Goal: Task Accomplishment & Management: Manage account settings

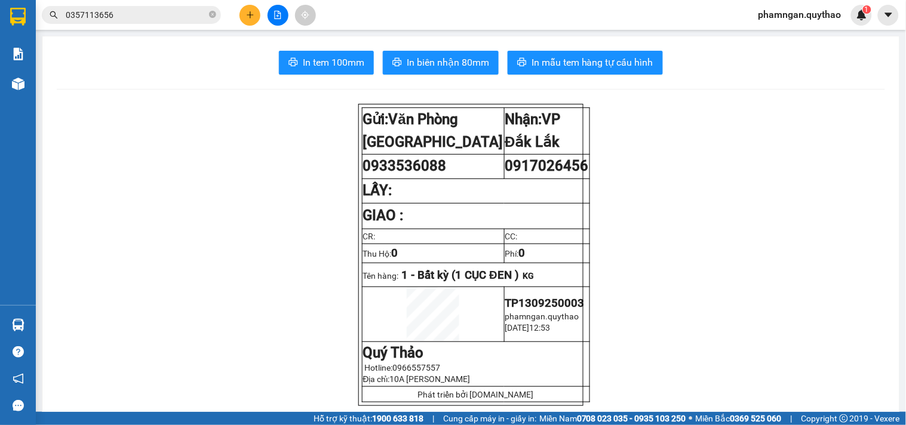
click at [251, 22] on button at bounding box center [250, 15] width 21 height 21
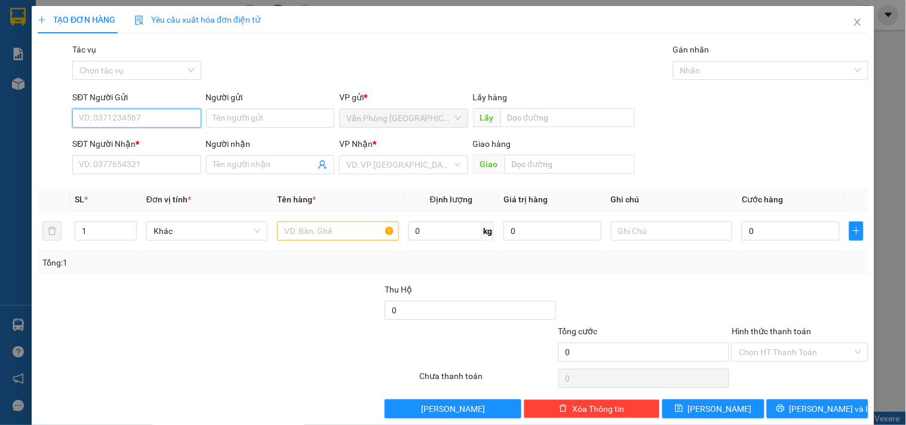
click at [154, 123] on input "SĐT Người Gửi" at bounding box center [136, 118] width 128 height 19
type input "0973384822"
click at [150, 144] on div "0973384822" at bounding box center [135, 142] width 113 height 13
type input "0944977176"
type input "[PERSON_NAME]"
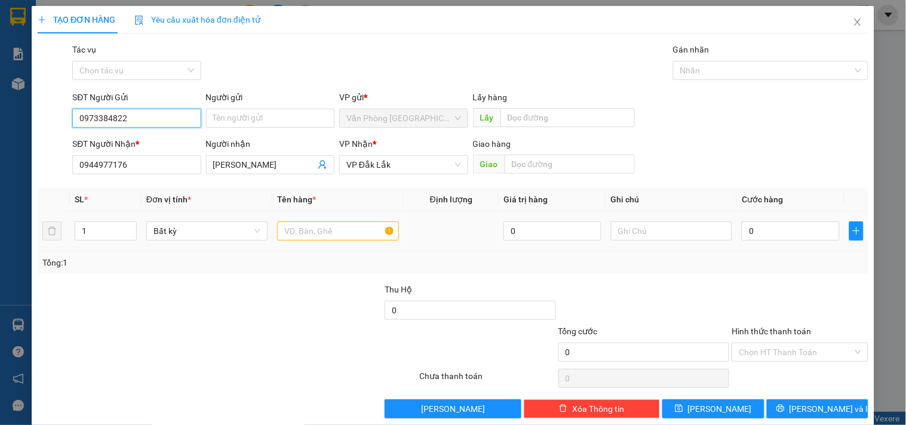
type input "0973384822"
click at [333, 233] on input "text" at bounding box center [337, 231] width 121 height 19
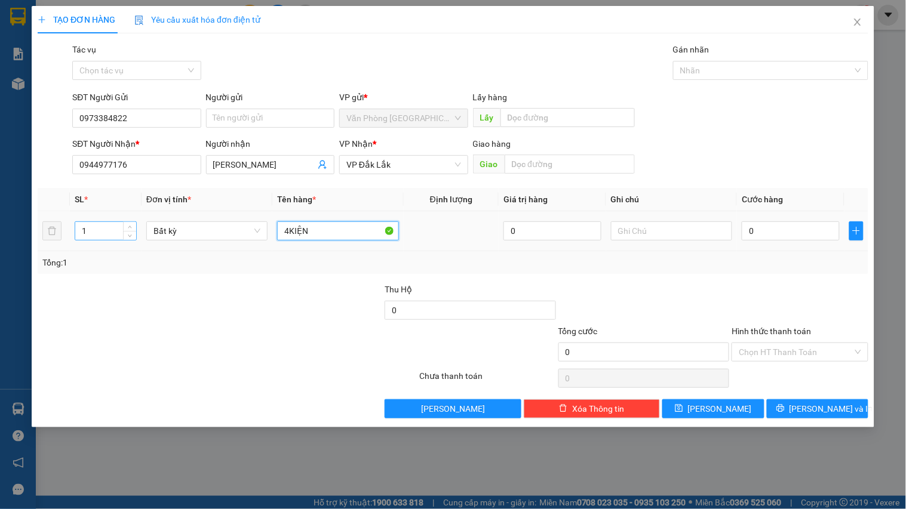
type input "4KIỆN"
click at [91, 230] on input "1" at bounding box center [105, 231] width 61 height 18
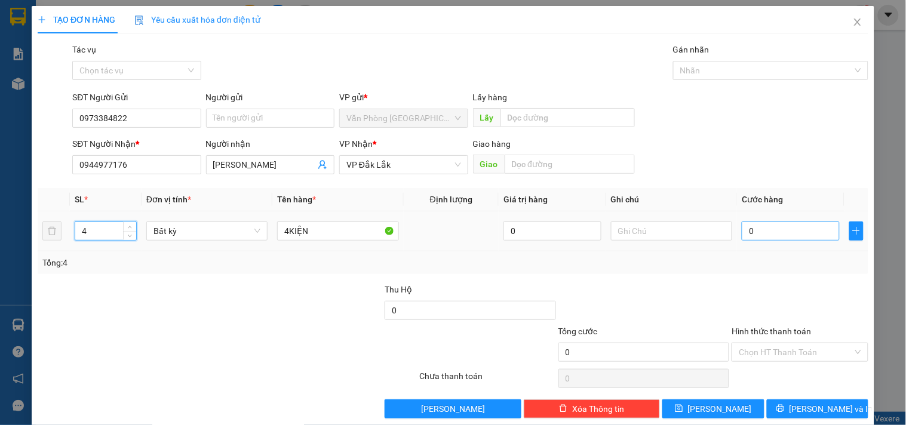
type input "4"
click at [780, 237] on input "0" at bounding box center [791, 231] width 98 height 19
click at [763, 237] on input "0" at bounding box center [791, 231] width 98 height 19
type input "02"
type input "2"
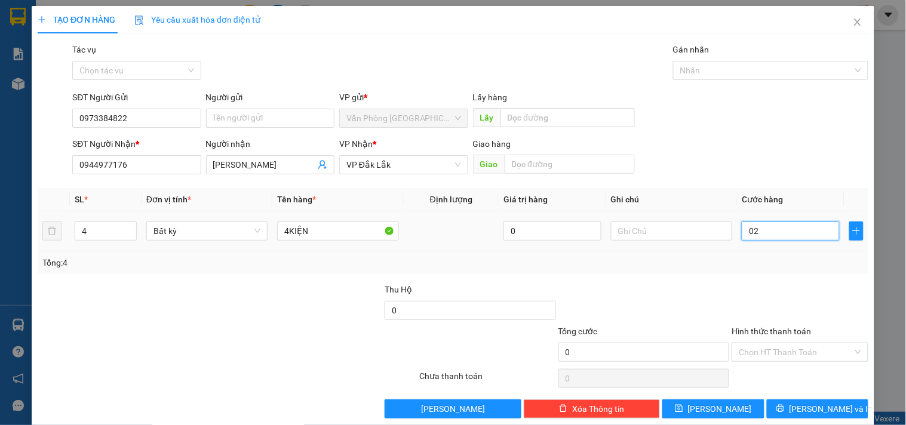
type input "2"
type input "025"
type input "25"
type input "0.250"
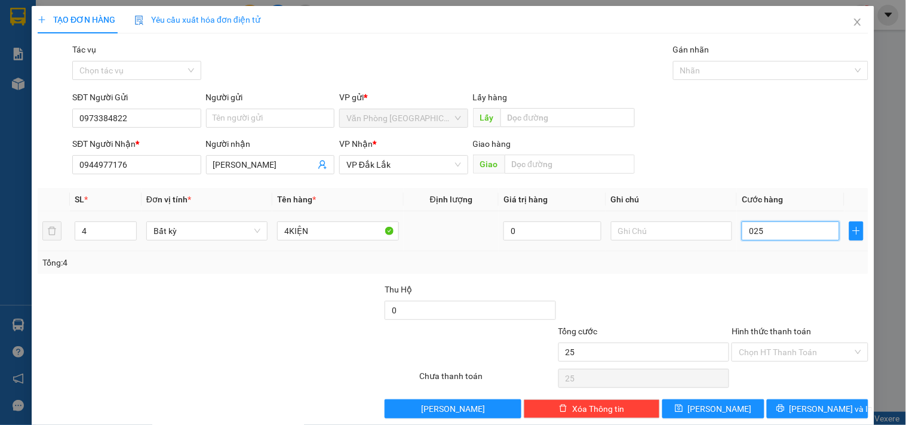
type input "250"
type input "02.500"
type input "2.500"
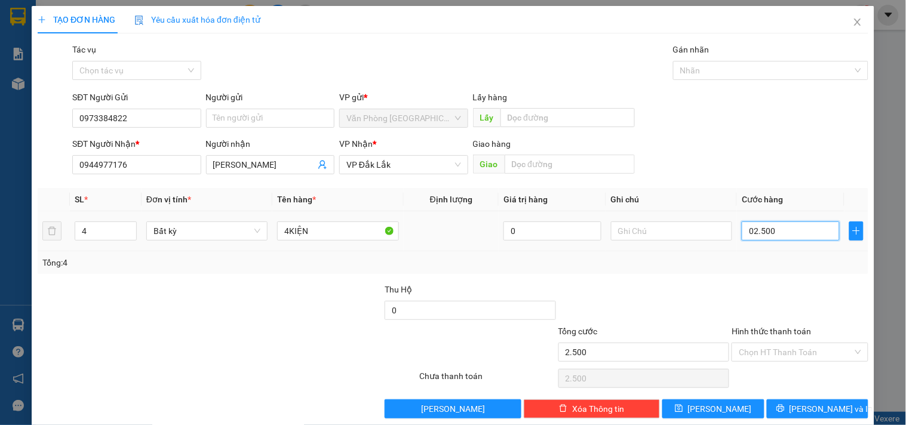
type input "025.000"
type input "25.000"
type input "0.250.000"
type input "250.000"
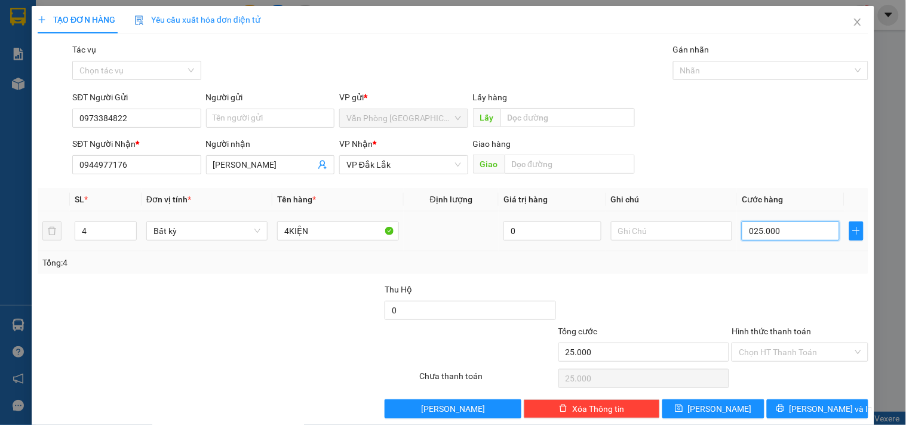
type input "250.000"
click at [766, 355] on input "Hình thức thanh toán" at bounding box center [795, 352] width 113 height 18
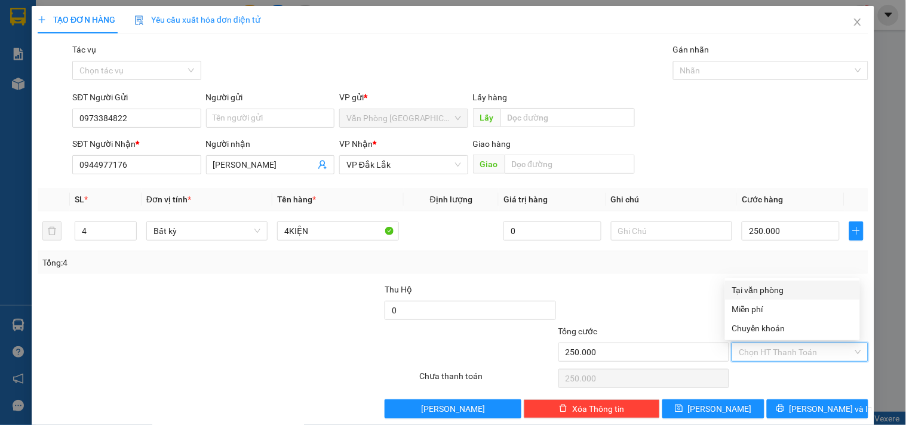
click at [778, 288] on div "Tại văn phòng" at bounding box center [792, 290] width 121 height 13
type input "0"
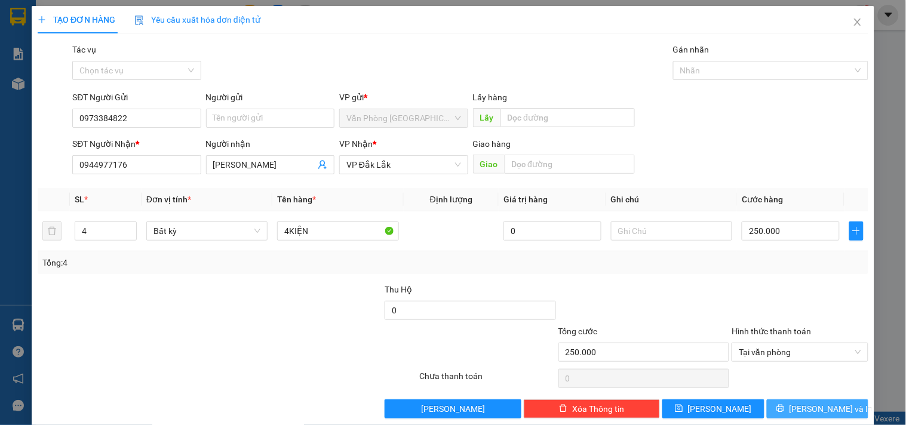
click at [785, 405] on icon "printer" at bounding box center [780, 408] width 8 height 8
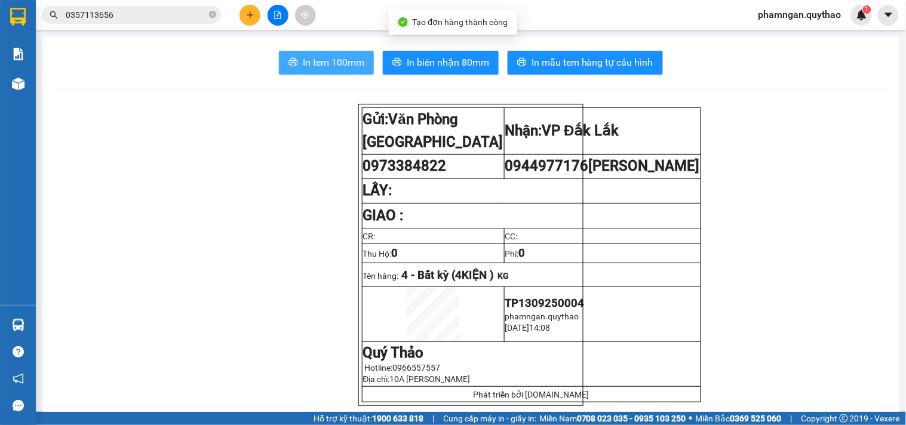
drag, startPoint x: 345, startPoint y: 72, endPoint x: 275, endPoint y: 63, distance: 71.0
click at [344, 70] on button "In tem 100mm" at bounding box center [326, 63] width 95 height 24
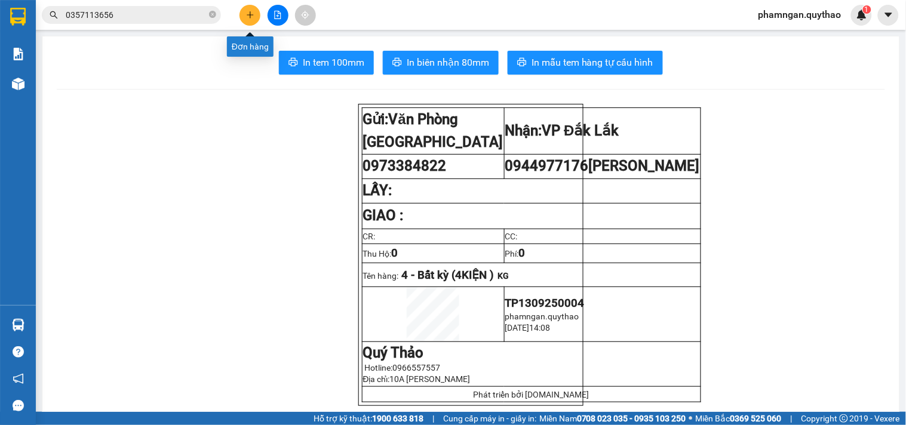
click at [246, 19] on button at bounding box center [250, 15] width 21 height 21
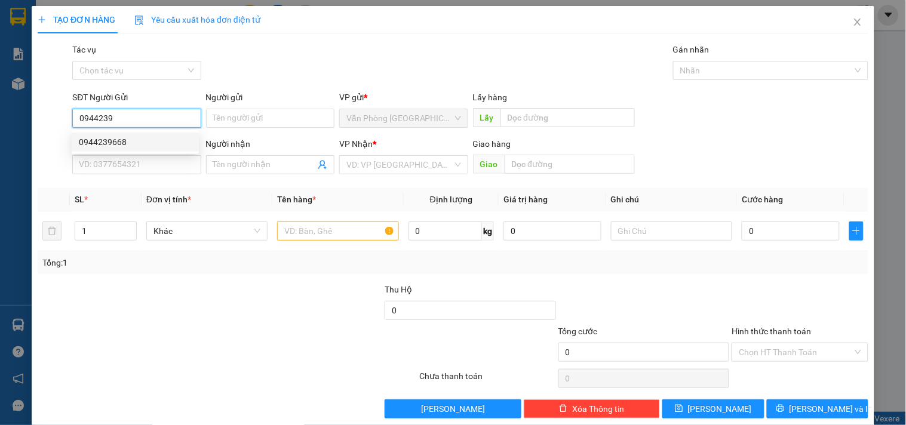
click at [84, 137] on div "0944239668" at bounding box center [135, 142] width 113 height 13
type input "0944239668"
type input "0392196750"
type input "TÂN LẬP"
type input "0944239668"
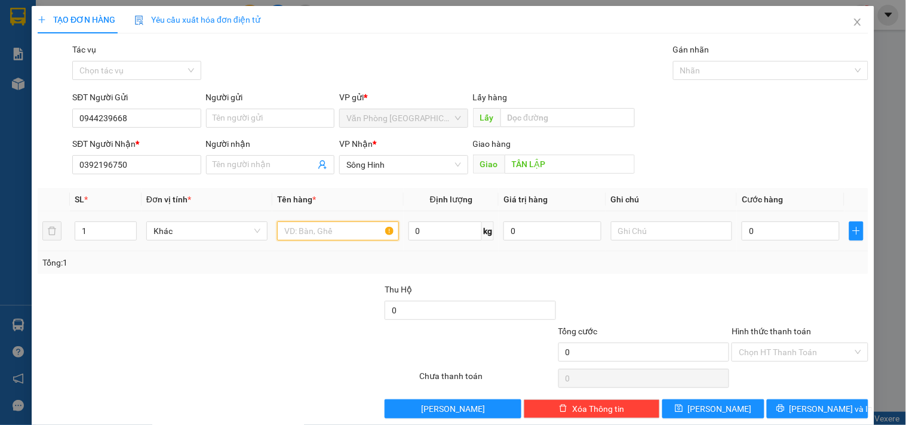
click at [343, 239] on input "text" at bounding box center [337, 231] width 121 height 19
type input "2 BAO XANH"
click at [100, 224] on input "1" at bounding box center [105, 231] width 61 height 18
type input "2"
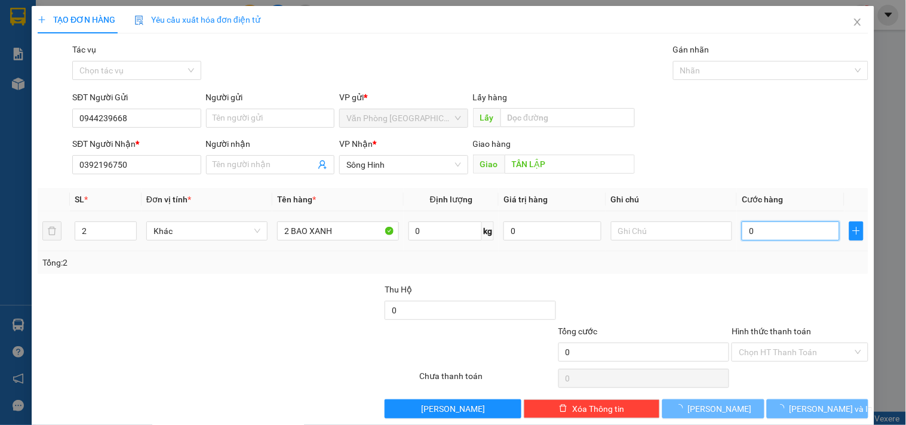
click at [759, 229] on input "0" at bounding box center [791, 231] width 98 height 19
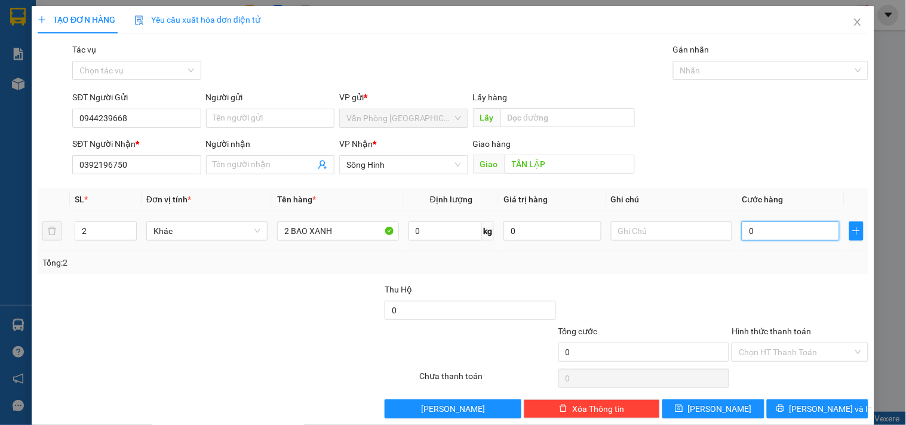
type input "3"
type input "33"
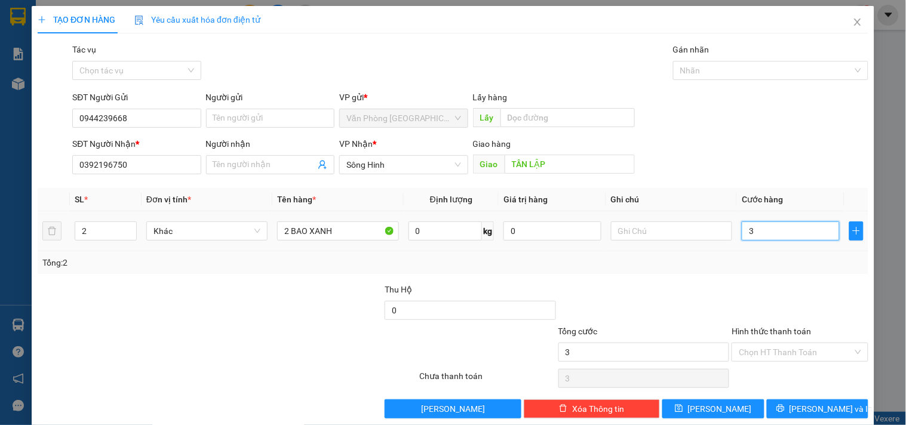
type input "33"
type input "330"
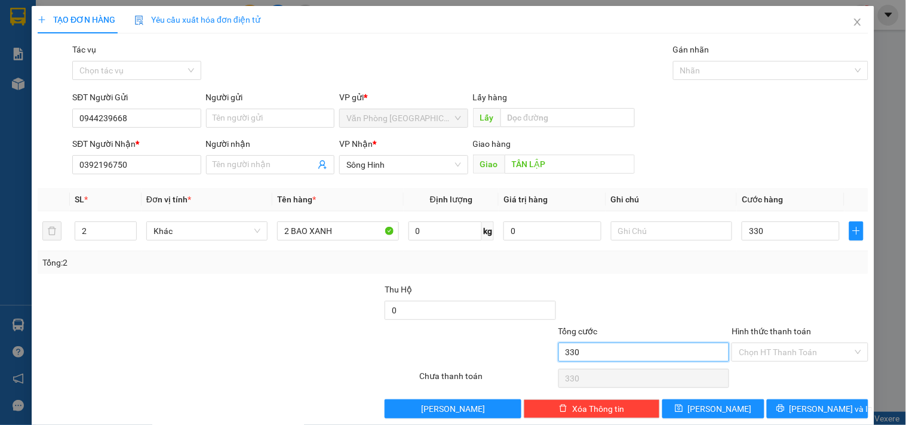
type input "330.000"
click at [645, 354] on input "330.000" at bounding box center [643, 352] width 171 height 19
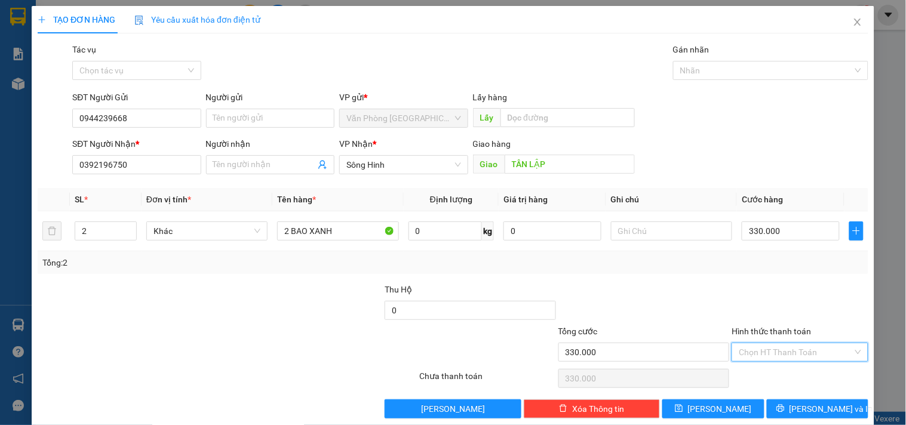
click at [772, 351] on input "Hình thức thanh toán" at bounding box center [795, 352] width 113 height 18
click at [785, 354] on input "Hình thức thanh toán" at bounding box center [795, 352] width 113 height 18
click at [655, 300] on div at bounding box center [644, 304] width 174 height 42
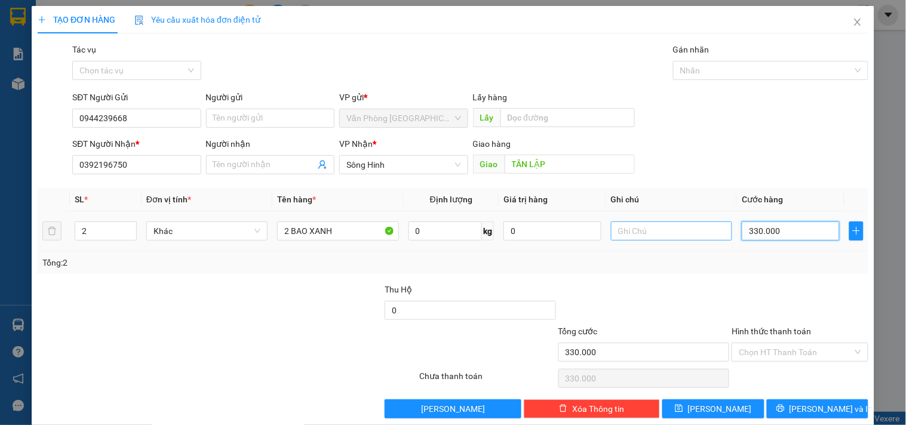
type input "0"
type input "330.000"
type input "0"
click at [762, 233] on input "0" at bounding box center [791, 231] width 98 height 19
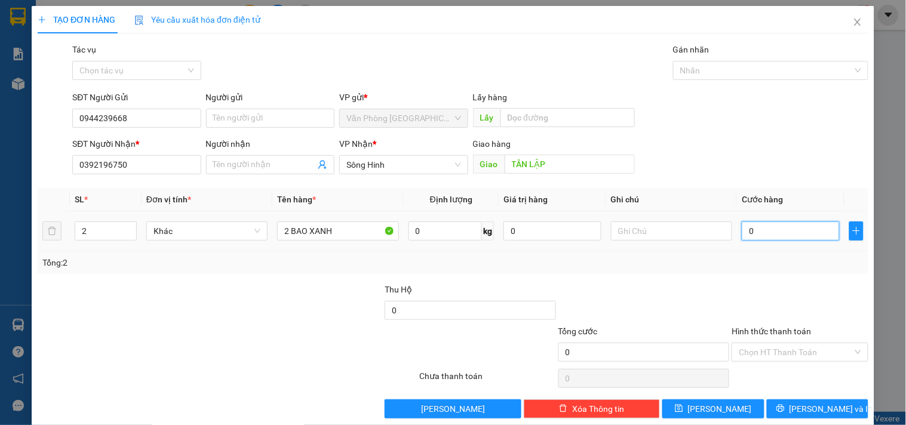
click at [751, 235] on input "0" at bounding box center [791, 231] width 98 height 19
type input "30"
type input "330"
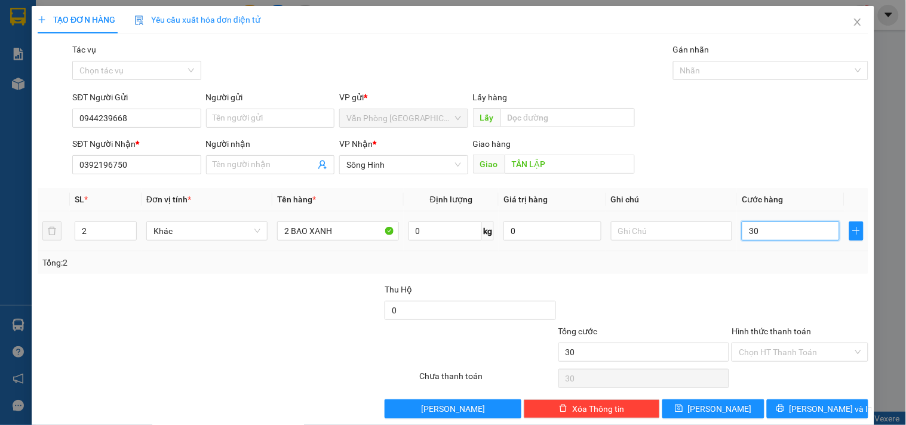
type input "330"
type input "3.300"
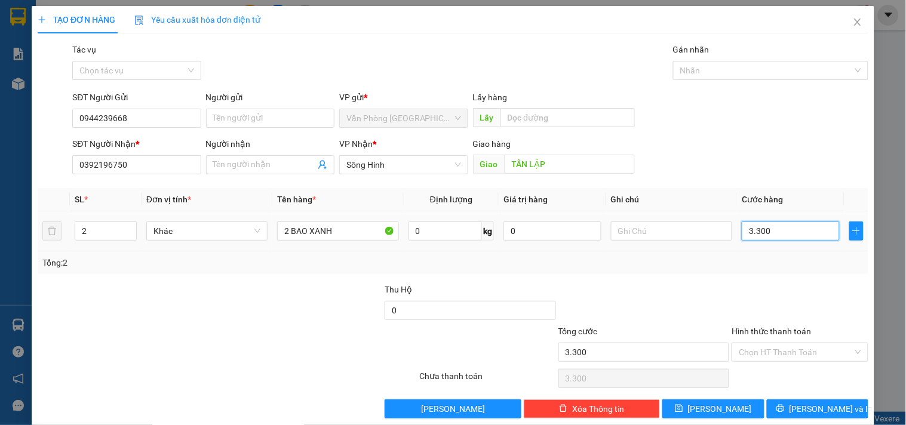
type input "33.000"
type input "330.000"
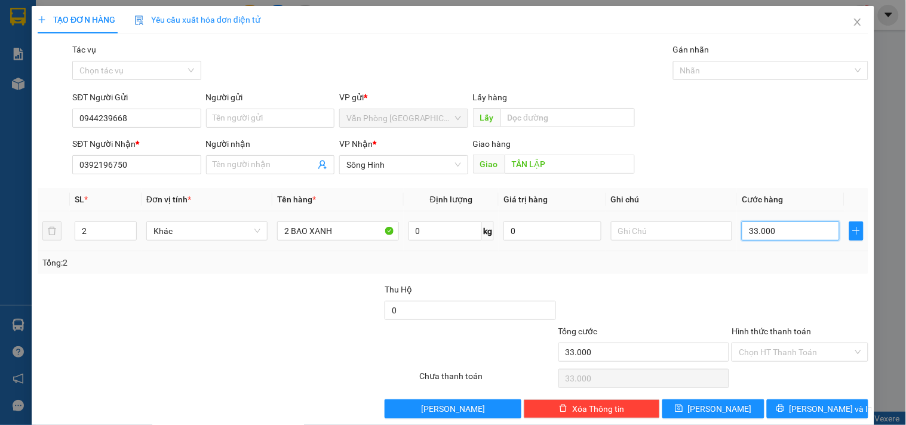
type input "330.000"
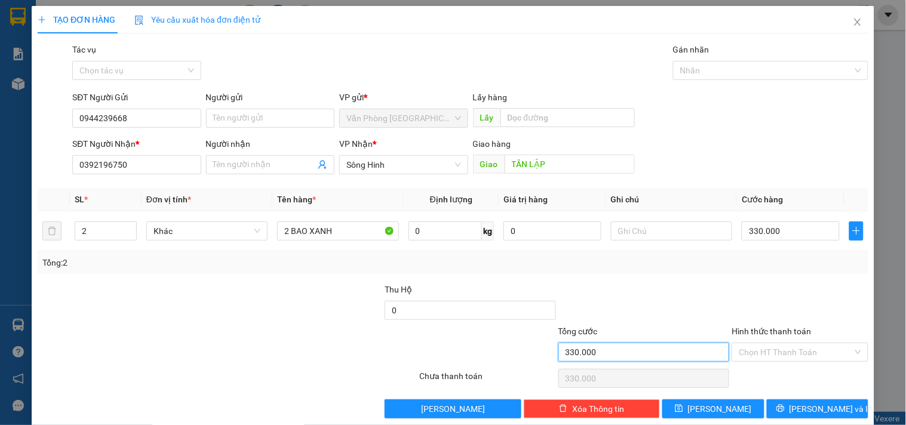
click at [695, 354] on input "330.000" at bounding box center [643, 352] width 171 height 19
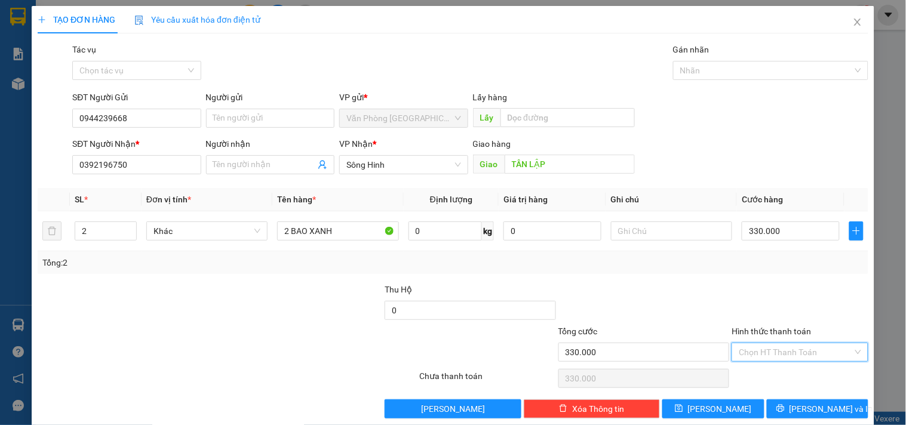
click at [742, 354] on input "Hình thức thanh toán" at bounding box center [795, 352] width 113 height 18
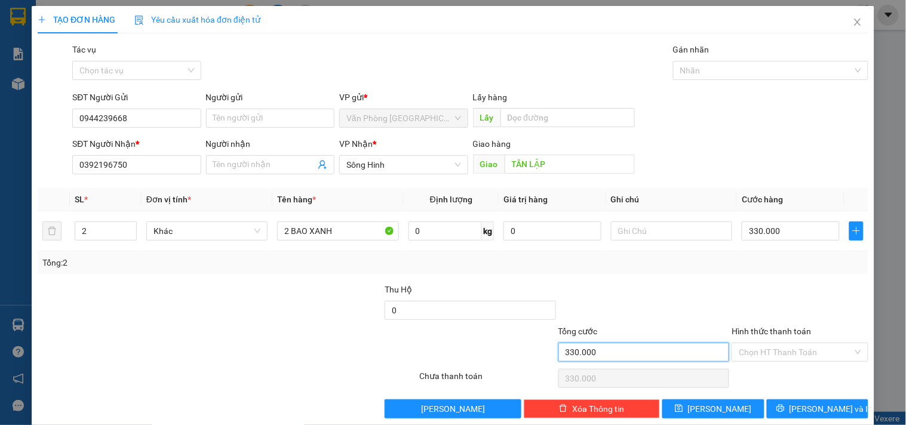
click at [628, 347] on input "330.000" at bounding box center [643, 352] width 171 height 19
click at [753, 354] on input "Hình thức thanh toán" at bounding box center [795, 352] width 113 height 18
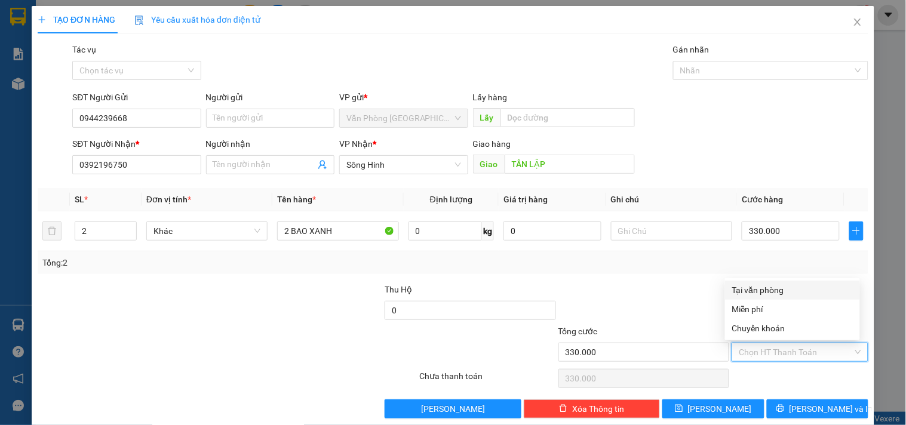
click at [759, 295] on div "Tại văn phòng" at bounding box center [792, 290] width 121 height 13
type input "0"
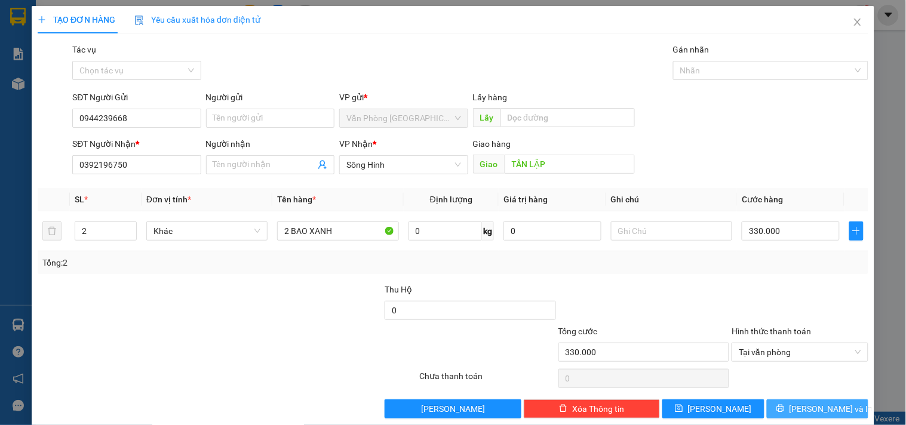
click at [785, 410] on icon "printer" at bounding box center [780, 408] width 8 height 8
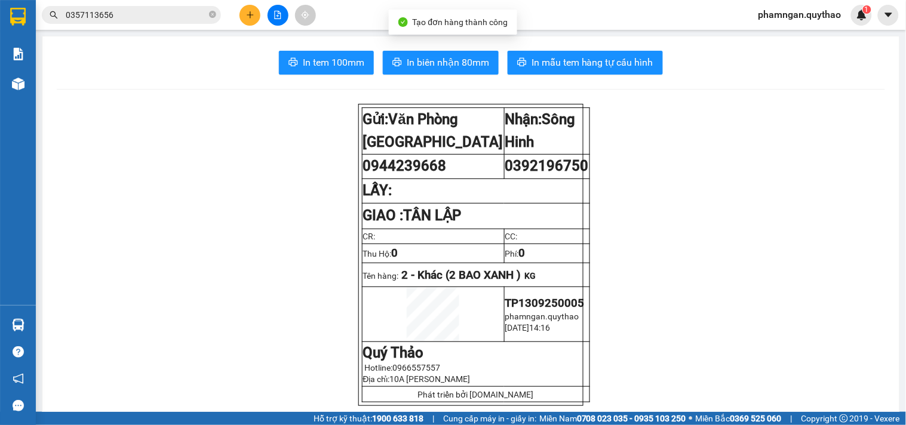
click at [349, 63] on span "In tem 100mm" at bounding box center [334, 62] width 62 height 15
click at [318, 64] on span "In tem 100mm" at bounding box center [334, 62] width 62 height 15
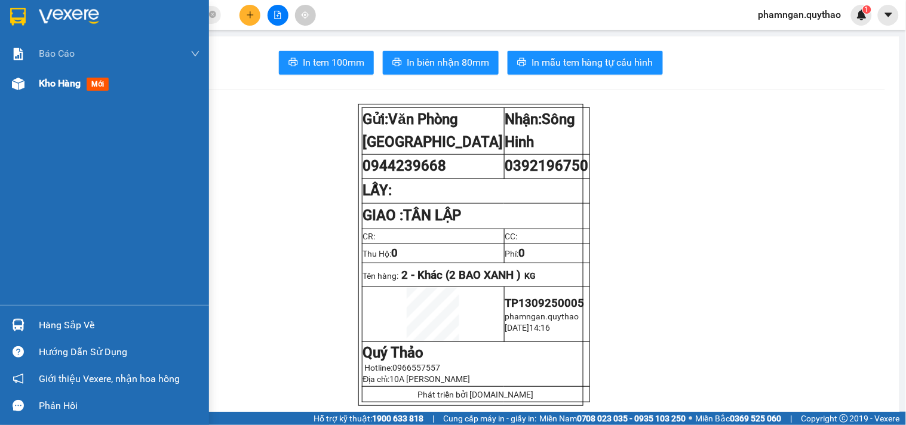
click at [39, 79] on span "Kho hàng" at bounding box center [60, 83] width 42 height 11
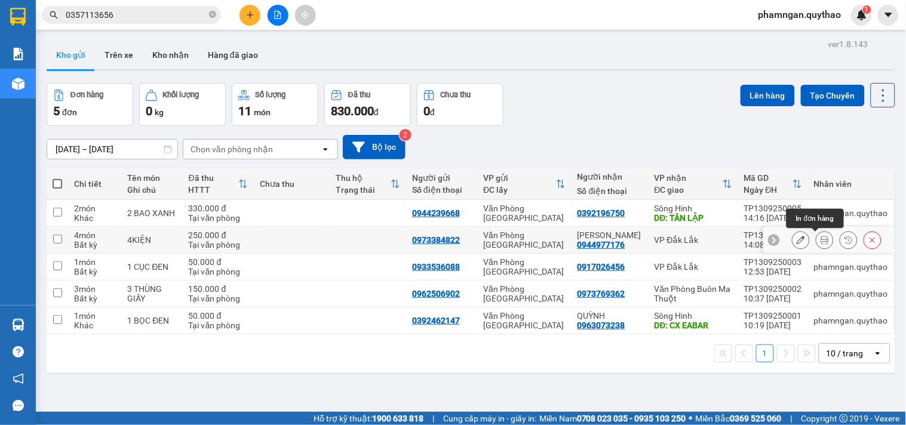
click at [821, 242] on icon at bounding box center [825, 240] width 8 height 8
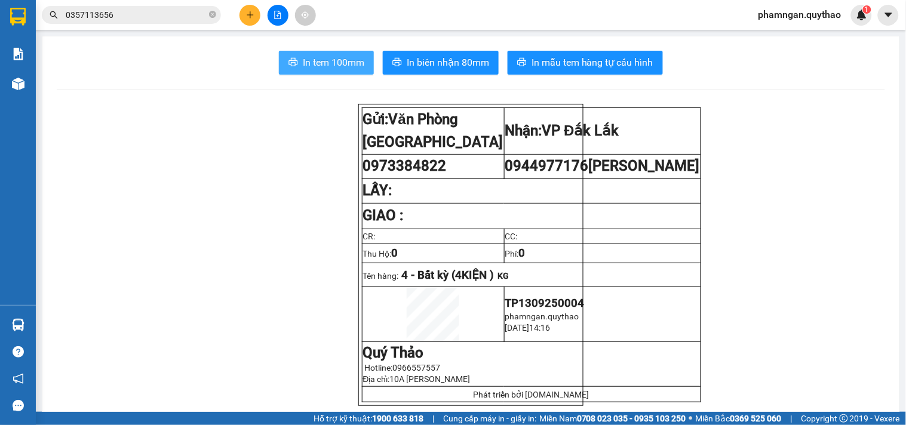
click at [317, 66] on span "In tem 100mm" at bounding box center [334, 62] width 62 height 15
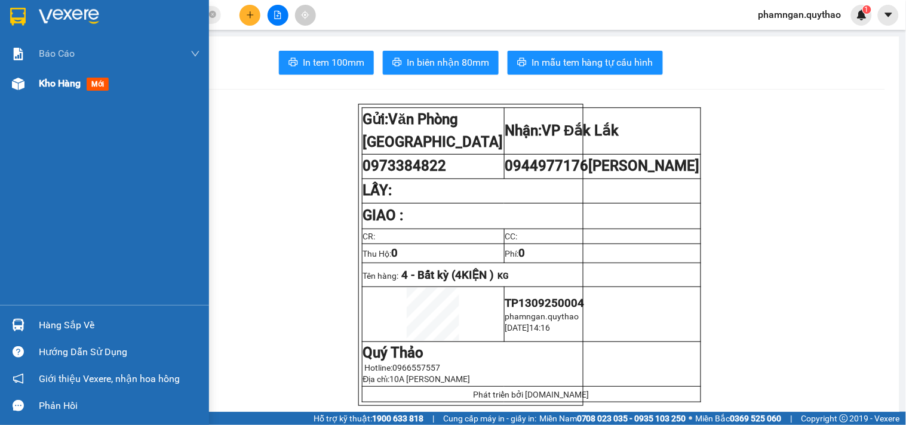
click at [18, 75] on div at bounding box center [18, 83] width 21 height 21
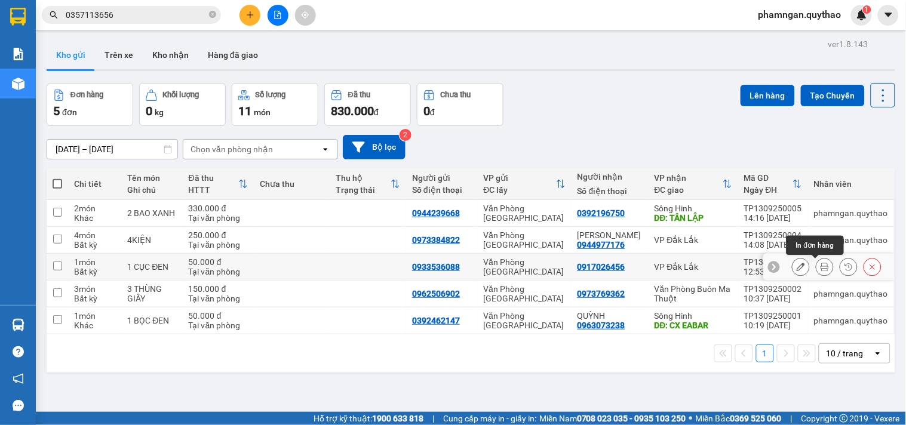
click at [821, 270] on icon at bounding box center [825, 267] width 8 height 8
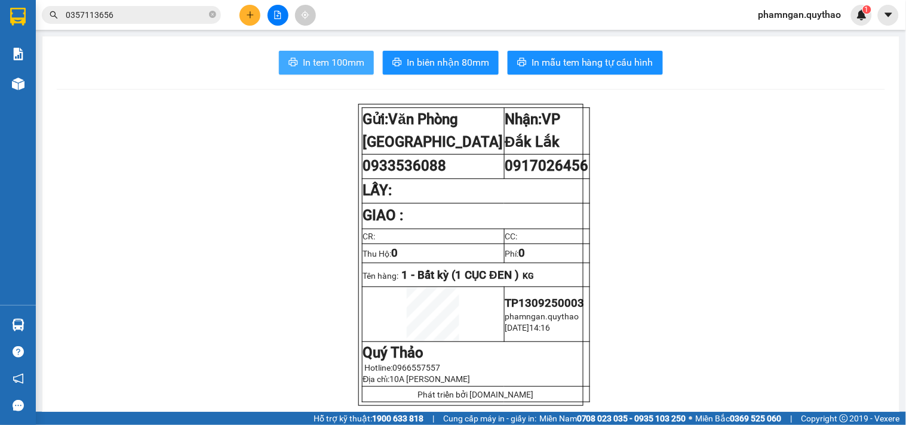
click at [327, 63] on span "In tem 100mm" at bounding box center [334, 62] width 62 height 15
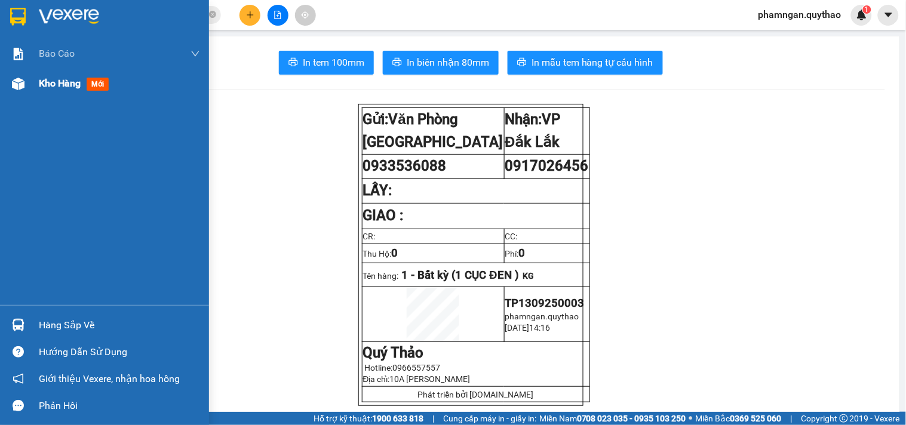
click at [68, 88] on span "Kho hàng" at bounding box center [60, 83] width 42 height 11
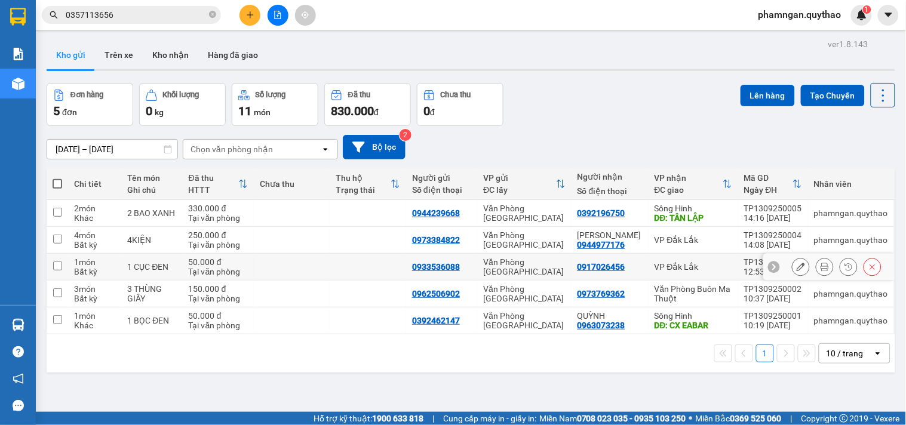
scroll to position [55, 0]
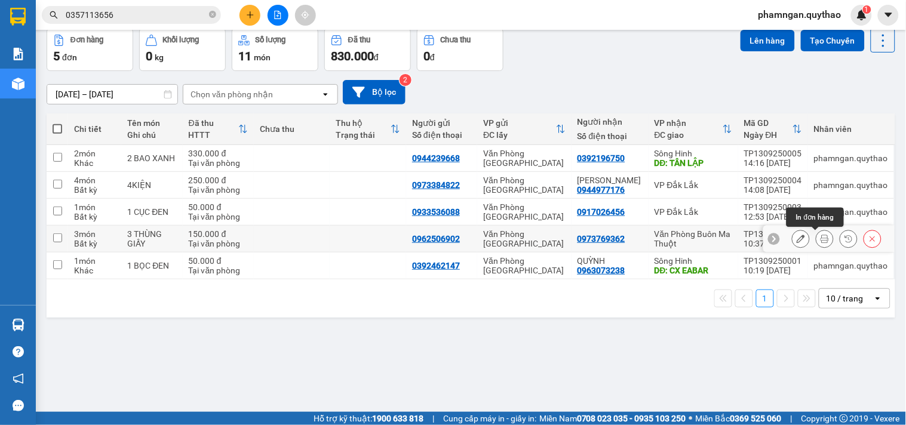
click at [821, 238] on icon at bounding box center [825, 239] width 8 height 8
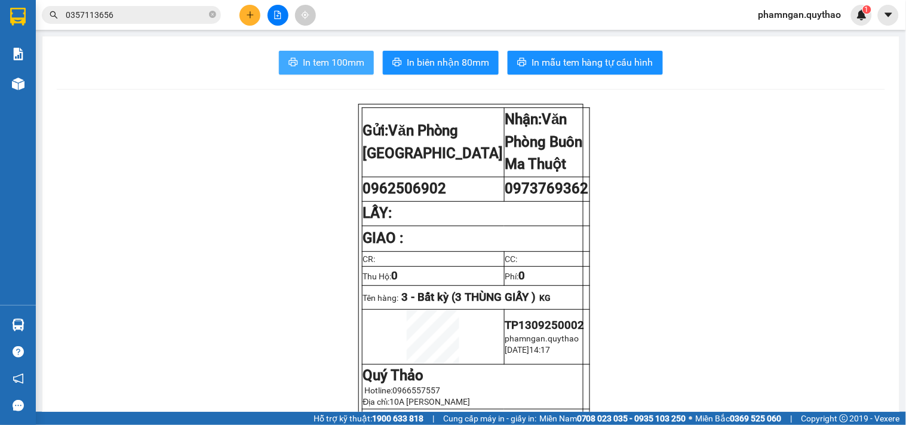
click at [346, 61] on span "In tem 100mm" at bounding box center [334, 62] width 62 height 15
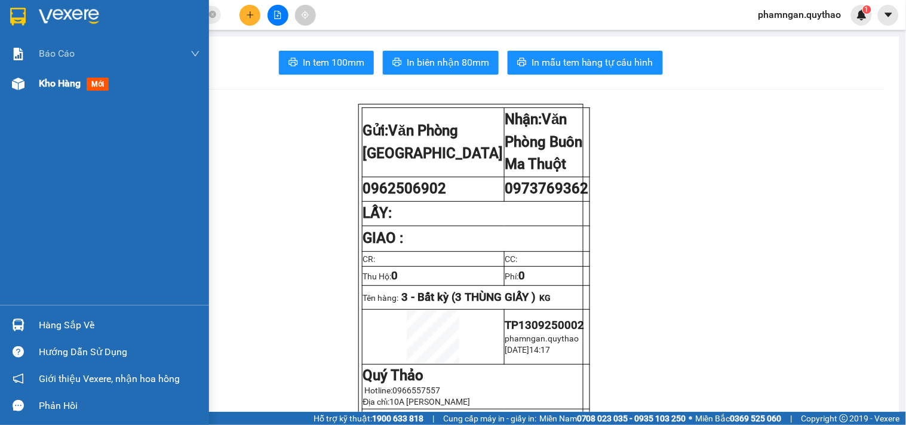
click at [66, 85] on span "Kho hàng" at bounding box center [60, 83] width 42 height 11
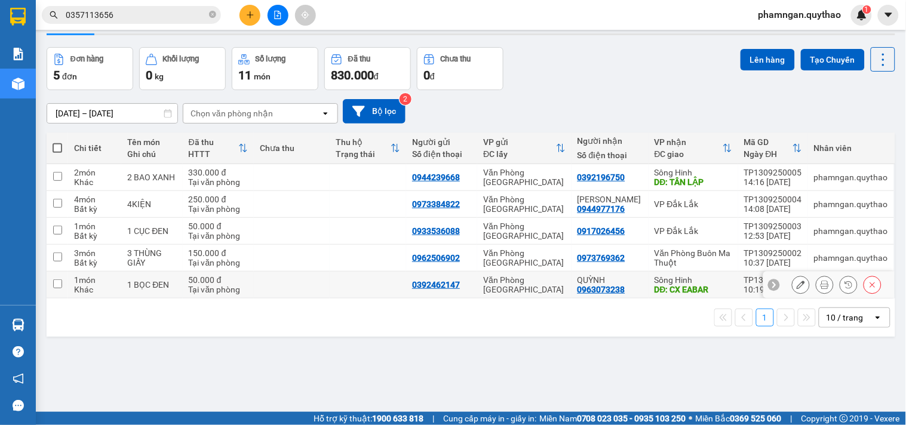
scroll to position [55, 0]
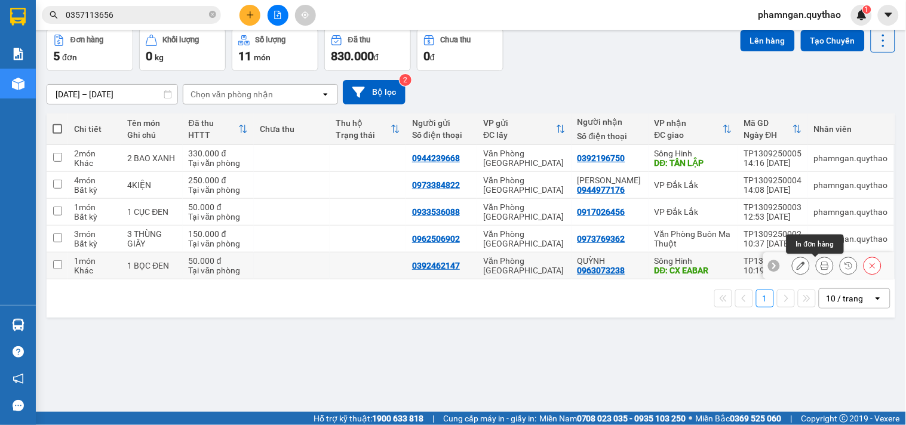
click at [821, 262] on icon at bounding box center [825, 266] width 8 height 8
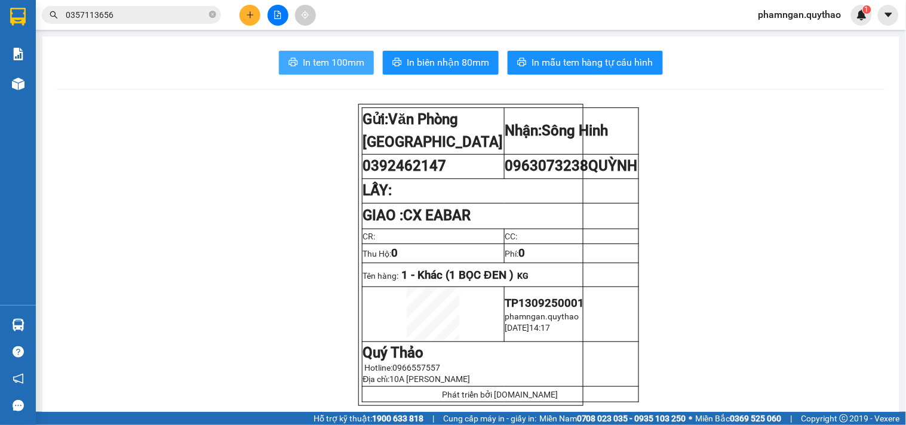
click at [349, 67] on span "In tem 100mm" at bounding box center [334, 62] width 62 height 15
click at [251, 10] on button at bounding box center [250, 15] width 21 height 21
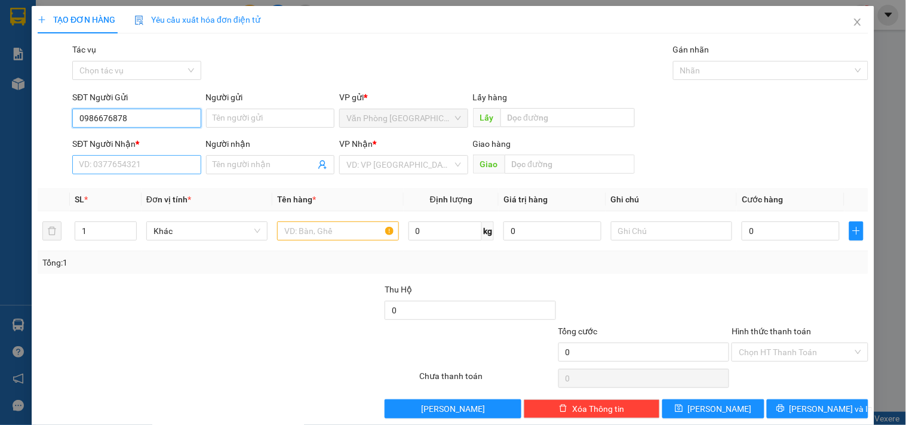
type input "0986676878"
click at [131, 174] on input "SĐT Người Nhận *" at bounding box center [136, 164] width 128 height 19
click at [138, 166] on input "0835555416" at bounding box center [136, 164] width 128 height 19
type input "0835555416"
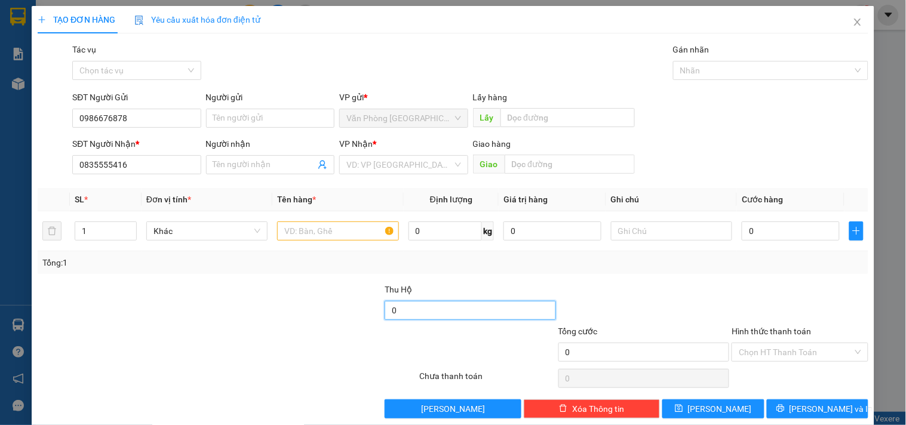
click at [476, 309] on input "0" at bounding box center [470, 310] width 171 height 19
type input "3.520.000"
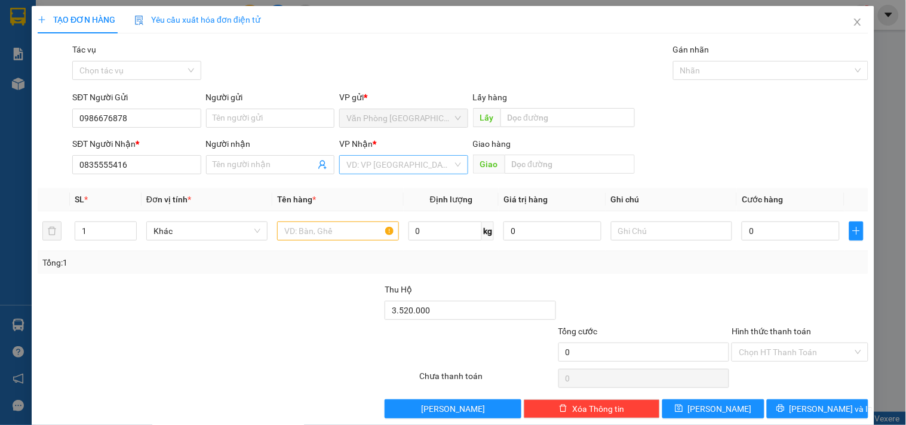
click at [370, 157] on input "search" at bounding box center [399, 165] width 106 height 18
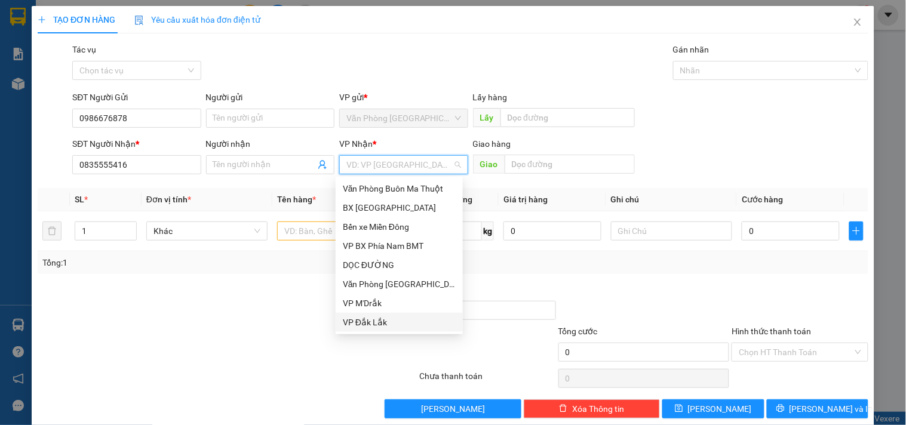
click at [360, 324] on div "VP Đắk Lắk" at bounding box center [399, 322] width 113 height 13
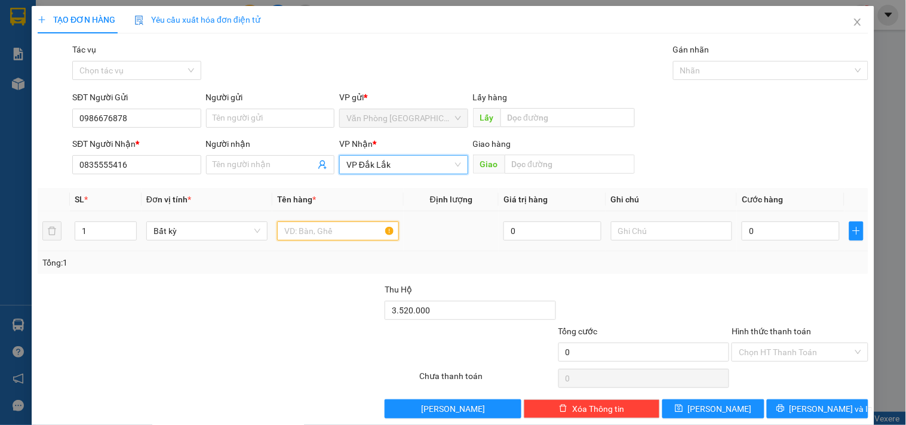
click at [331, 234] on input "text" at bounding box center [337, 231] width 121 height 19
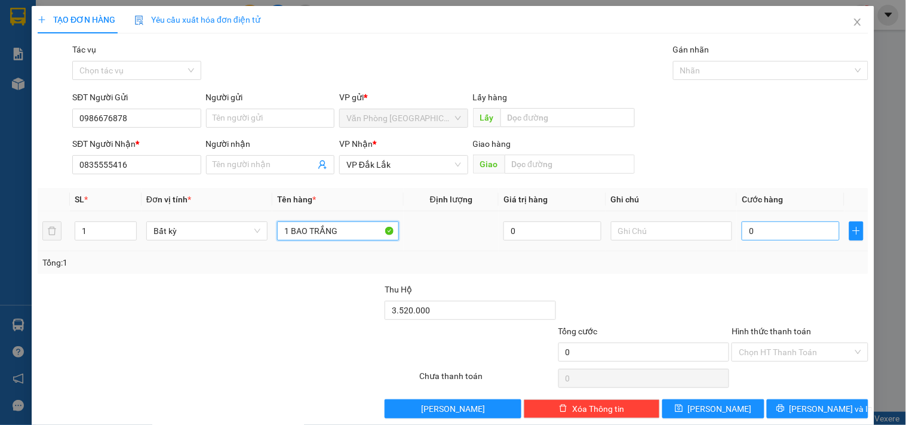
type input "1 BAO TRẮNG"
click at [775, 237] on input "0" at bounding box center [791, 231] width 98 height 19
click at [775, 229] on input "0" at bounding box center [791, 231] width 98 height 19
click at [742, 234] on input "0" at bounding box center [791, 231] width 98 height 19
click at [753, 231] on input "0" at bounding box center [791, 231] width 98 height 19
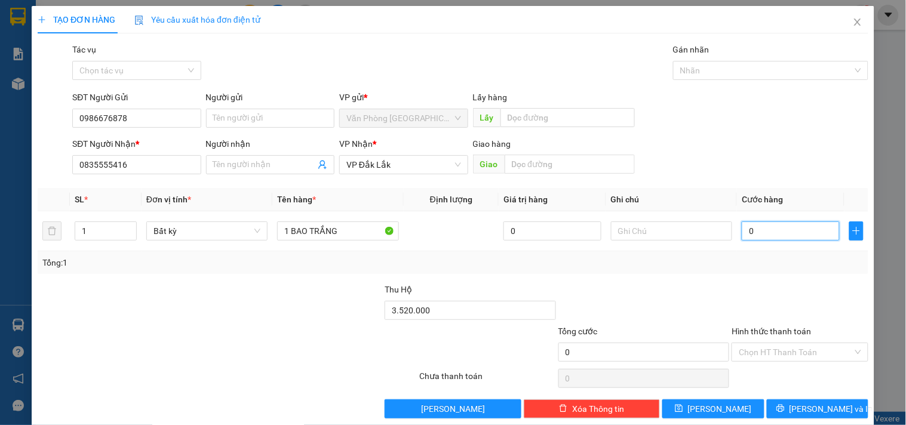
type input "07"
type input "7"
type input "070"
type input "70"
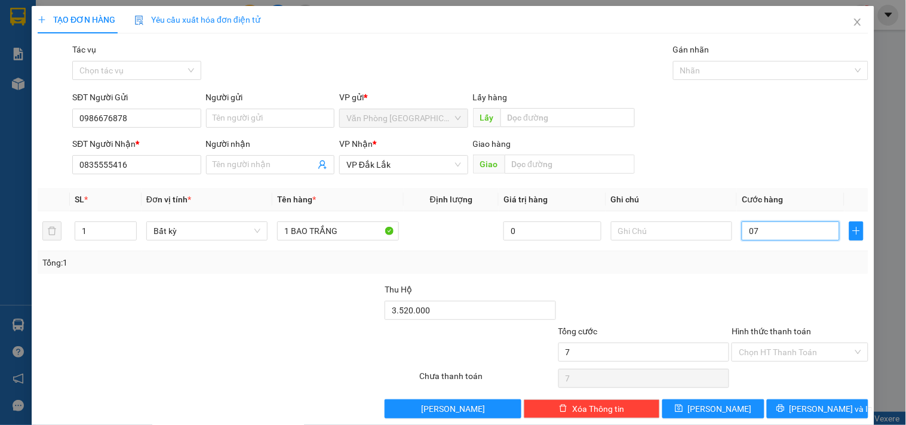
type input "70"
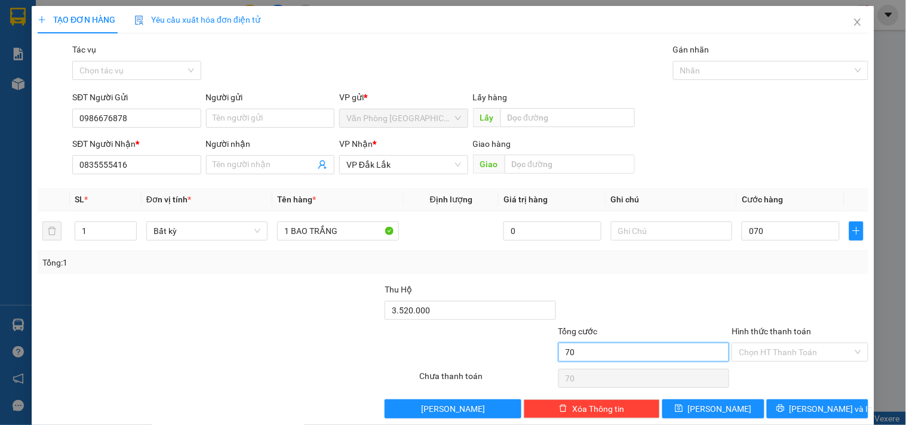
type input "70.000"
click at [656, 354] on input "70.000" at bounding box center [643, 352] width 171 height 19
click at [739, 357] on input "Hình thức thanh toán" at bounding box center [795, 352] width 113 height 18
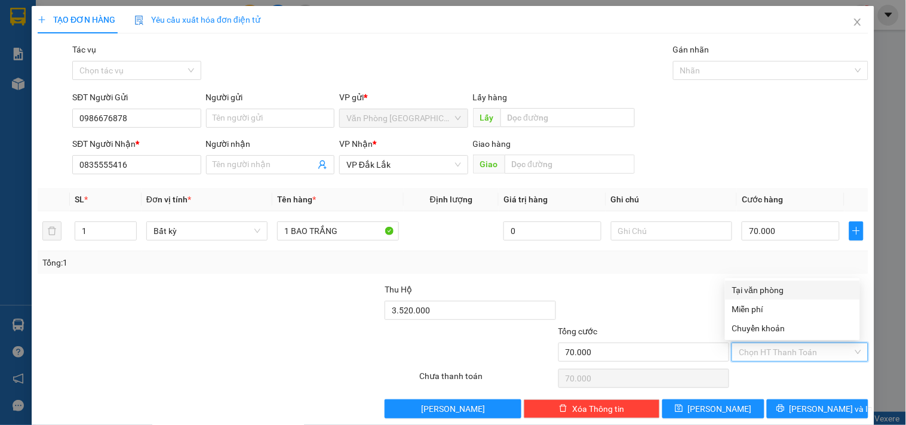
click at [755, 293] on div "Tại văn phòng" at bounding box center [792, 290] width 121 height 13
type input "0"
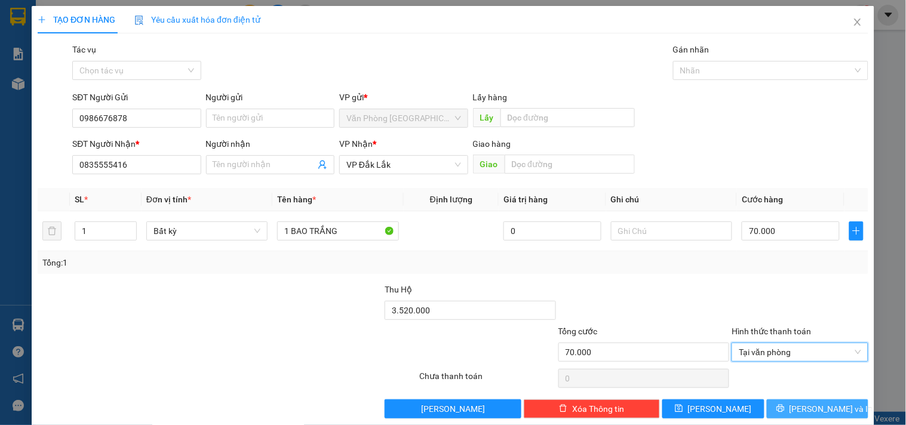
click at [803, 411] on span "Lưu và In" at bounding box center [832, 409] width 84 height 13
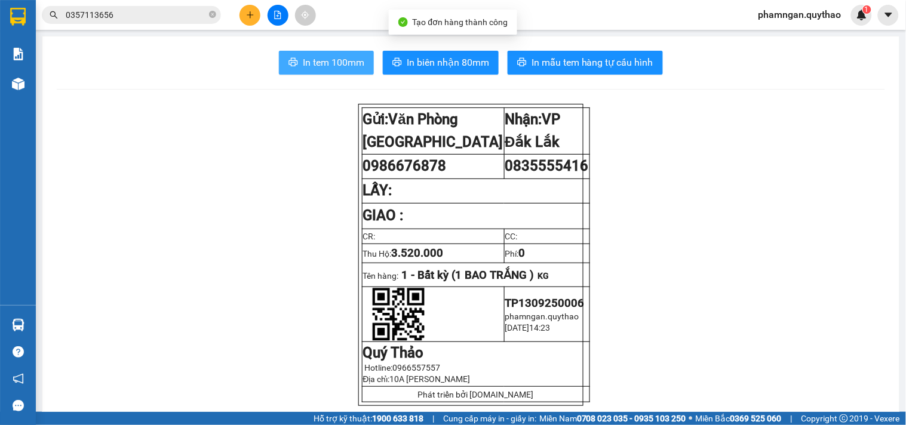
click at [331, 67] on span "In tem 100mm" at bounding box center [334, 62] width 62 height 15
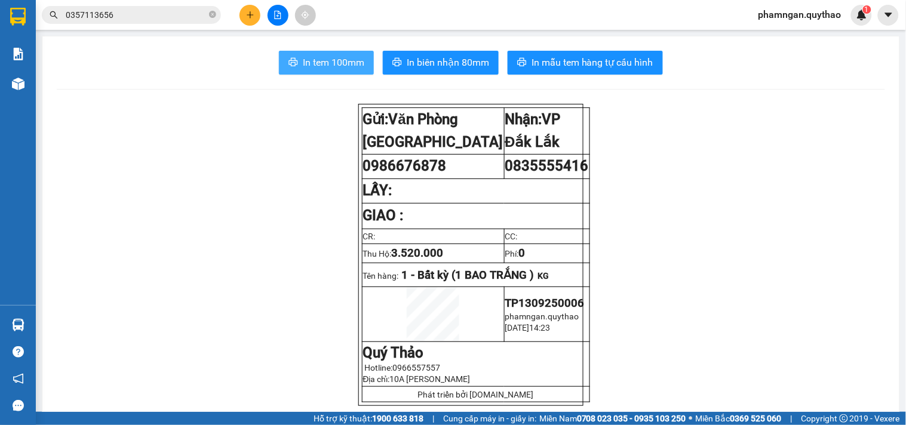
drag, startPoint x: 327, startPoint y: 60, endPoint x: 318, endPoint y: 62, distance: 9.1
click at [327, 60] on span "In tem 100mm" at bounding box center [334, 62] width 62 height 15
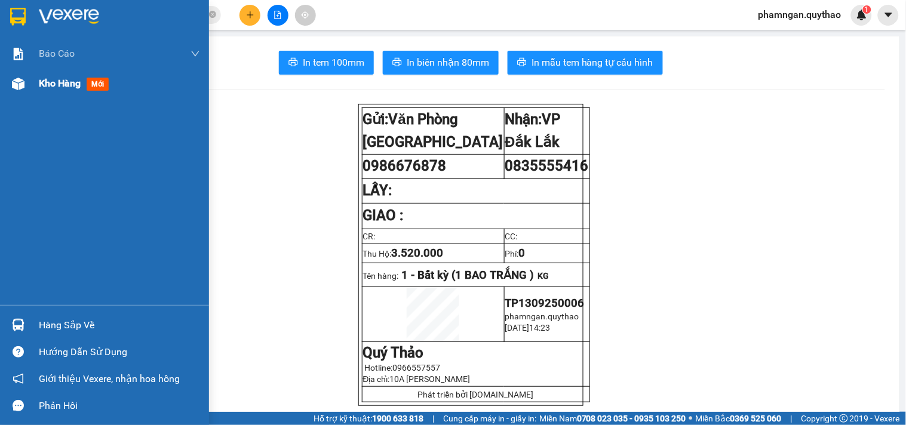
click at [50, 79] on span "Kho hàng" at bounding box center [60, 83] width 42 height 11
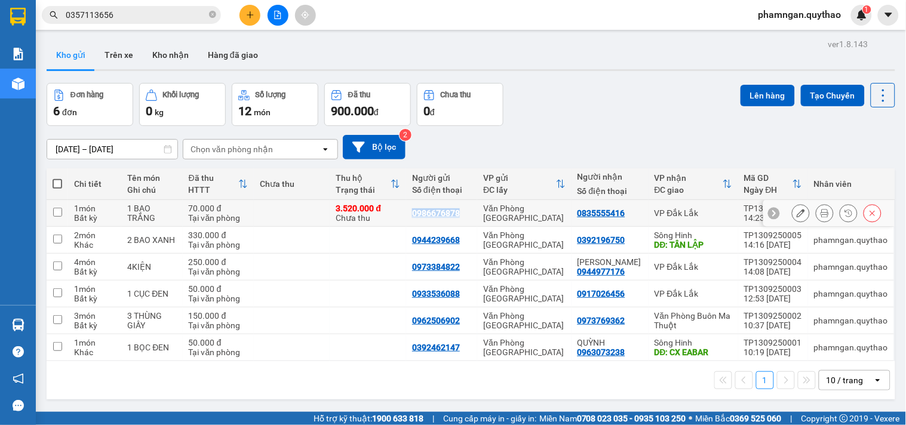
copy div "0986676878"
drag, startPoint x: 468, startPoint y: 212, endPoint x: 419, endPoint y: 209, distance: 48.5
click at [419, 209] on div "0986676878" at bounding box center [441, 213] width 59 height 10
checkbox input "true"
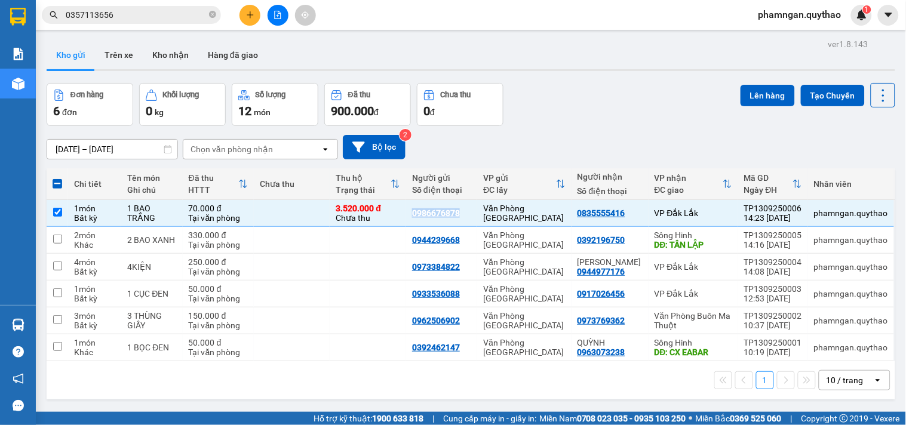
click at [248, 16] on icon "plus" at bounding box center [250, 15] width 8 height 8
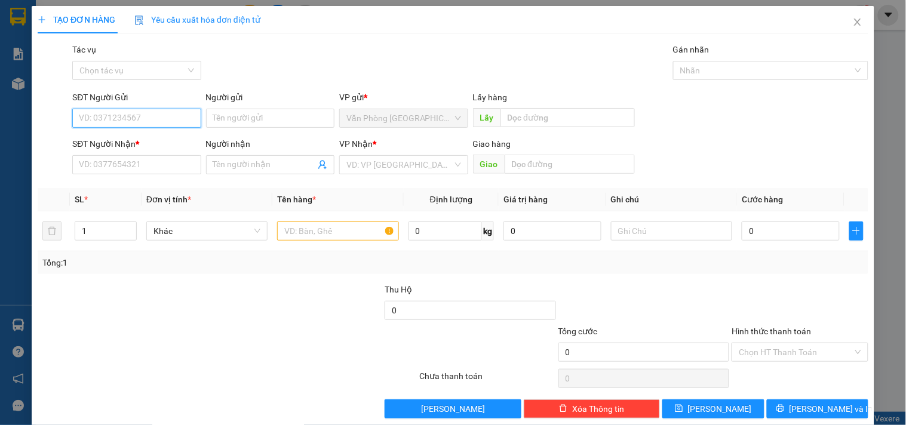
click at [156, 115] on input "SĐT Người Gửi" at bounding box center [136, 118] width 128 height 19
paste input "0986676878"
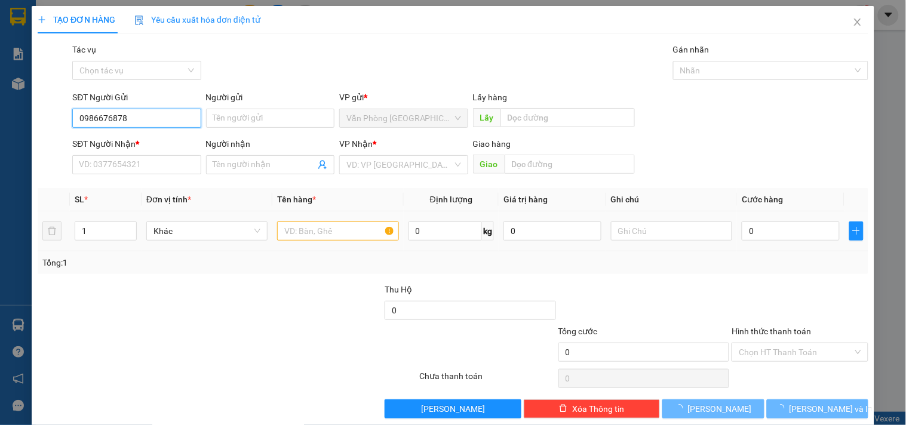
type input "0986676878"
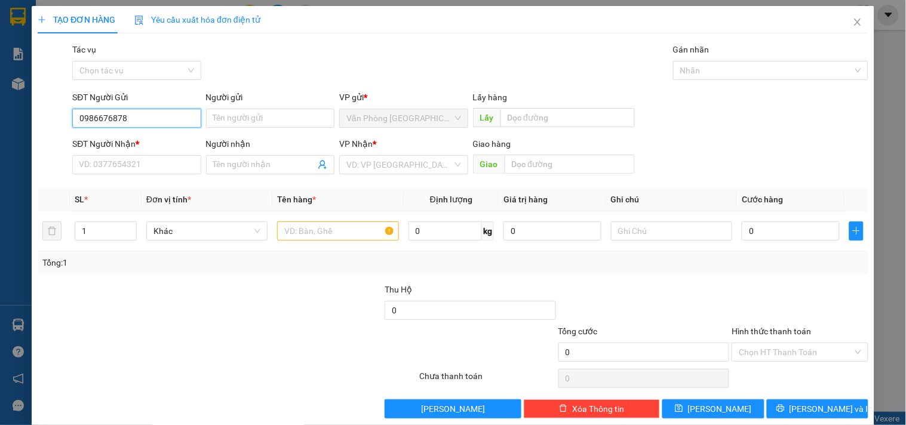
click at [134, 126] on input "0986676878" at bounding box center [136, 118] width 128 height 19
click at [134, 139] on div "0986676878" at bounding box center [135, 142] width 113 height 13
type input "0835555416"
click at [348, 235] on input "text" at bounding box center [337, 231] width 121 height 19
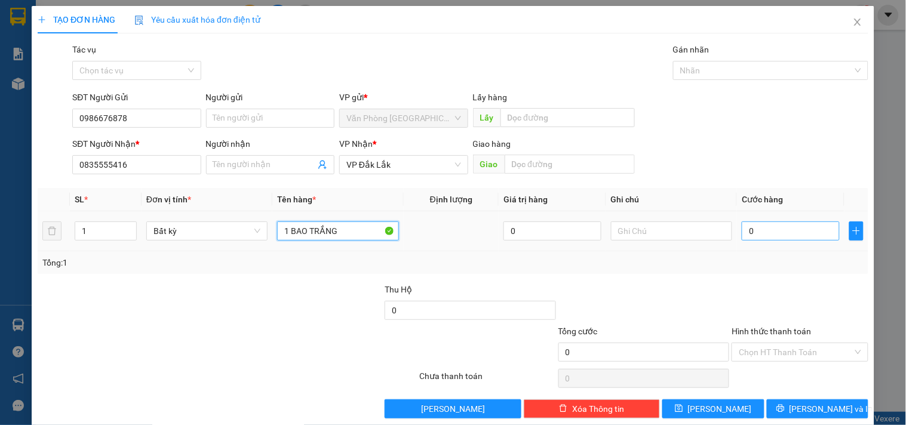
type input "1 BAO TRẮNG"
click at [749, 231] on input "0" at bounding box center [791, 231] width 98 height 19
type input "7"
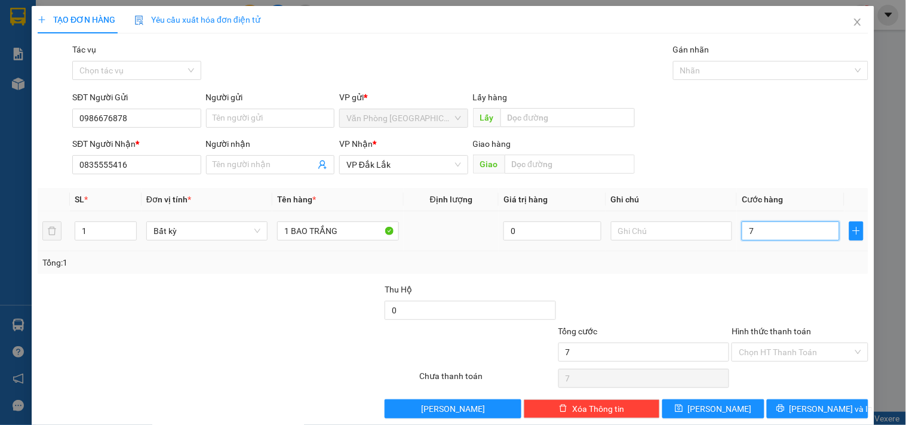
type input "70"
type input "700"
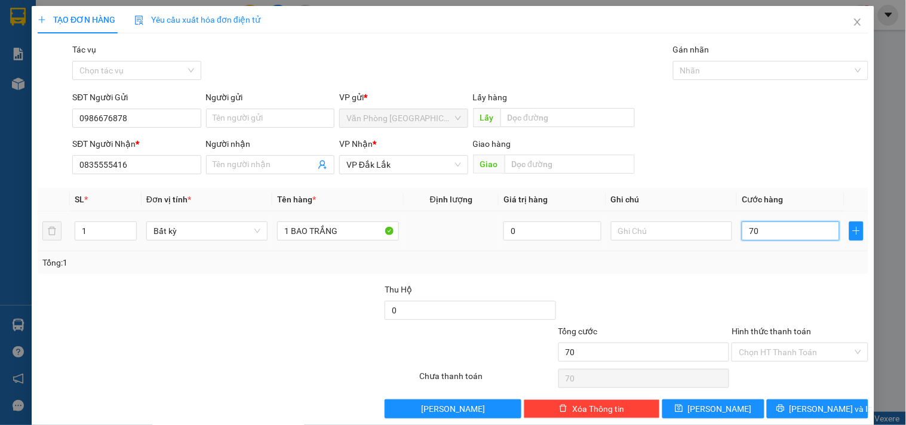
type input "700"
type input "7.000"
type input "70.000"
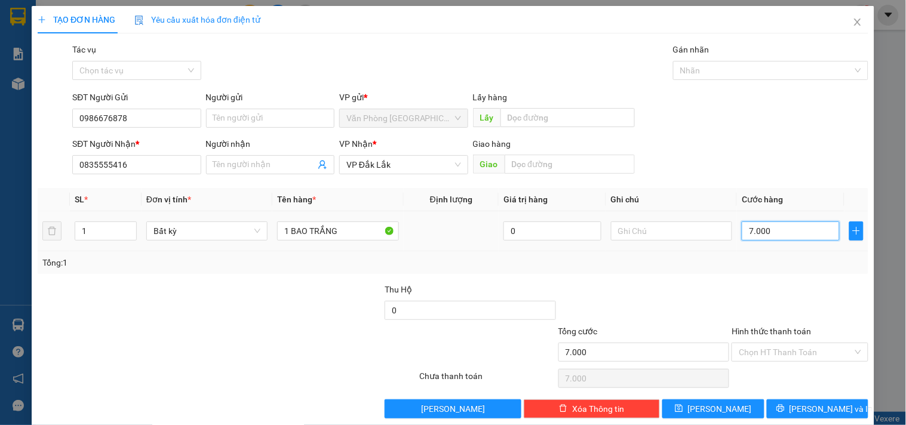
type input "70.000"
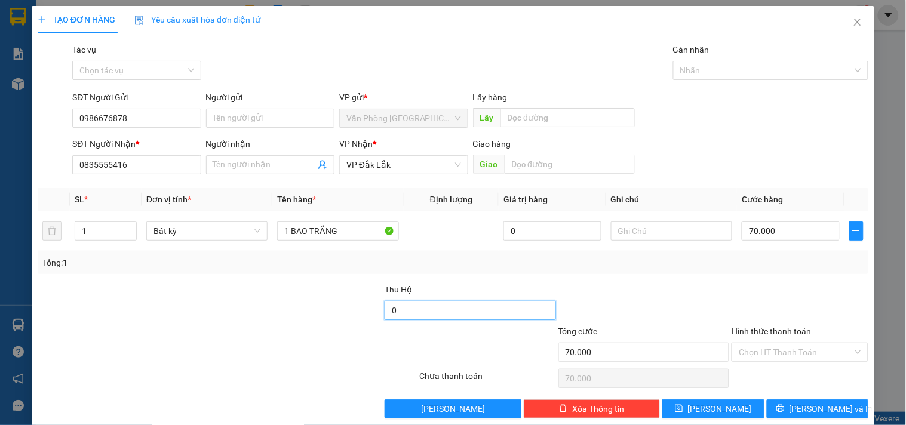
click at [468, 318] on input "0" at bounding box center [470, 310] width 171 height 19
type input "3.590.000"
click at [759, 357] on input "Hình thức thanh toán" at bounding box center [795, 352] width 113 height 18
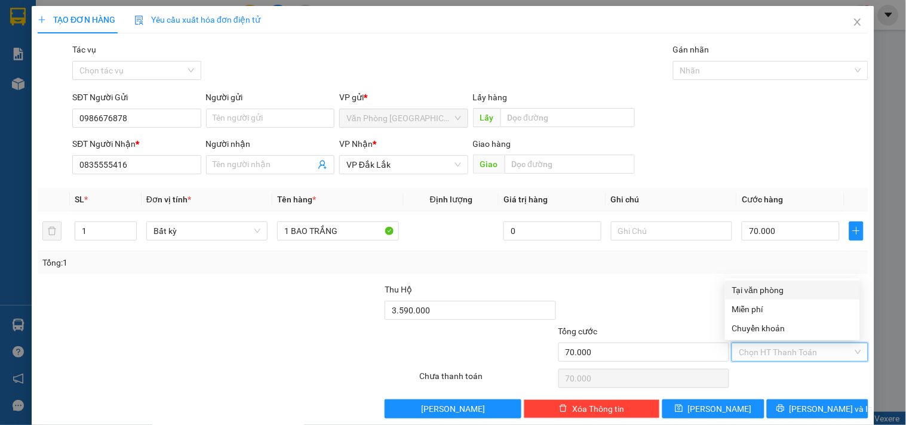
click at [766, 289] on div "Tại văn phòng" at bounding box center [792, 290] width 121 height 13
type input "0"
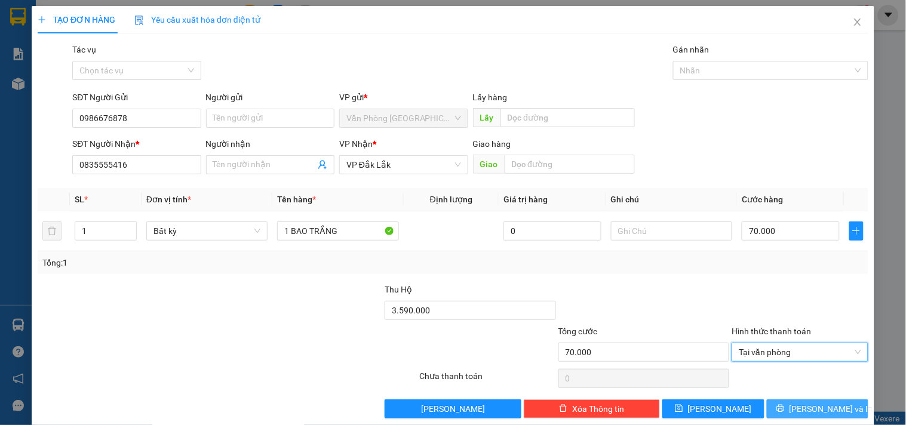
click at [786, 404] on button "Lưu và In" at bounding box center [818, 409] width 102 height 19
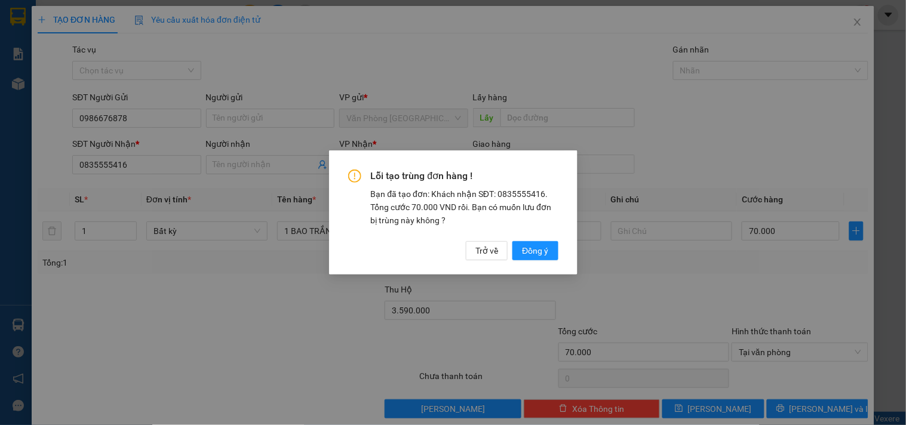
click at [527, 260] on div "Lỗi tạo trùng đơn hàng ! Bạn đã tạo đơn: Khách nhận SĐT: 0835555416. Tổng cước …" at bounding box center [453, 213] width 248 height 124
click at [539, 255] on span "Đồng ý" at bounding box center [535, 250] width 26 height 13
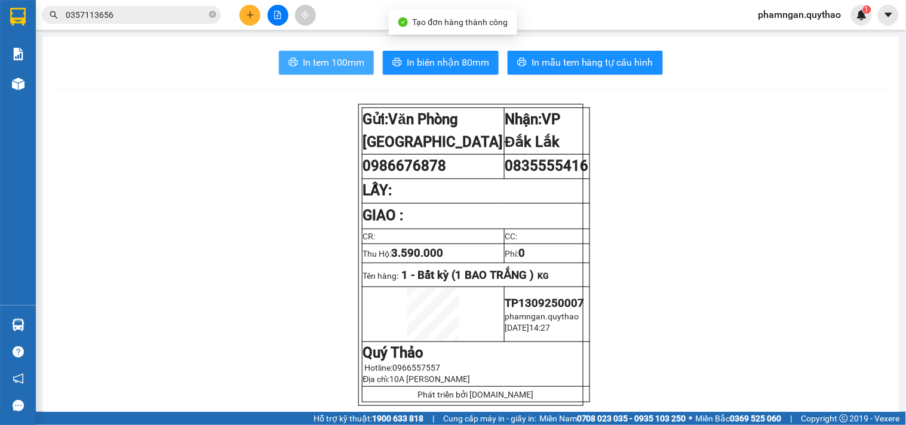
click at [346, 66] on span "In tem 100mm" at bounding box center [334, 62] width 62 height 15
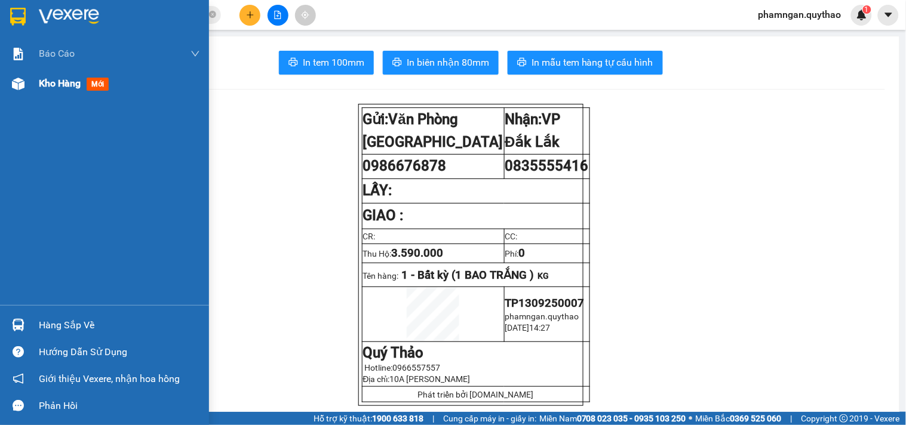
click at [61, 78] on span "Kho hàng" at bounding box center [60, 83] width 42 height 11
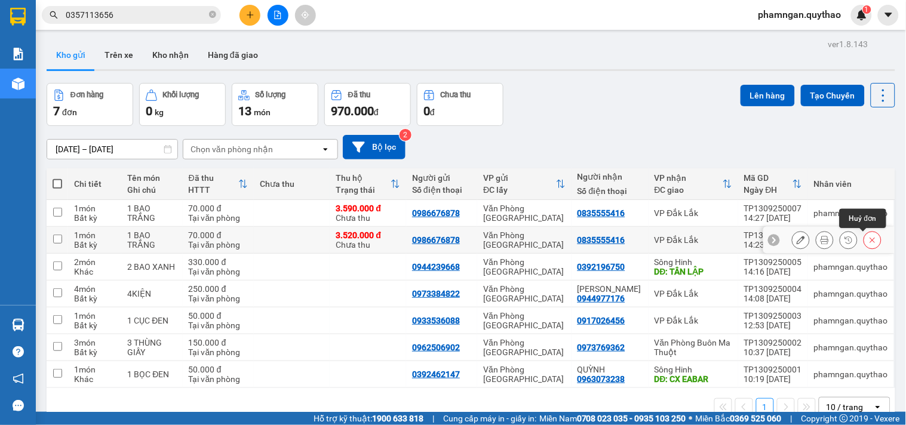
click at [868, 237] on icon at bounding box center [872, 240] width 8 height 8
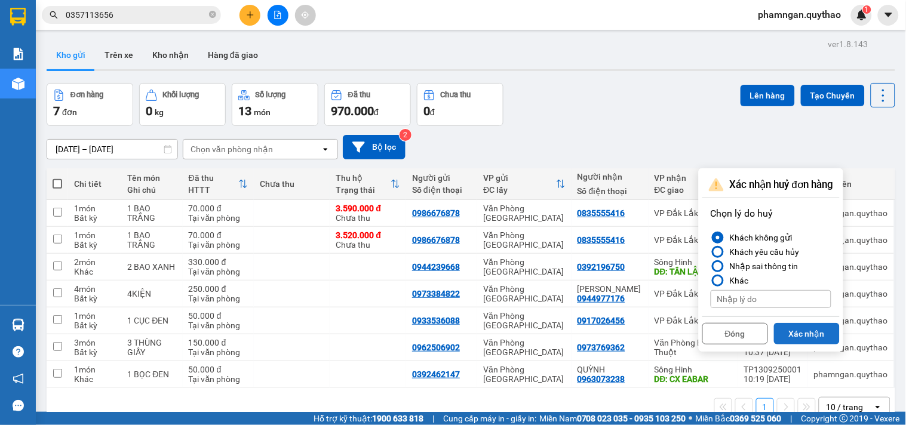
click at [801, 331] on button "Xác nhận" at bounding box center [807, 334] width 66 height 22
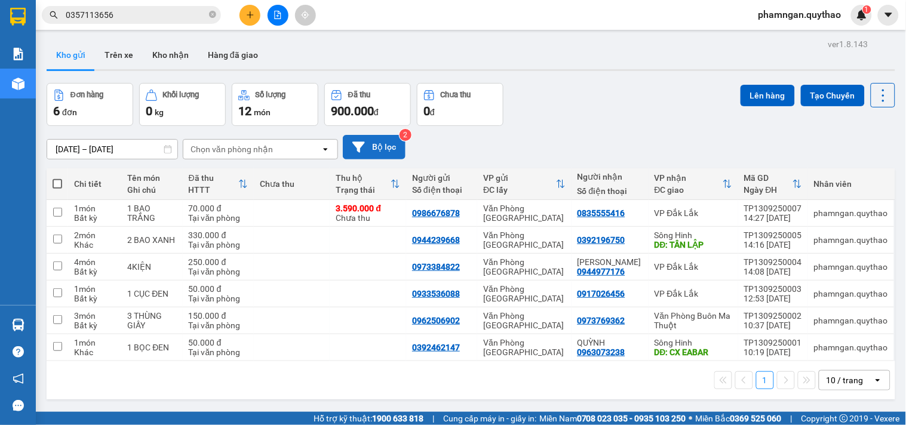
click at [393, 150] on button "Bộ lọc" at bounding box center [374, 147] width 63 height 24
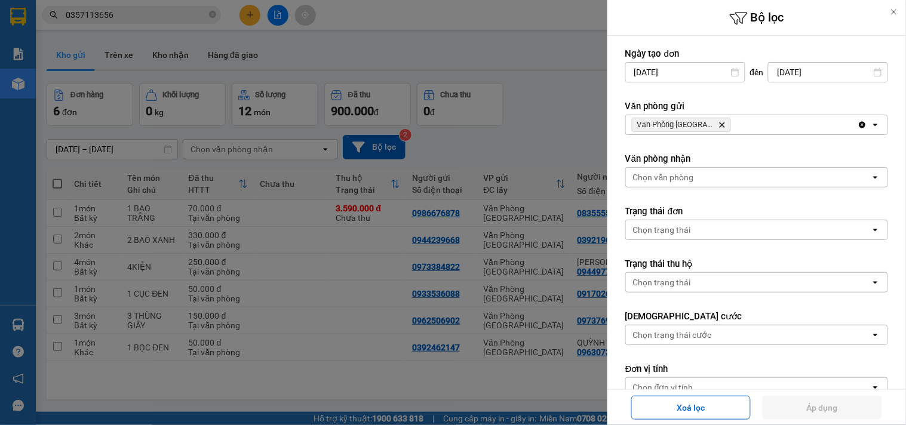
click at [539, 92] on div at bounding box center [453, 212] width 906 height 425
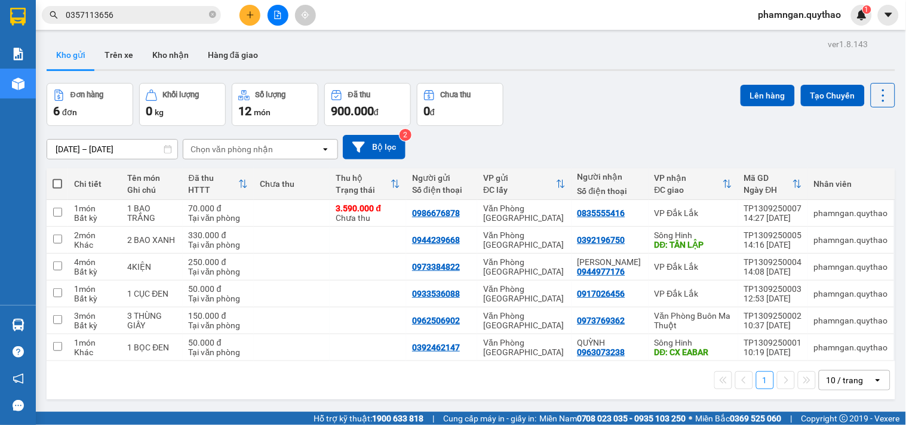
scroll to position [55, 0]
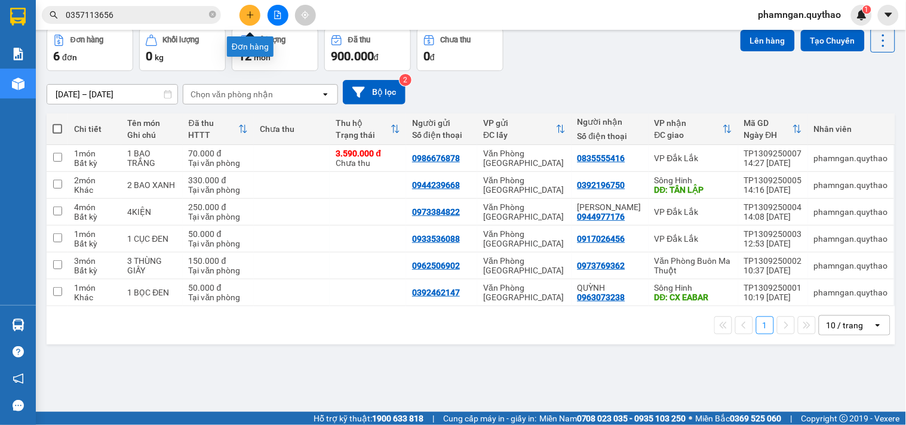
click at [245, 15] on button at bounding box center [250, 15] width 21 height 21
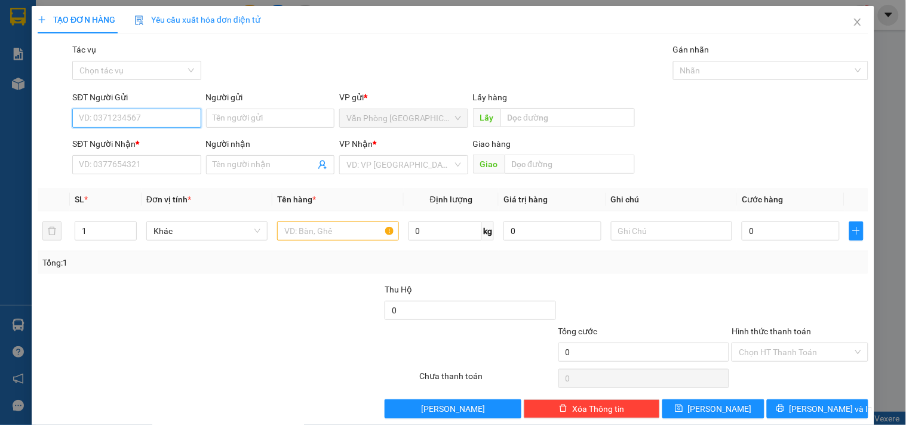
click at [174, 118] on input "SĐT Người Gửi" at bounding box center [136, 118] width 128 height 19
type input "0972755480"
click at [148, 146] on div "0972755480" at bounding box center [135, 142] width 113 height 13
type input "0979712519"
type input "THỌ LY"
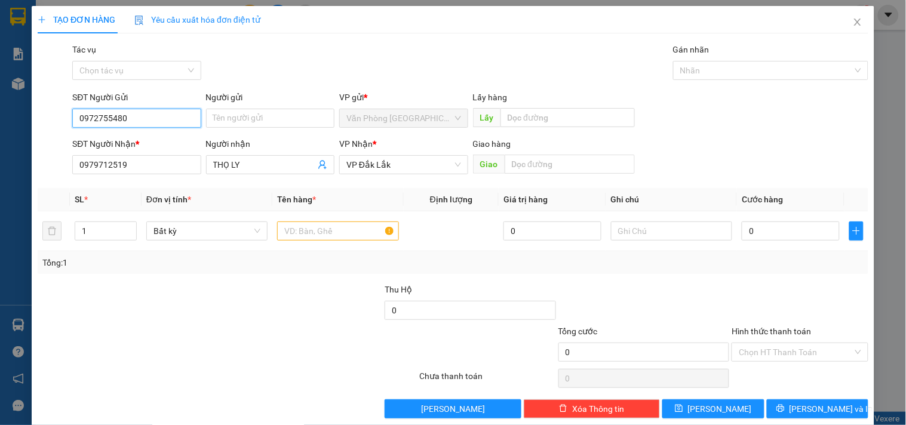
type input "0972755480"
click at [336, 223] on input "text" at bounding box center [337, 231] width 121 height 19
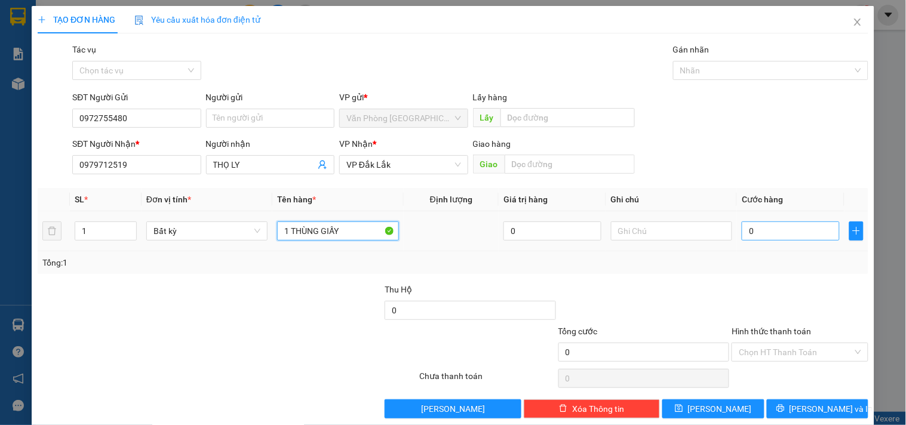
type input "1 THÙNG GIẤY"
click at [748, 231] on input "0" at bounding box center [791, 231] width 98 height 19
type input "7"
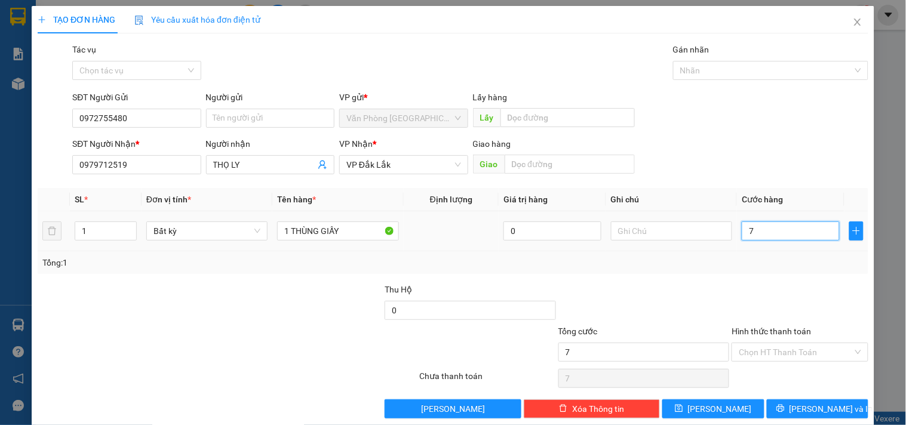
type input "70"
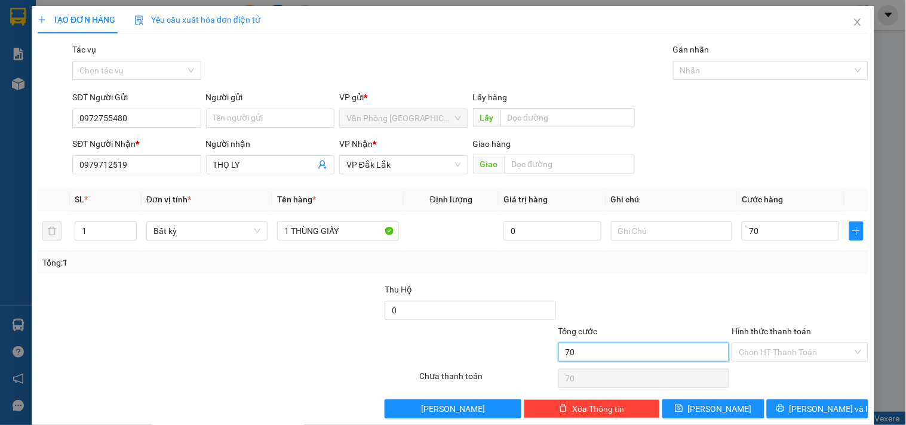
type input "70.000"
drag, startPoint x: 699, startPoint y: 347, endPoint x: 730, endPoint y: 348, distance: 31.1
click at [703, 348] on input "70.000" at bounding box center [643, 352] width 171 height 19
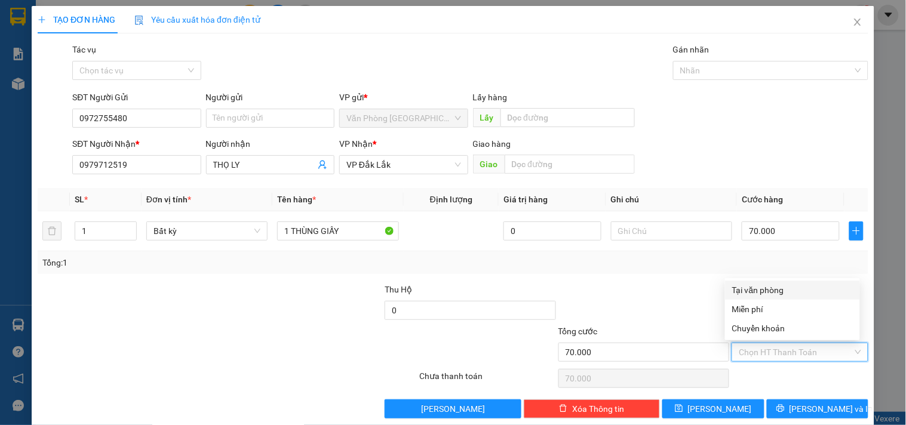
click at [750, 349] on input "Hình thức thanh toán" at bounding box center [795, 352] width 113 height 18
click at [760, 279] on div "Transit Pickup Surcharge Ids Transit Deliver Surcharge Ids Transit Deliver Surc…" at bounding box center [453, 231] width 831 height 376
click at [757, 344] on input "Hình thức thanh toán" at bounding box center [795, 352] width 113 height 18
click at [762, 293] on div "Tại văn phòng" at bounding box center [792, 290] width 121 height 13
type input "0"
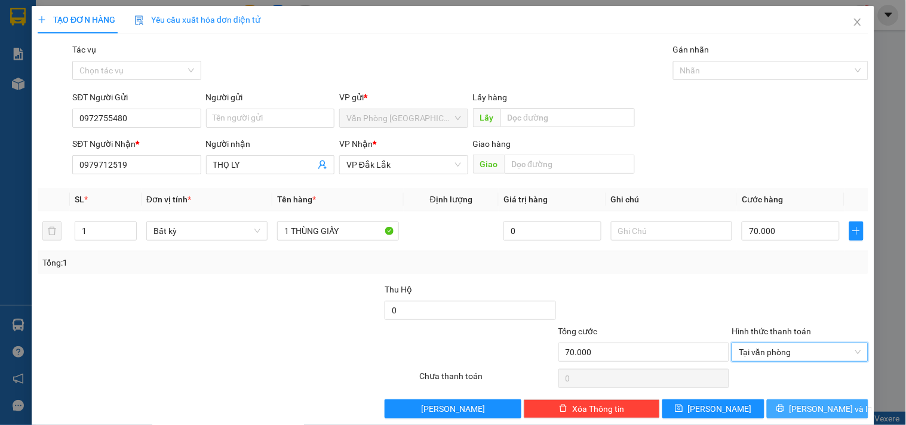
click at [783, 415] on button "Lưu và In" at bounding box center [818, 409] width 102 height 19
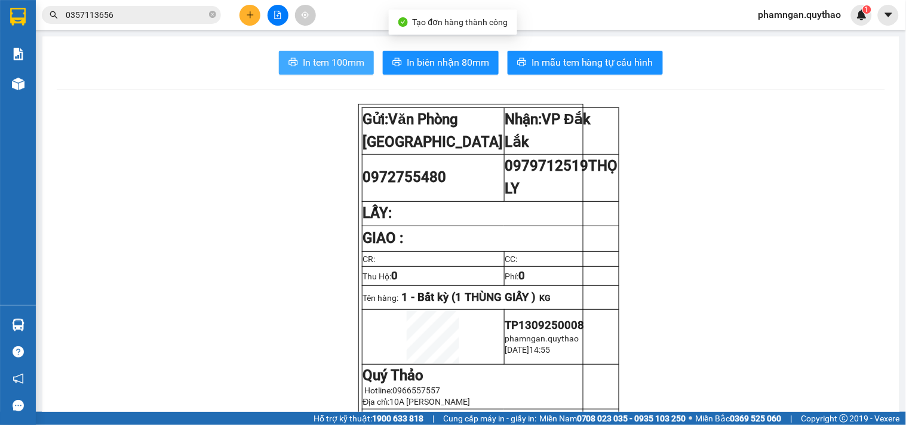
click at [348, 67] on span "In tem 100mm" at bounding box center [334, 62] width 62 height 15
click at [335, 56] on span "In tem 100mm" at bounding box center [334, 62] width 62 height 15
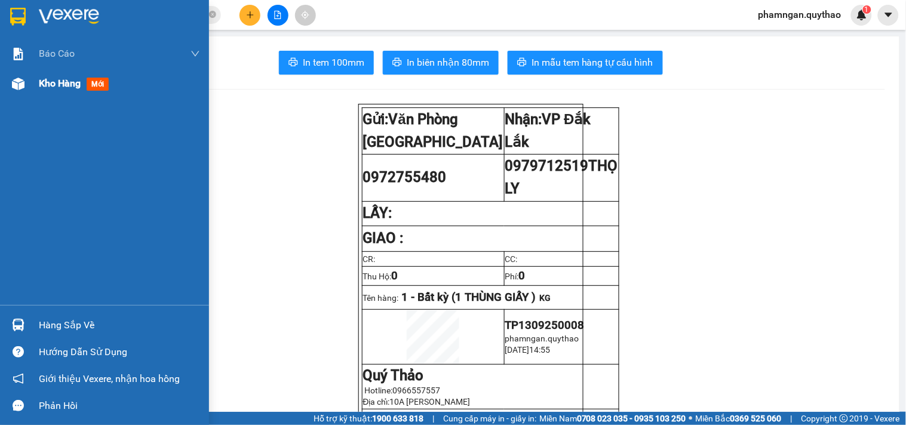
drag, startPoint x: 14, startPoint y: 88, endPoint x: 10, endPoint y: 81, distance: 8.8
click at [14, 88] on img at bounding box center [18, 84] width 13 height 13
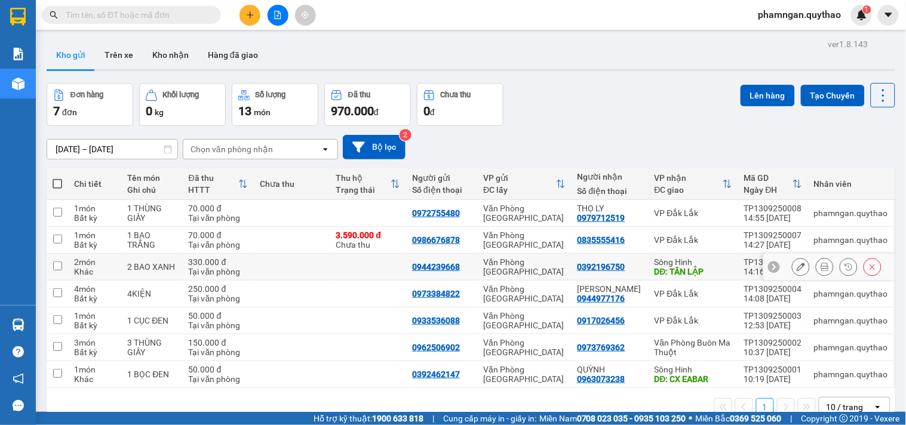
click at [816, 265] on button at bounding box center [824, 267] width 17 height 21
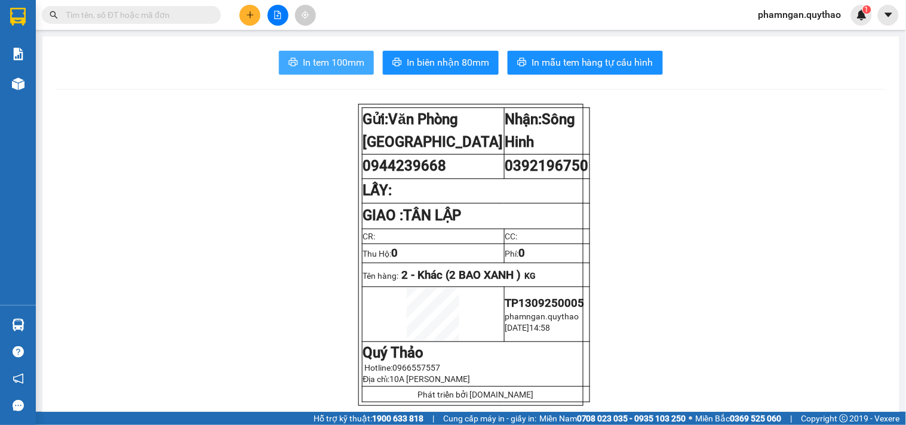
click at [309, 63] on span "In tem 100mm" at bounding box center [334, 62] width 62 height 15
click at [255, 18] on button at bounding box center [250, 15] width 21 height 21
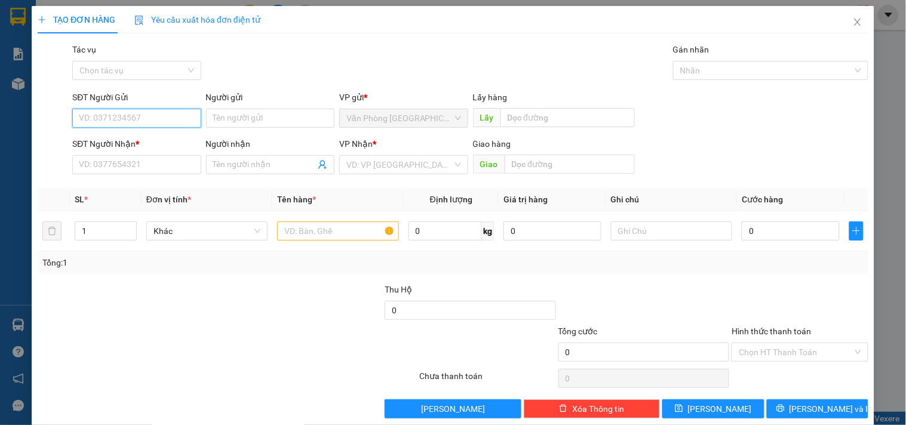
drag, startPoint x: 156, startPoint y: 110, endPoint x: 170, endPoint y: 106, distance: 14.5
click at [170, 106] on div "SĐT Người Gửi VD: 0371234567" at bounding box center [136, 112] width 128 height 42
type input "0889596692"
click at [142, 146] on div "0889596692" at bounding box center [135, 142] width 113 height 13
type input "0912749329"
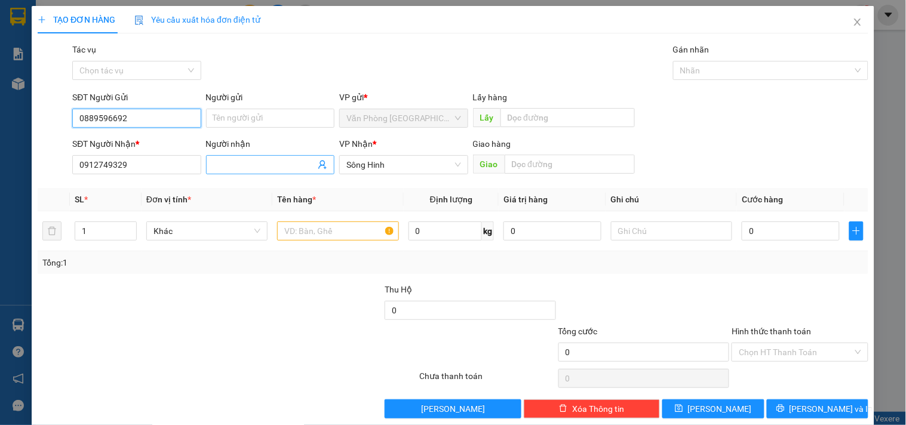
type input "0889596692"
click at [255, 165] on input "Người nhận" at bounding box center [264, 164] width 102 height 13
click at [326, 238] on input "text" at bounding box center [337, 231] width 121 height 19
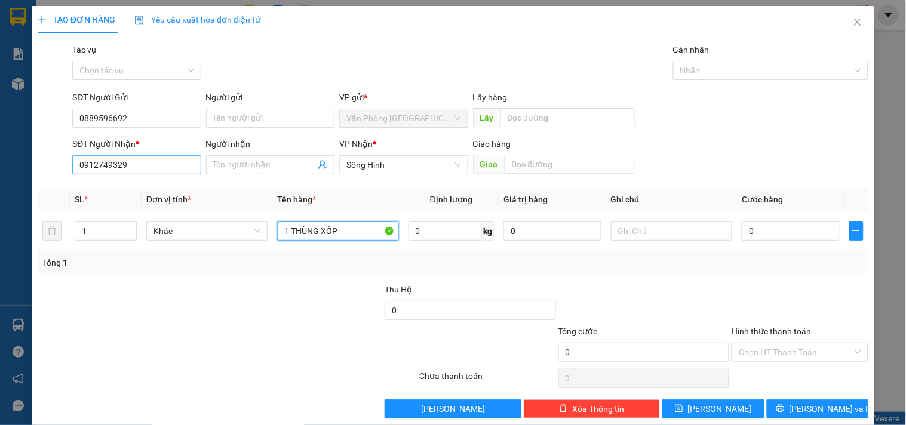
type input "1 THÙNG XỐP"
click at [140, 164] on input "0912749329" at bounding box center [136, 164] width 128 height 19
drag, startPoint x: 142, startPoint y: 165, endPoint x: 0, endPoint y: 140, distance: 143.8
click at [0, 140] on div "TẠO ĐƠN HÀNG Yêu cầu xuất hóa đơn điện tử Transit Pickup Surcharge Ids Transit …" at bounding box center [453, 212] width 906 height 425
click at [392, 165] on span "Sông Hinh" at bounding box center [403, 165] width 114 height 18
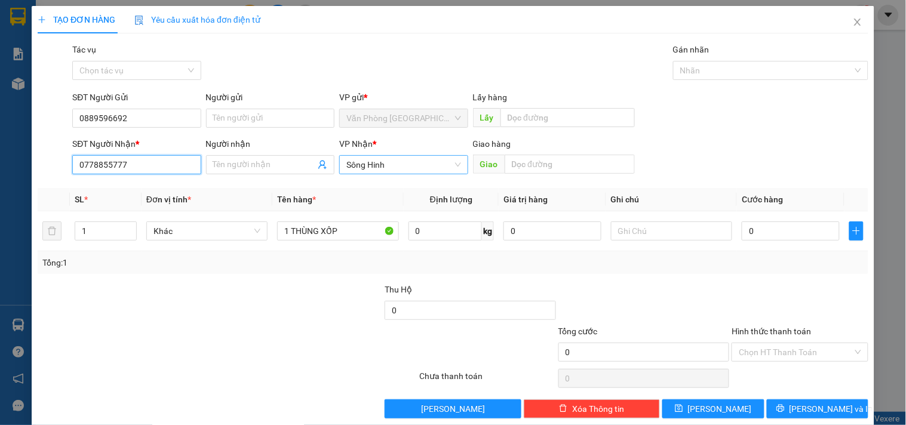
type input "0778855777"
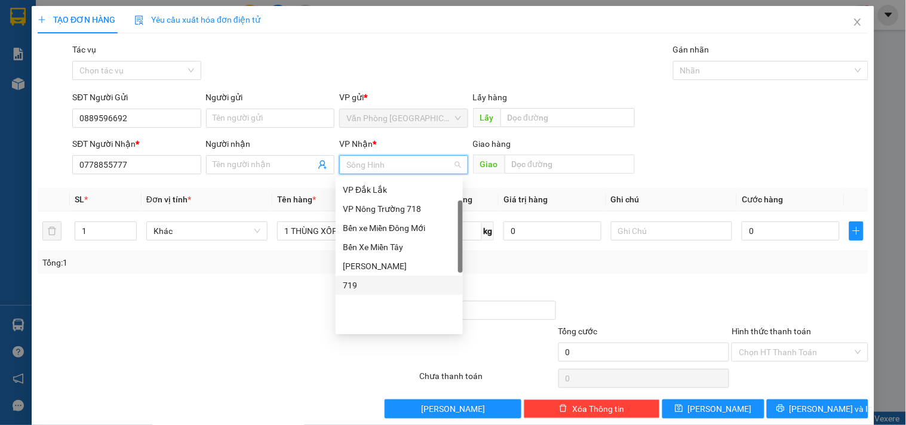
scroll to position [66, 0]
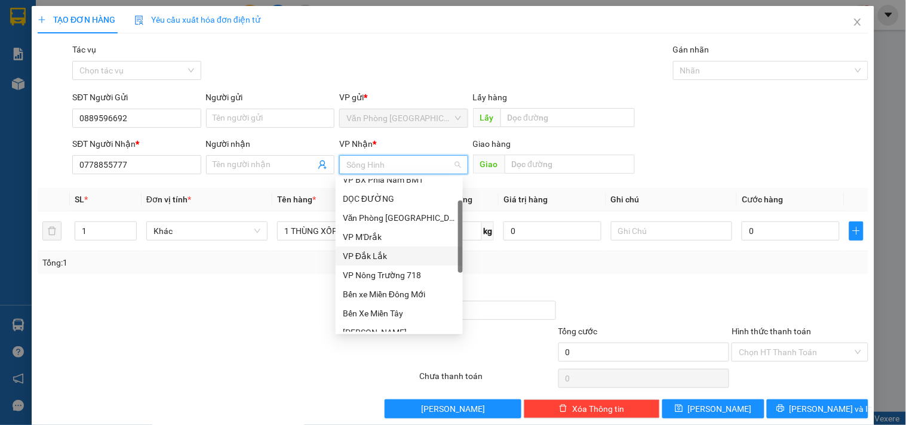
click at [361, 254] on div "VP Đắk Lắk" at bounding box center [399, 256] width 113 height 13
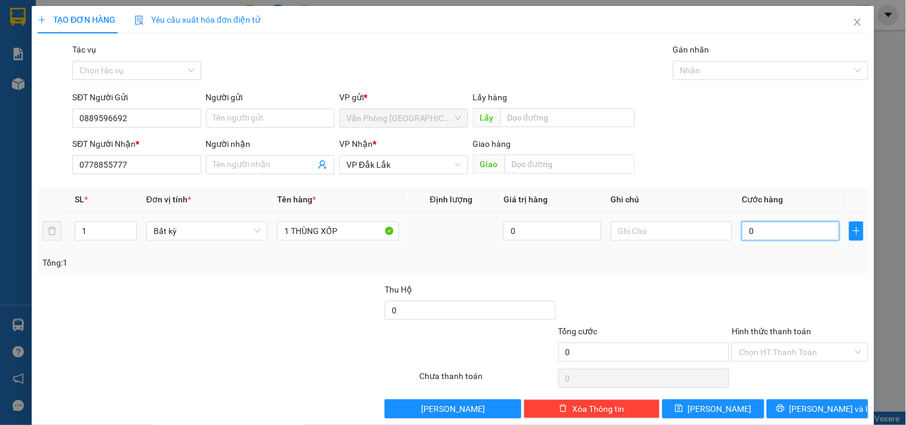
type input "5"
type input "50"
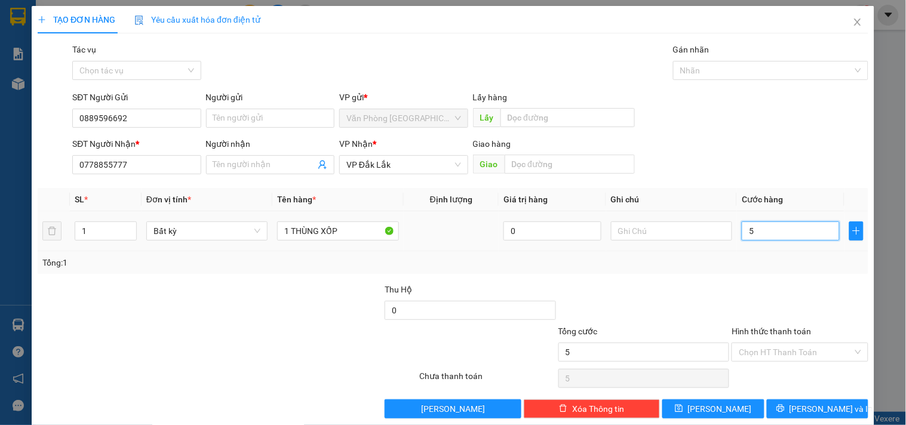
type input "50"
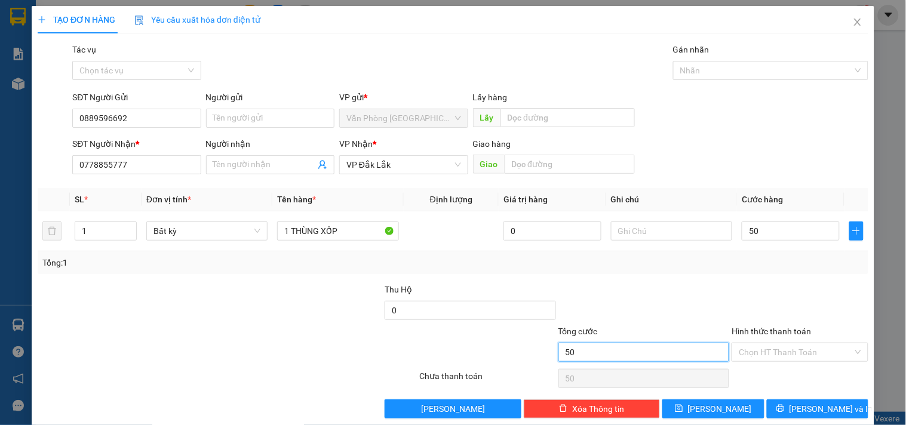
type input "50.000"
click at [649, 356] on input "50.000" at bounding box center [643, 352] width 171 height 19
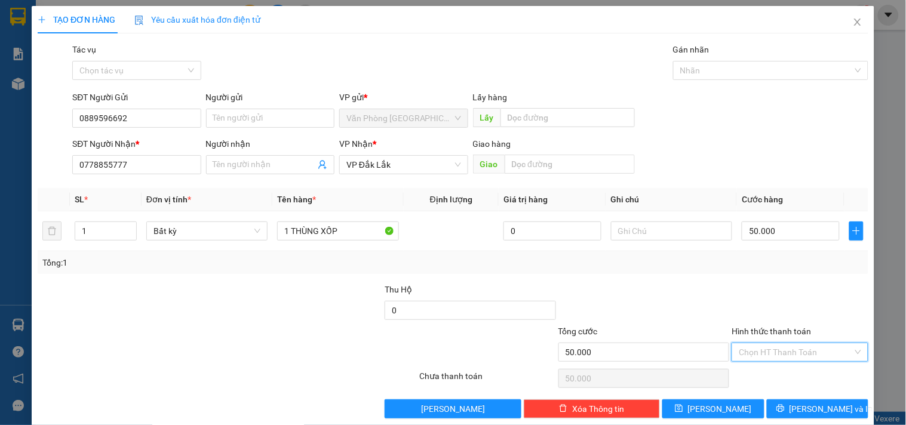
click at [803, 344] on input "Hình thức thanh toán" at bounding box center [795, 352] width 113 height 18
click at [790, 287] on div "Tại văn phòng" at bounding box center [792, 290] width 121 height 13
type input "0"
click at [790, 403] on button "Lưu và In" at bounding box center [818, 409] width 102 height 19
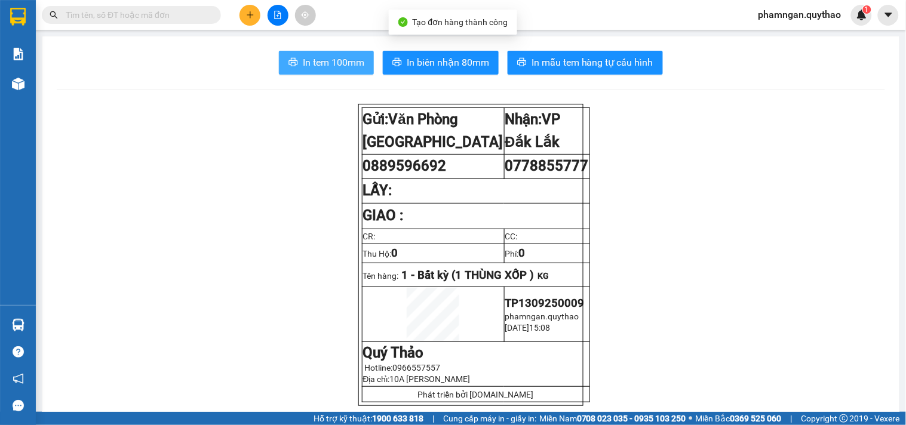
click at [319, 64] on span "In tem 100mm" at bounding box center [334, 62] width 62 height 15
click at [297, 54] on button "In tem 100mm" at bounding box center [326, 63] width 95 height 24
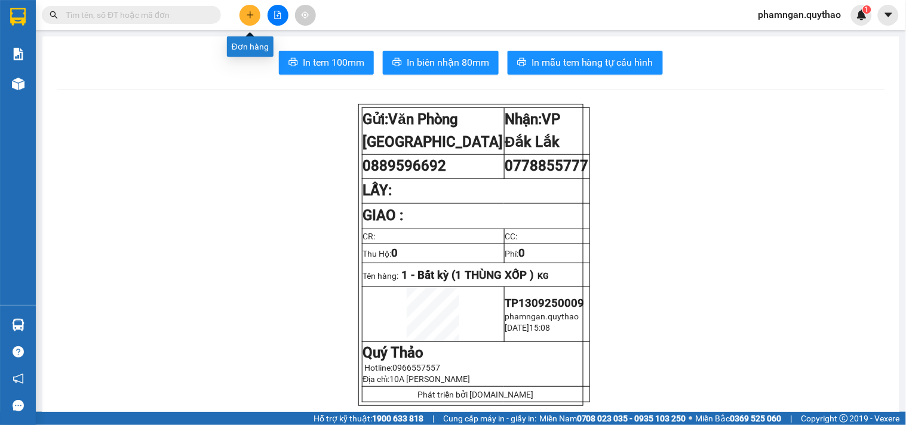
click at [251, 17] on icon "plus" at bounding box center [250, 15] width 8 height 8
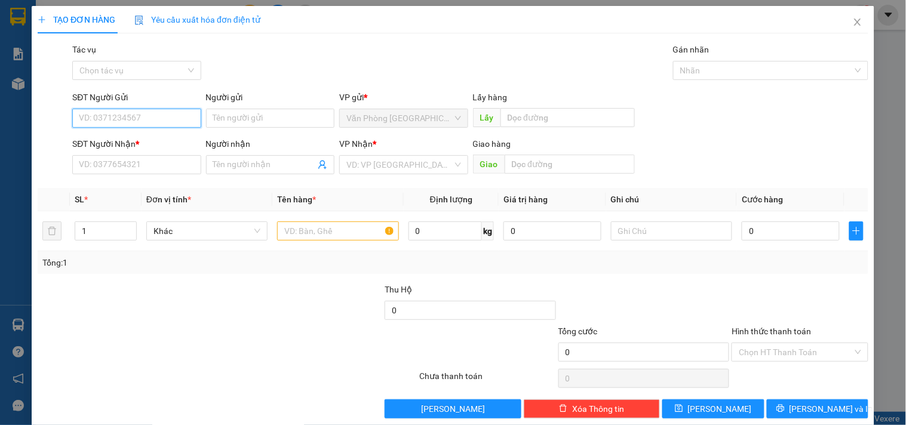
click at [134, 116] on input "SĐT Người Gửi" at bounding box center [136, 118] width 128 height 19
type input "0789766769"
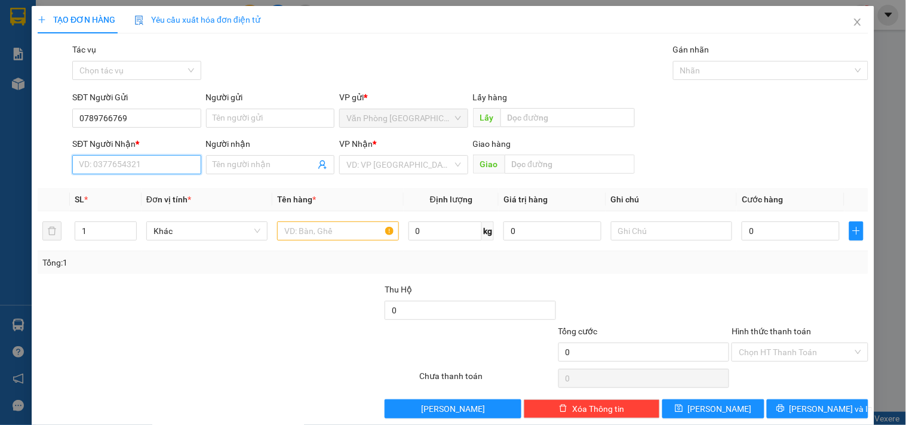
click at [128, 168] on input "SĐT Người Nhận *" at bounding box center [136, 164] width 128 height 19
drag, startPoint x: 134, startPoint y: 187, endPoint x: 329, endPoint y: 237, distance: 200.3
click at [136, 188] on div "0377288299" at bounding box center [135, 188] width 113 height 13
type input "0377288299"
click at [355, 232] on input "text" at bounding box center [337, 231] width 121 height 19
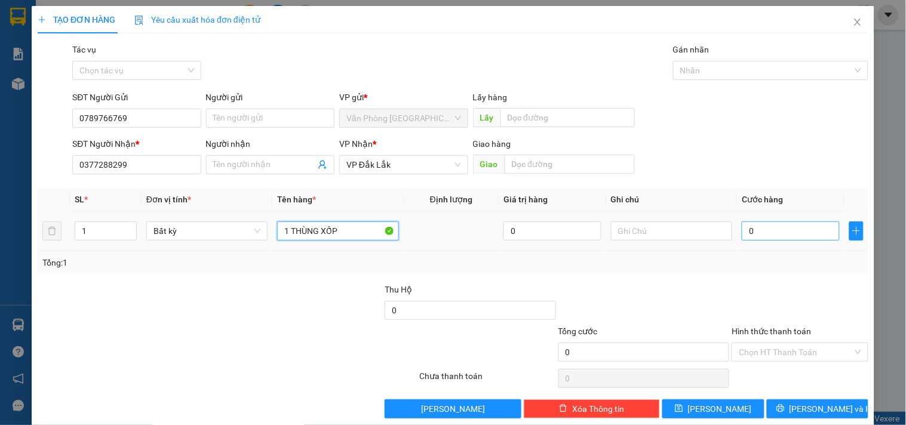
type input "1 THÙNG XỐP"
click at [775, 234] on input "0" at bounding box center [791, 231] width 98 height 19
type input "5"
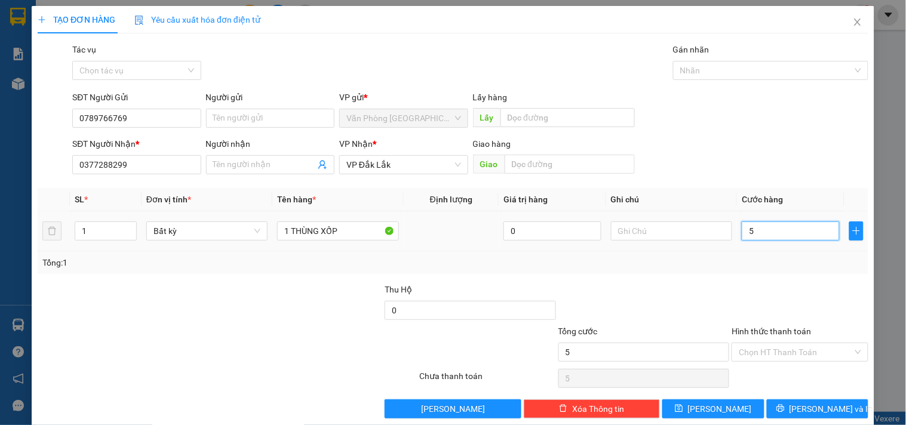
type input "50"
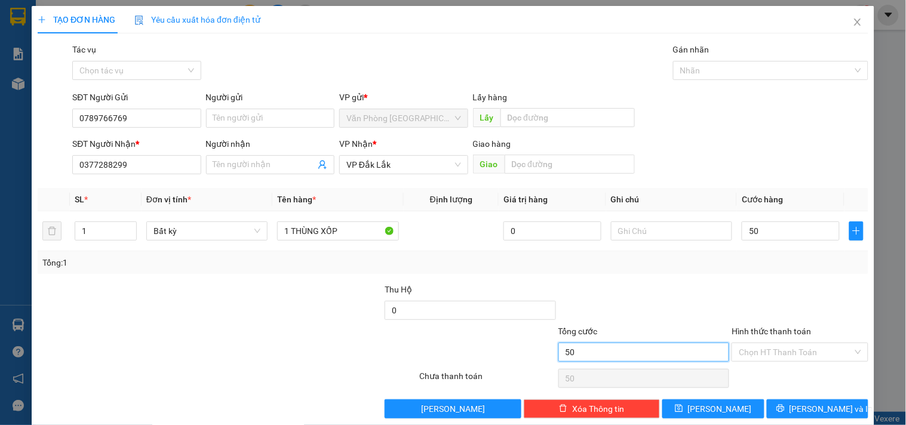
type input "50.000"
click at [702, 355] on input "50.000" at bounding box center [643, 352] width 171 height 19
click at [773, 357] on input "Hình thức thanh toán" at bounding box center [795, 352] width 113 height 18
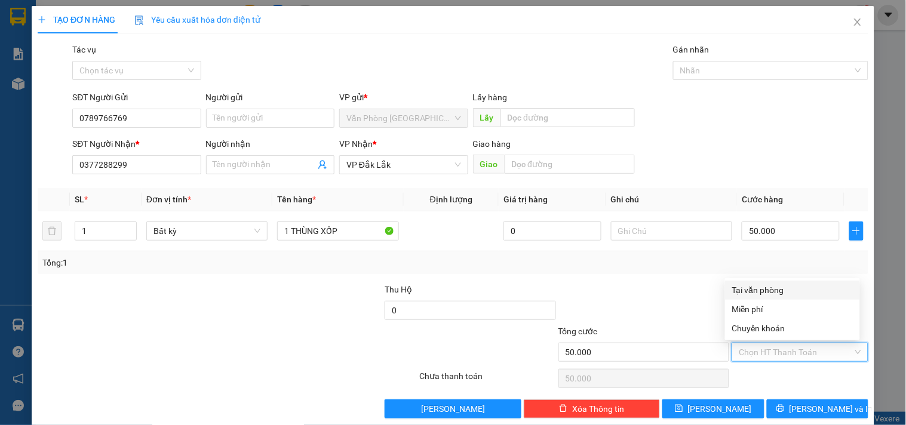
click at [762, 289] on div "Tại văn phòng" at bounding box center [792, 290] width 121 height 13
type input "0"
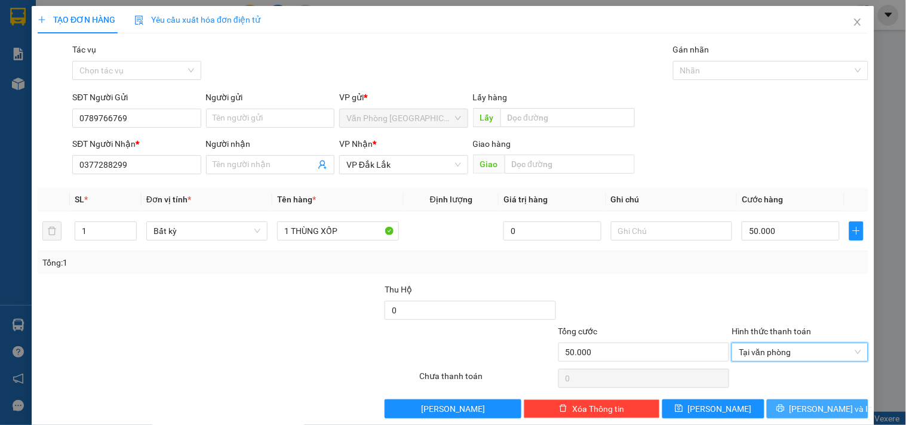
click at [785, 409] on icon "printer" at bounding box center [780, 408] width 8 height 8
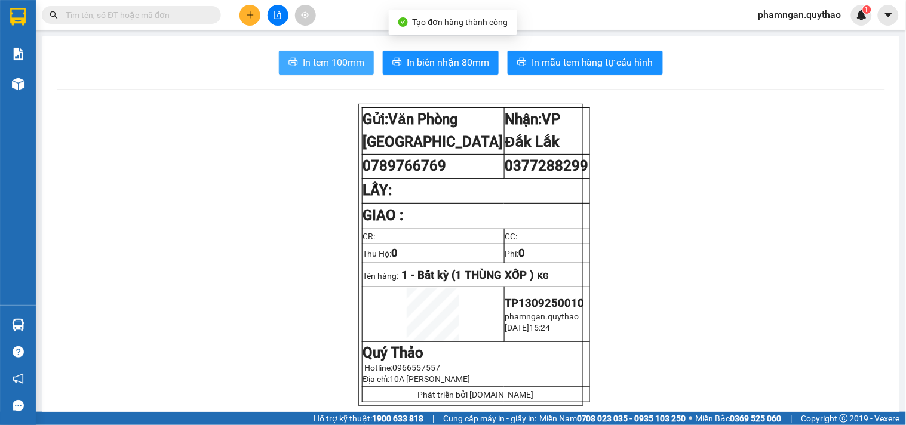
click at [303, 57] on span "In tem 100mm" at bounding box center [334, 62] width 62 height 15
click at [343, 65] on span "In tem 100mm" at bounding box center [334, 62] width 62 height 15
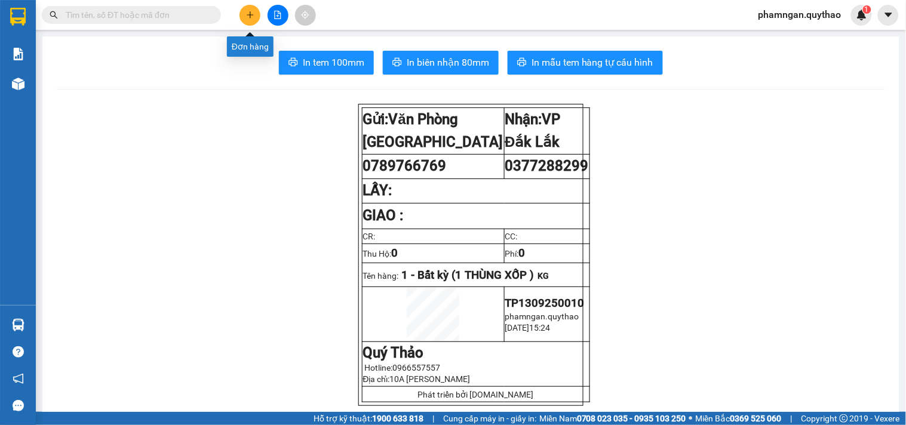
click at [250, 8] on button at bounding box center [250, 15] width 21 height 21
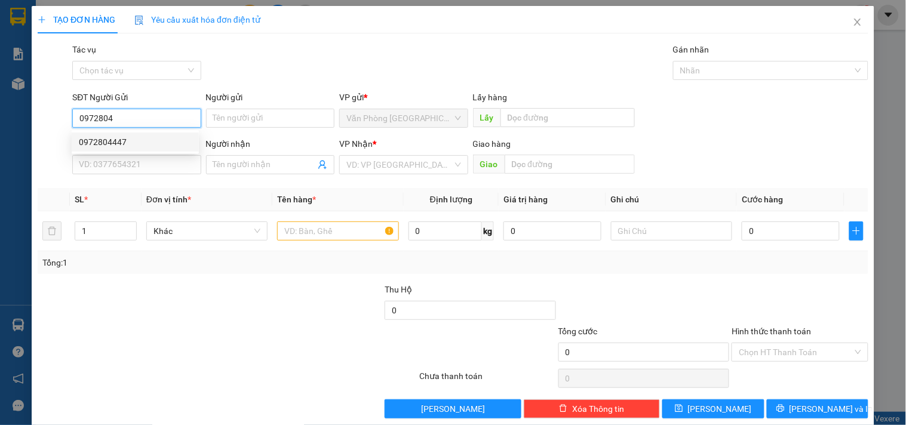
click at [115, 136] on div "0972804447" at bounding box center [135, 142] width 113 height 13
type input "0972804447"
type input "0978718718"
type input "0972804447"
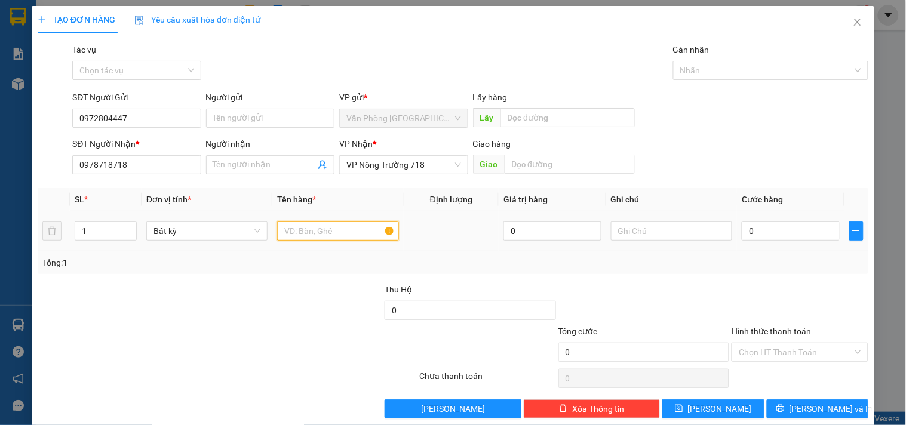
click at [331, 234] on input "text" at bounding box center [337, 231] width 121 height 19
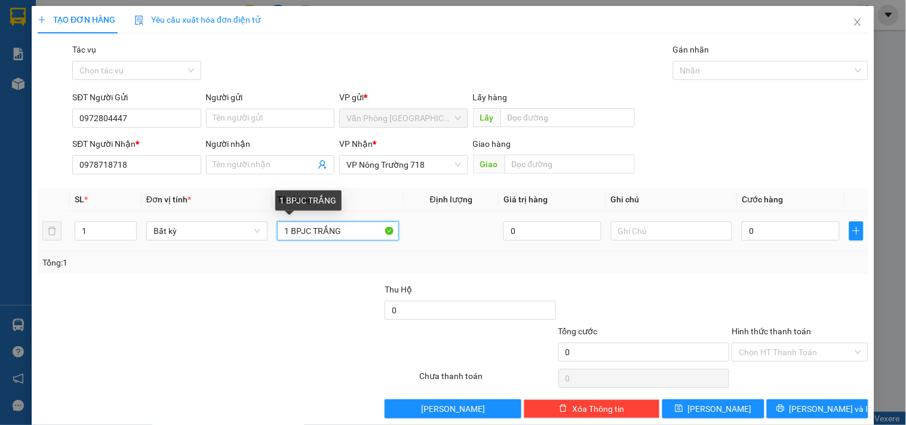
click at [301, 234] on input "1 BPJC TRẮNG" at bounding box center [337, 231] width 121 height 19
type input "1 BOC TRẮNG"
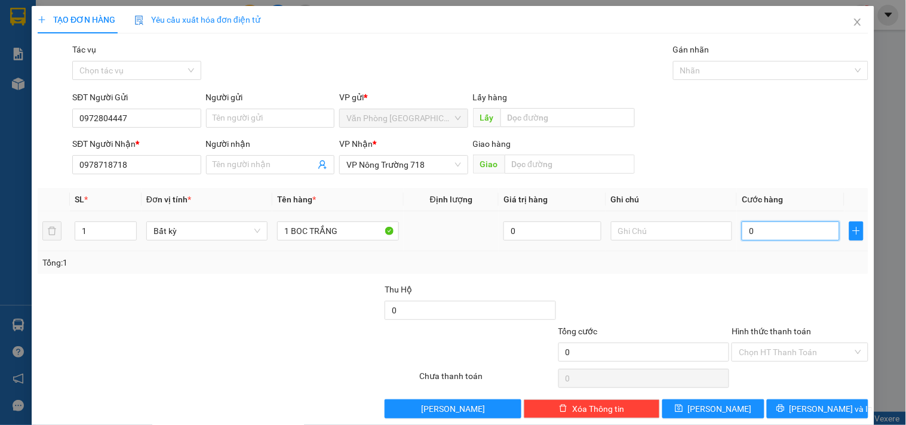
click at [781, 232] on input "0" at bounding box center [791, 231] width 98 height 19
type input "5"
type input "50"
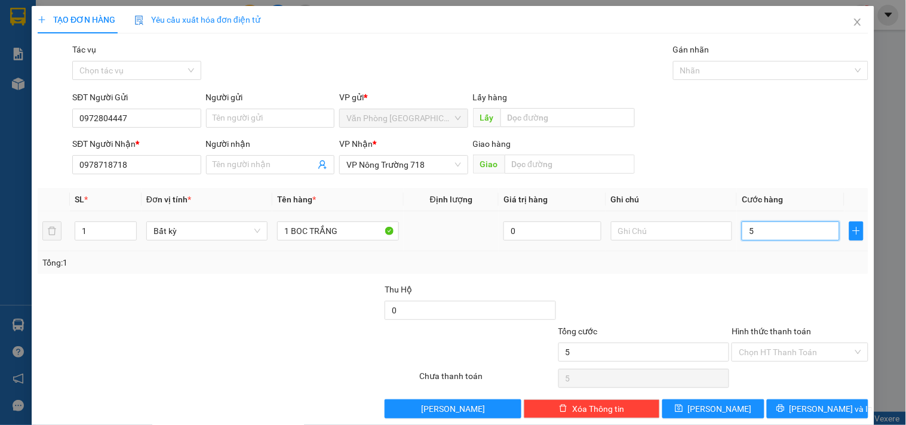
type input "50"
type input "50.000"
click at [781, 357] on input "Hình thức thanh toán" at bounding box center [795, 352] width 113 height 18
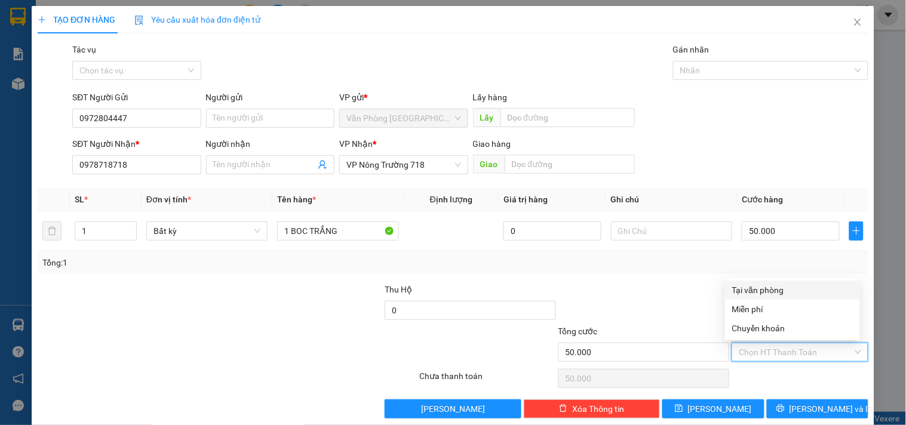
drag, startPoint x: 772, startPoint y: 288, endPoint x: 772, endPoint y: 389, distance: 100.9
click at [772, 288] on div "Tại văn phòng" at bounding box center [792, 290] width 121 height 13
type input "0"
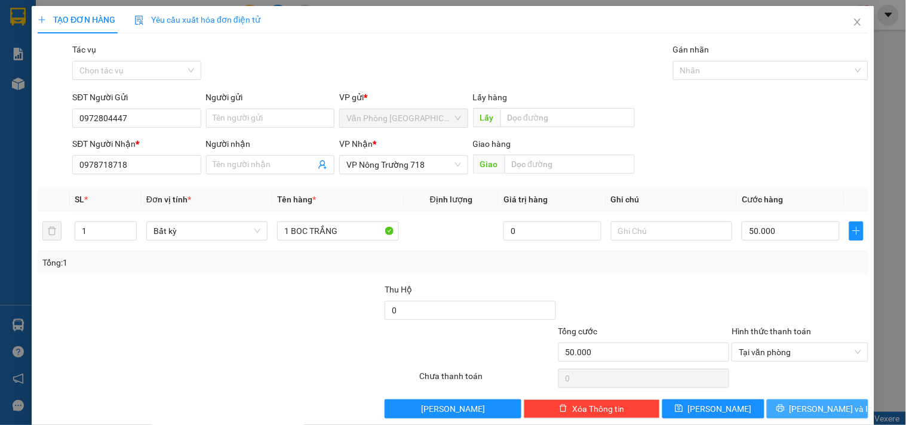
click at [772, 405] on button "Lưu và In" at bounding box center [818, 409] width 102 height 19
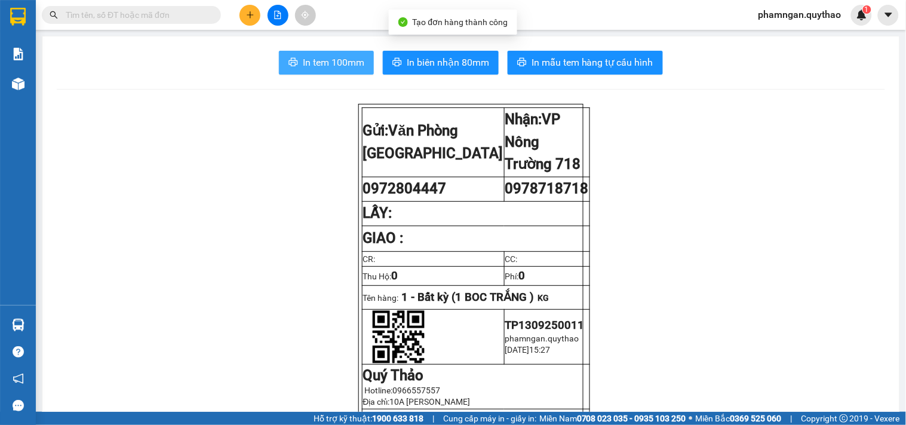
click at [333, 54] on button "In tem 100mm" at bounding box center [326, 63] width 95 height 24
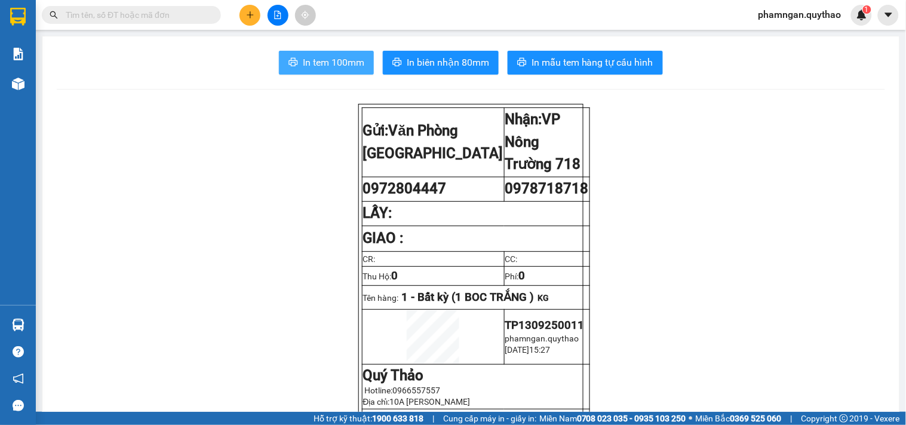
drag, startPoint x: 331, startPoint y: 62, endPoint x: 313, endPoint y: 66, distance: 19.0
click at [331, 62] on span "In tem 100mm" at bounding box center [334, 62] width 62 height 15
click at [251, 22] on button at bounding box center [250, 15] width 21 height 21
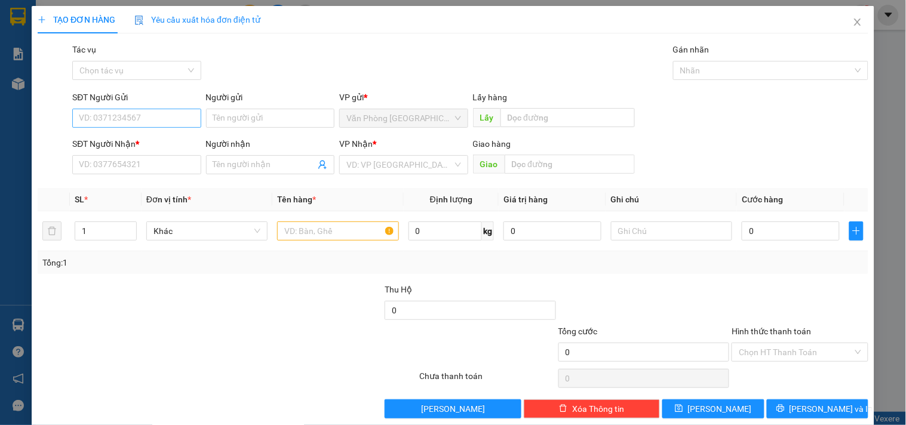
click at [159, 109] on div "SĐT Người Gửi VD: 0371234567" at bounding box center [136, 112] width 128 height 42
click at [158, 114] on input "SĐT Người Gửi" at bounding box center [136, 118] width 128 height 19
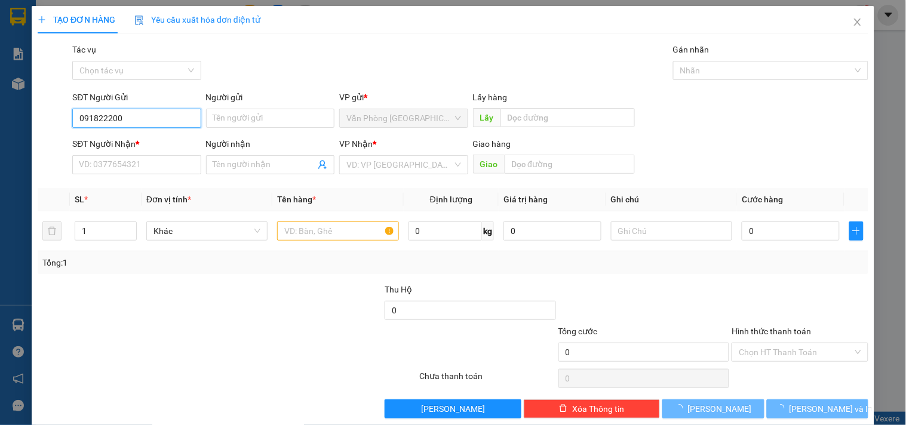
type input "0918222005"
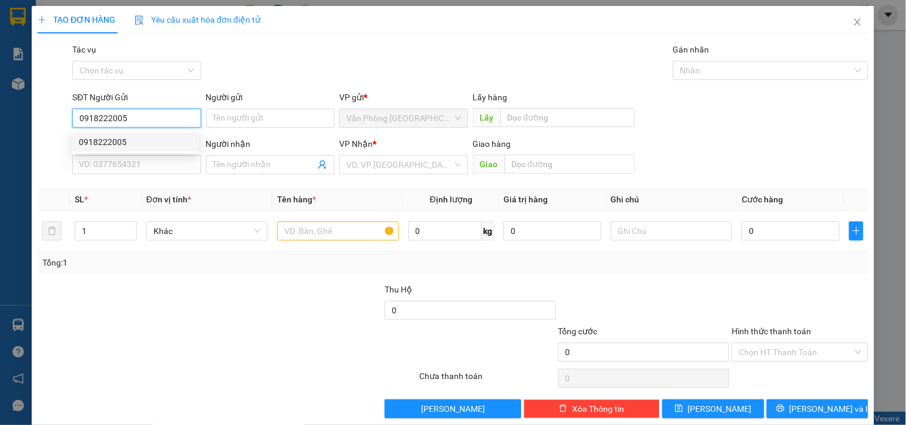
click at [118, 143] on div "0918222005" at bounding box center [135, 142] width 113 height 13
type input "0963079679"
type input "0918222005"
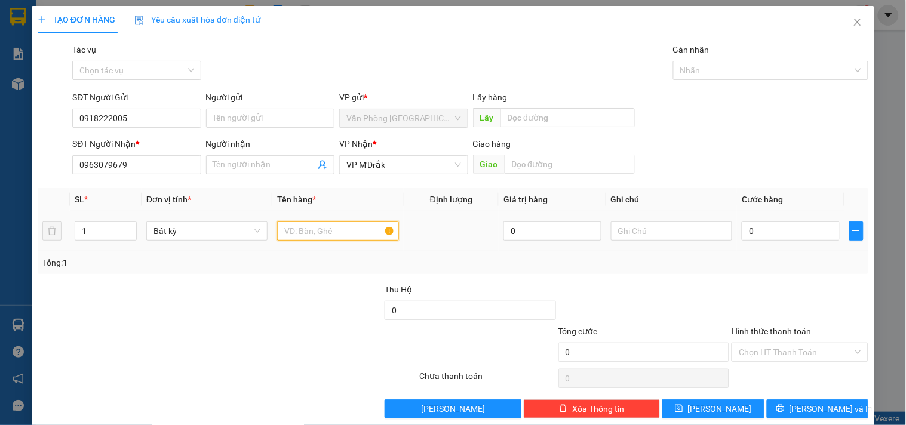
click at [329, 229] on input "text" at bounding box center [337, 231] width 121 height 19
type input "1 CỤC ĐEN"
click at [757, 237] on input "0" at bounding box center [791, 231] width 98 height 19
type input "5"
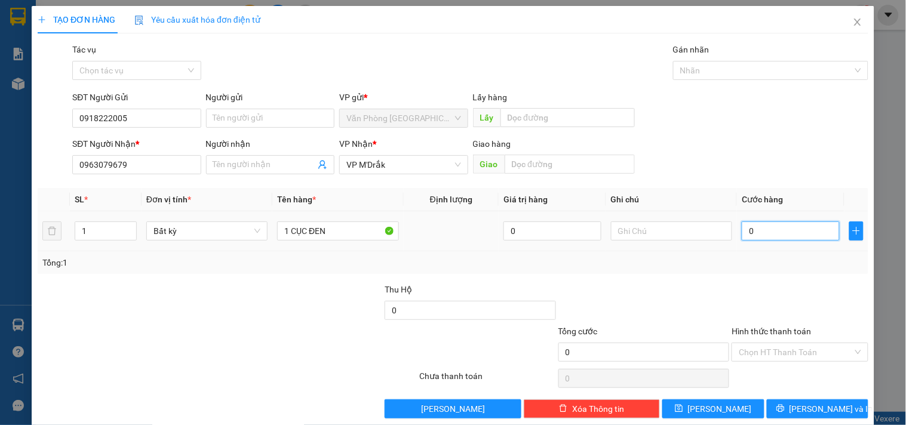
type input "5"
type input "50"
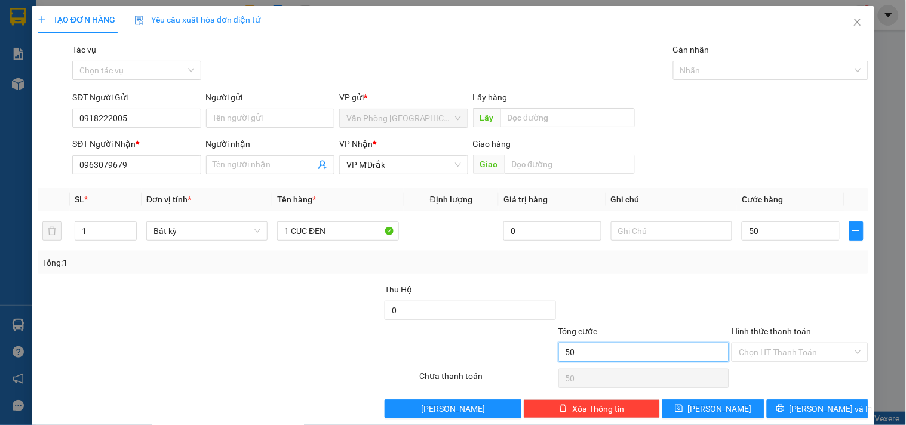
type input "50.000"
drag, startPoint x: 688, startPoint y: 355, endPoint x: 756, endPoint y: 349, distance: 67.8
click at [689, 357] on input "50.000" at bounding box center [643, 352] width 171 height 19
click at [756, 349] on input "Hình thức thanh toán" at bounding box center [795, 352] width 113 height 18
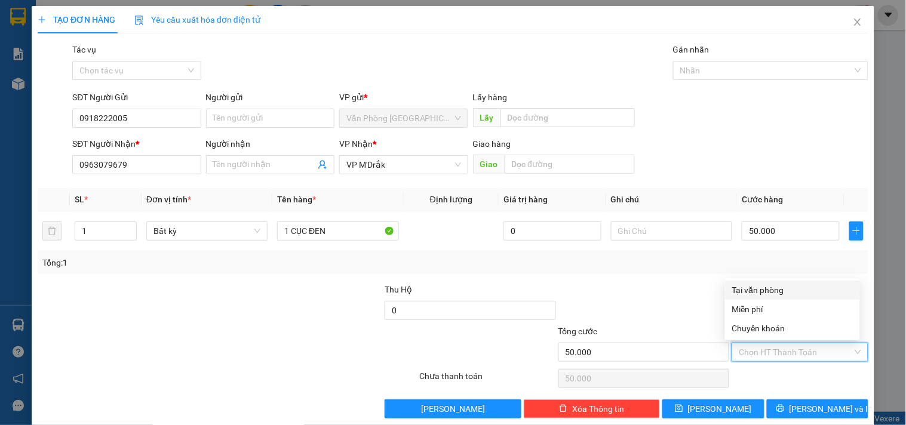
click at [766, 290] on div "Tại văn phòng" at bounding box center [792, 290] width 121 height 13
type input "0"
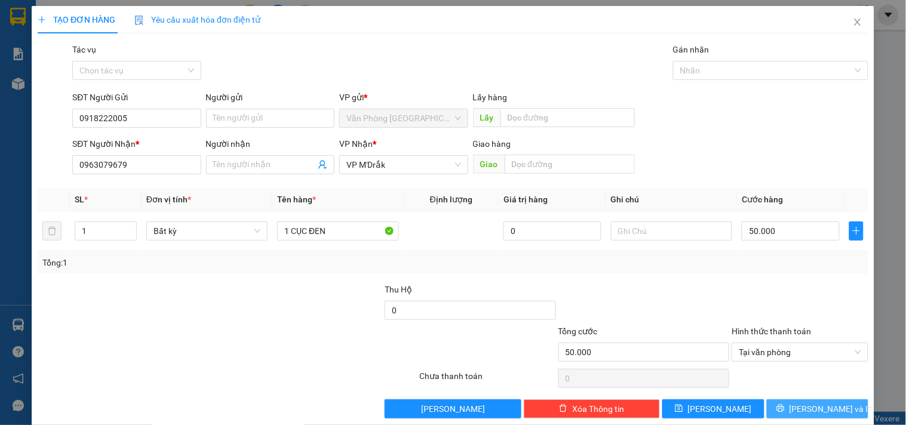
drag, startPoint x: 779, startPoint y: 406, endPoint x: 762, endPoint y: 395, distance: 21.2
click at [779, 407] on button "Lưu và In" at bounding box center [818, 409] width 102 height 19
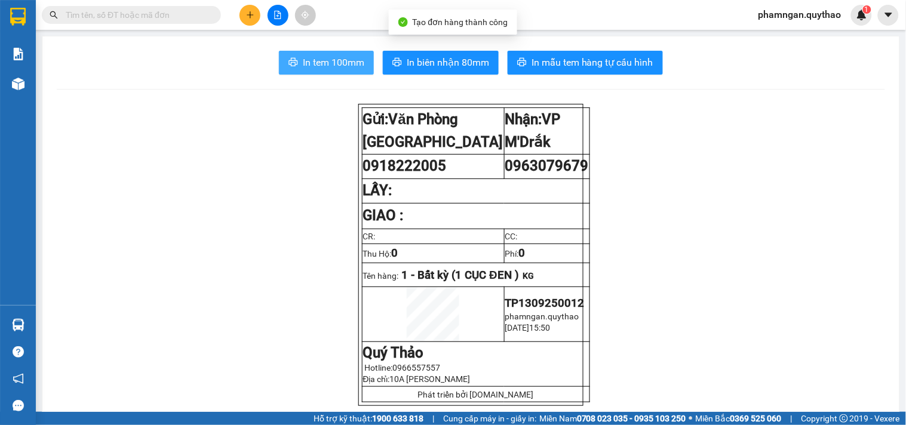
click at [337, 70] on button "In tem 100mm" at bounding box center [326, 63] width 95 height 24
click at [354, 61] on span "In tem 100mm" at bounding box center [334, 62] width 62 height 15
click at [147, 14] on input "text" at bounding box center [136, 14] width 141 height 13
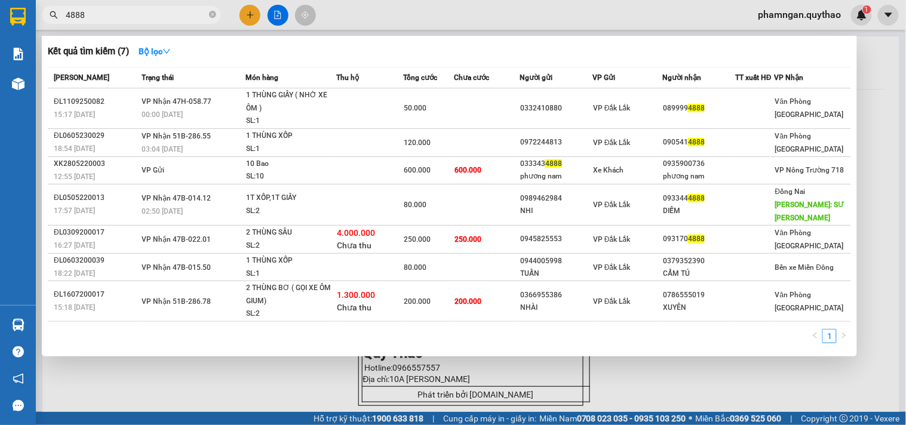
type input "4888"
click at [638, 390] on div at bounding box center [453, 212] width 906 height 425
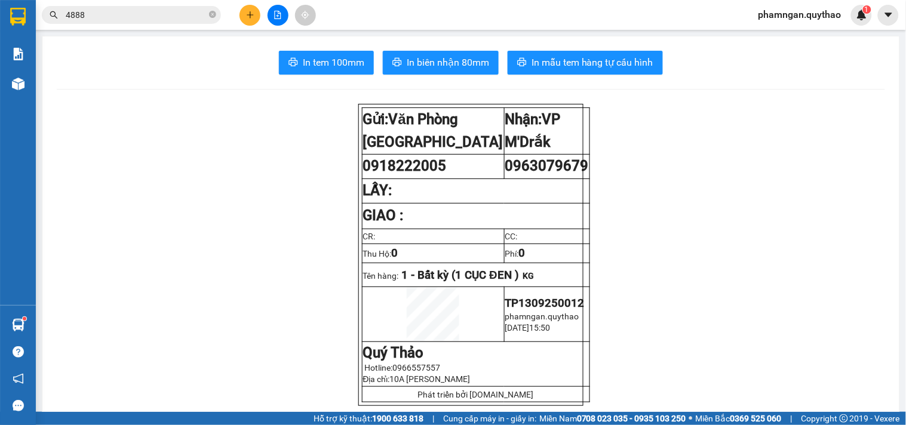
click at [254, 11] on icon "plus" at bounding box center [250, 15] width 8 height 8
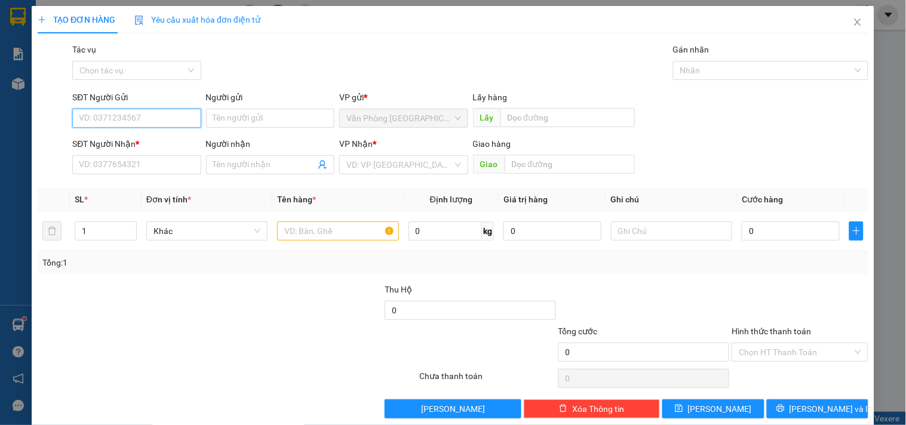
click at [129, 123] on input "SĐT Người Gửi" at bounding box center [136, 118] width 128 height 19
type input "0974226919"
click at [121, 142] on div "0974226919" at bounding box center [135, 142] width 113 height 13
type input "0945736718"
type input "THƯ"
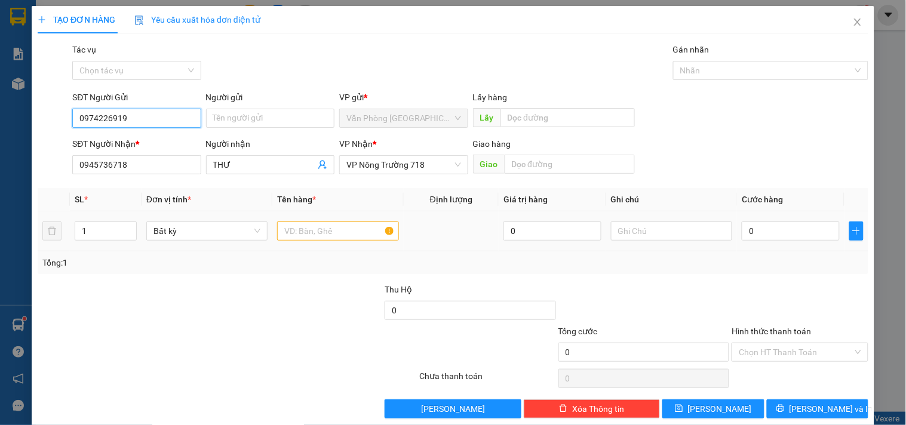
type input "0974226919"
click at [353, 235] on input "text" at bounding box center [337, 231] width 121 height 19
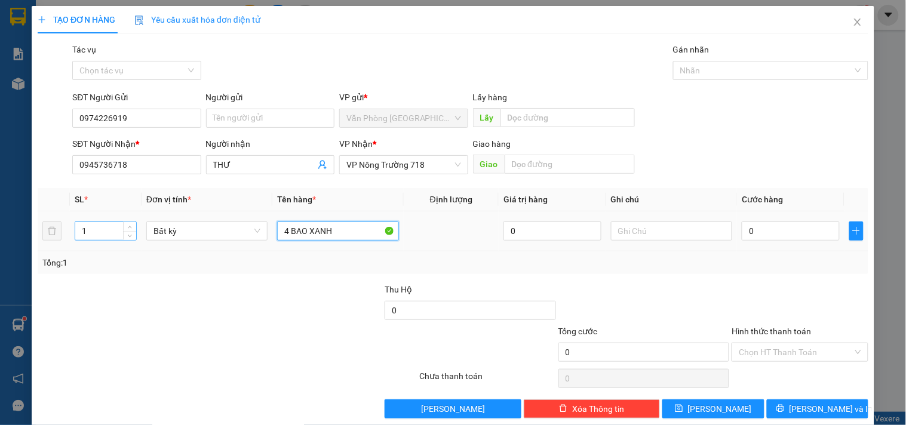
type input "4 BAO XANH"
click at [102, 232] on input "1" at bounding box center [105, 231] width 61 height 18
type input "4"
click at [785, 230] on input "0" at bounding box center [791, 231] width 98 height 19
type input "6"
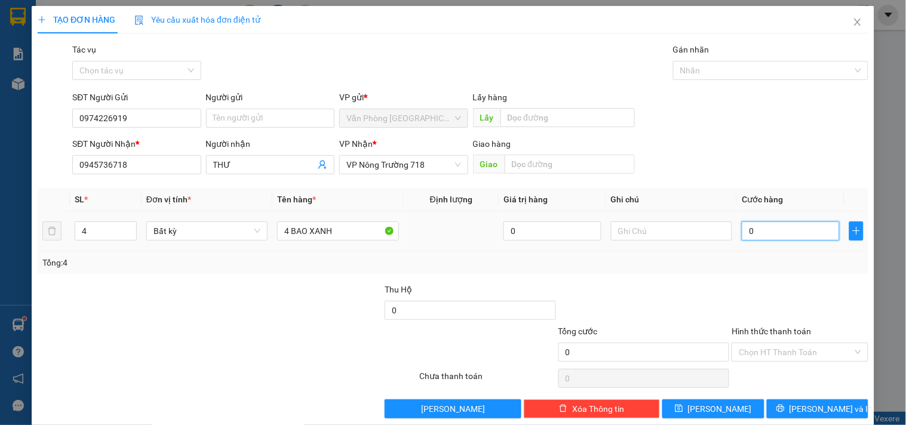
type input "6"
type input "60"
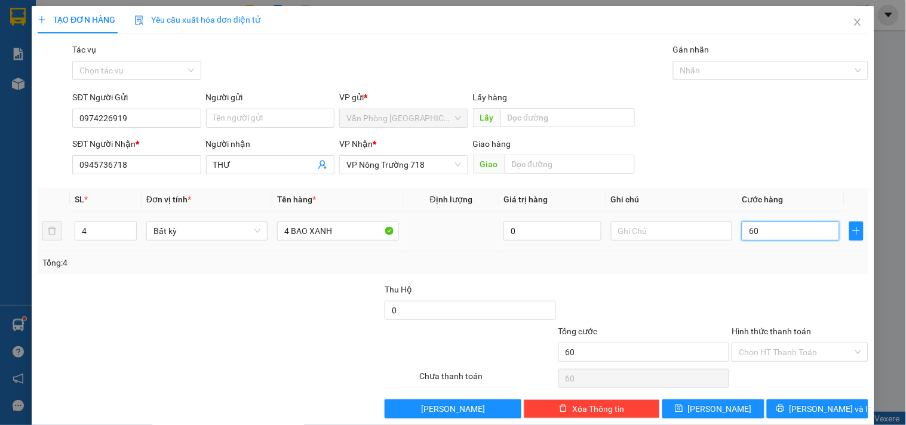
type input "600"
type input "6.000"
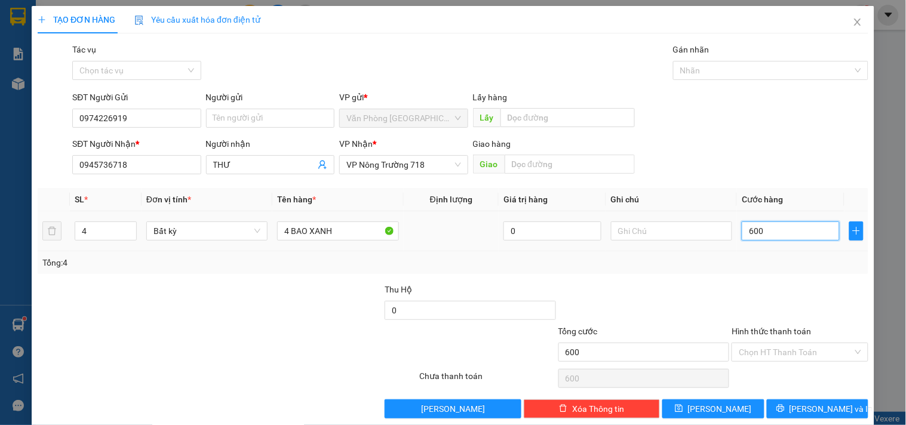
type input "6.000"
type input "60.000"
type input "600.000"
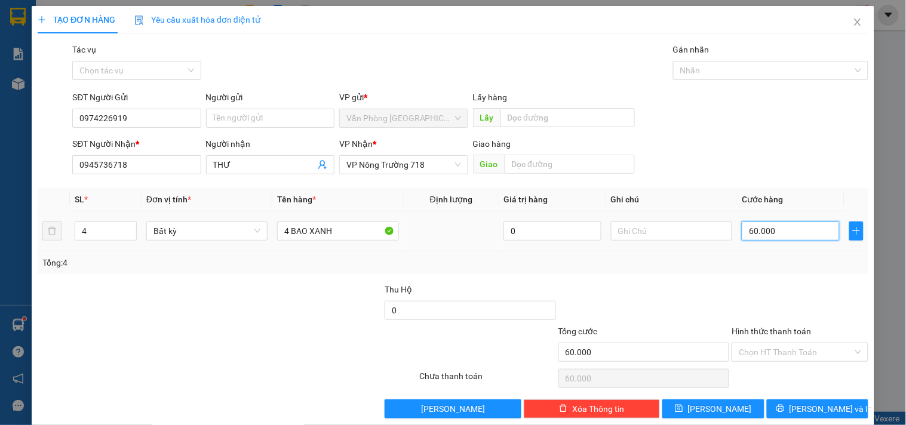
type input "600.000"
click at [785, 407] on icon "printer" at bounding box center [780, 408] width 8 height 8
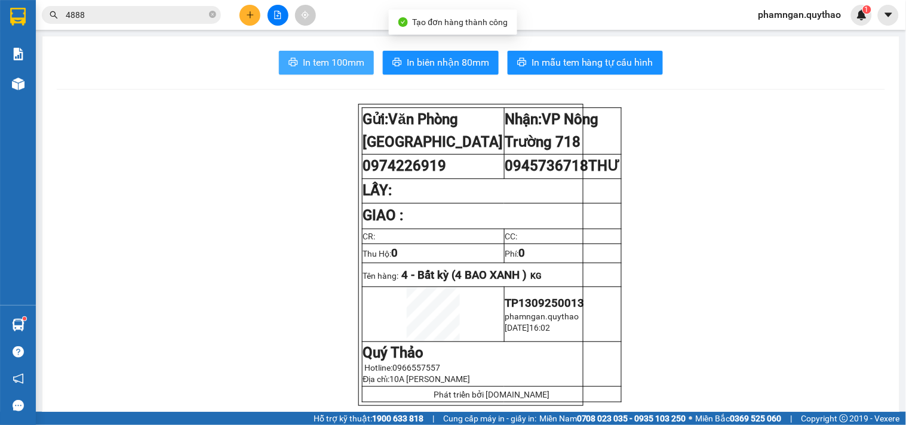
click at [303, 64] on span "In tem 100mm" at bounding box center [334, 62] width 62 height 15
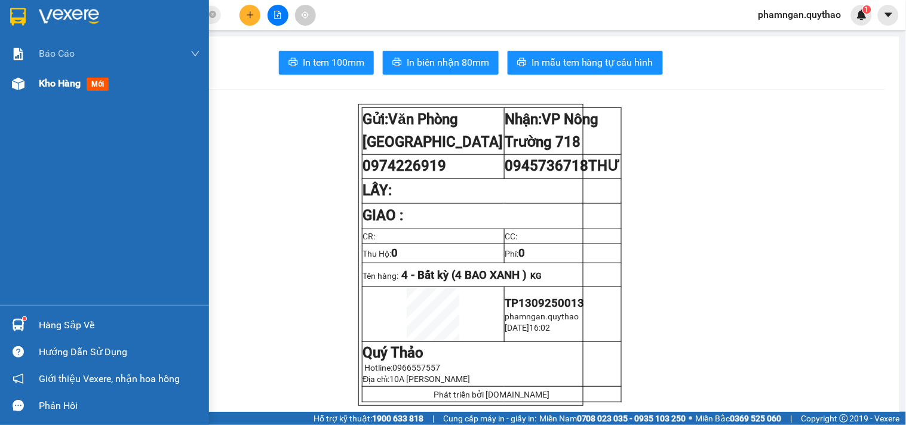
click at [32, 82] on div "Kho hàng mới" at bounding box center [104, 84] width 209 height 30
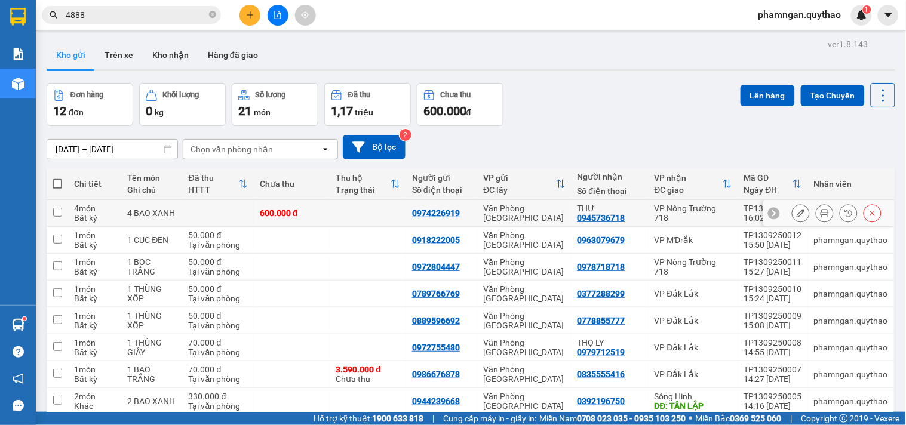
click at [797, 213] on icon at bounding box center [801, 213] width 8 height 8
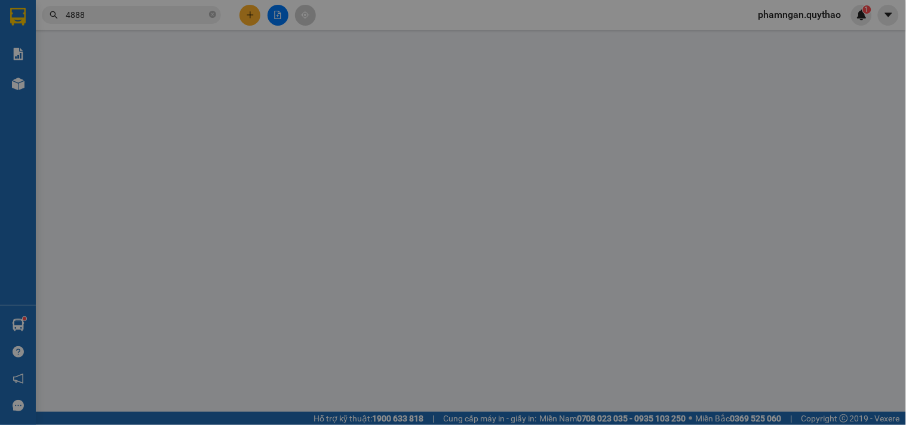
type input "0974226919"
type input "0945736718"
type input "600.000"
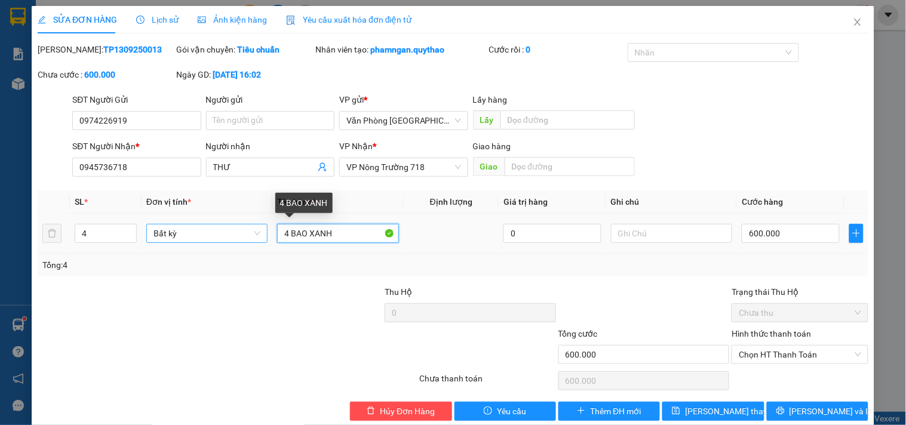
drag, startPoint x: 355, startPoint y: 235, endPoint x: 254, endPoint y: 235, distance: 100.9
click at [254, 235] on tr "4 Bất kỳ 4 BAO XANH 0 600.000" at bounding box center [453, 234] width 831 height 40
type input "3 BAO XANH+1 THÙNG XỐP"
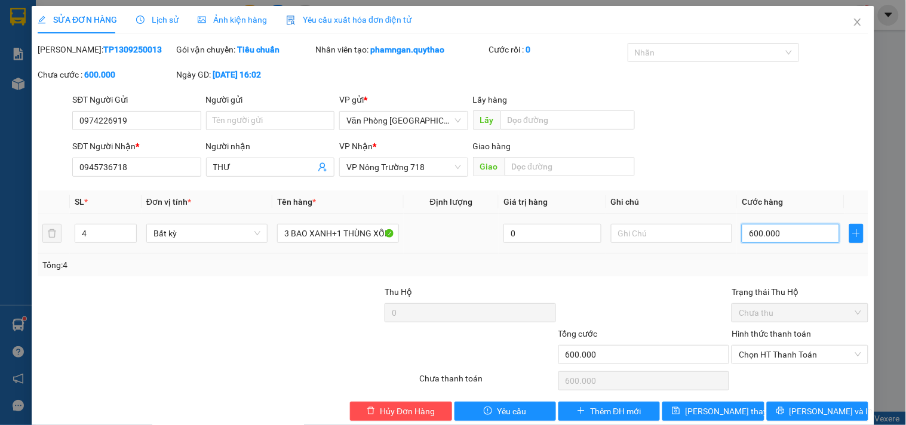
click at [775, 234] on input "600.000" at bounding box center [791, 233] width 98 height 19
type input "0"
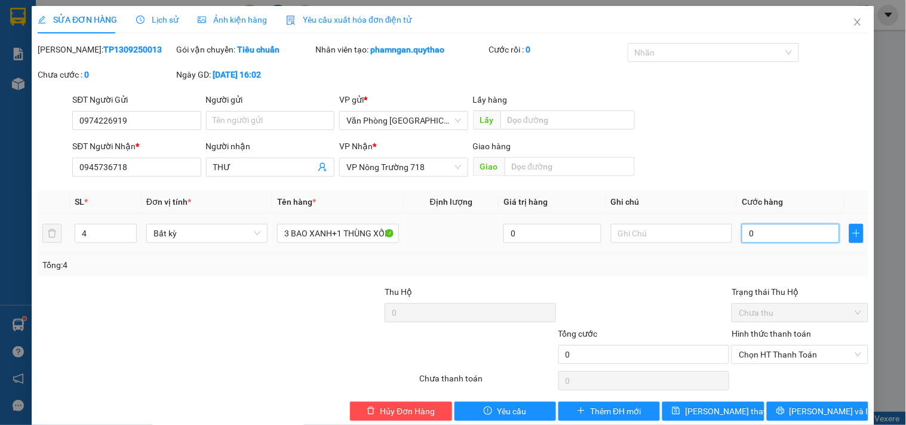
type input "5"
type input "05"
type input "55"
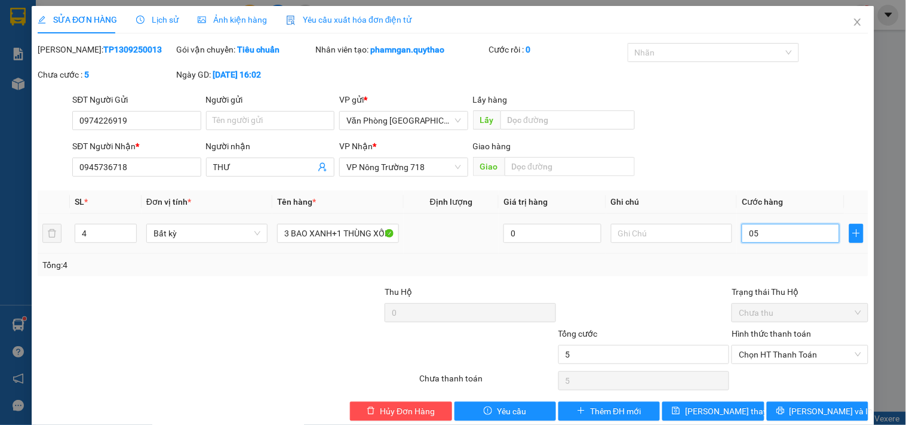
type input "055"
type input "550"
type input "0.550"
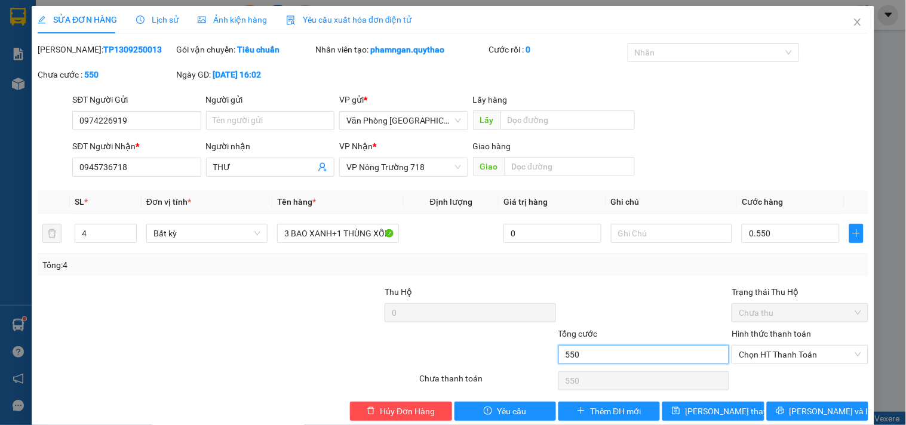
type input "550.000"
click at [646, 346] on input "550.000" at bounding box center [643, 354] width 171 height 19
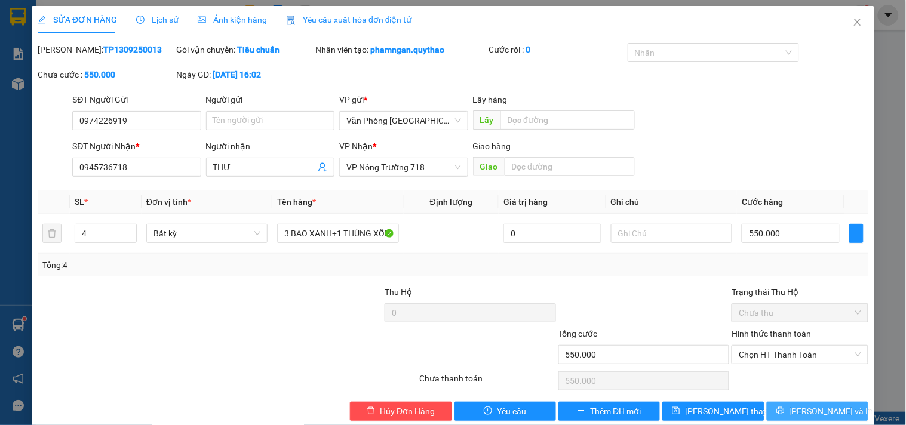
click at [785, 412] on icon "printer" at bounding box center [780, 411] width 8 height 8
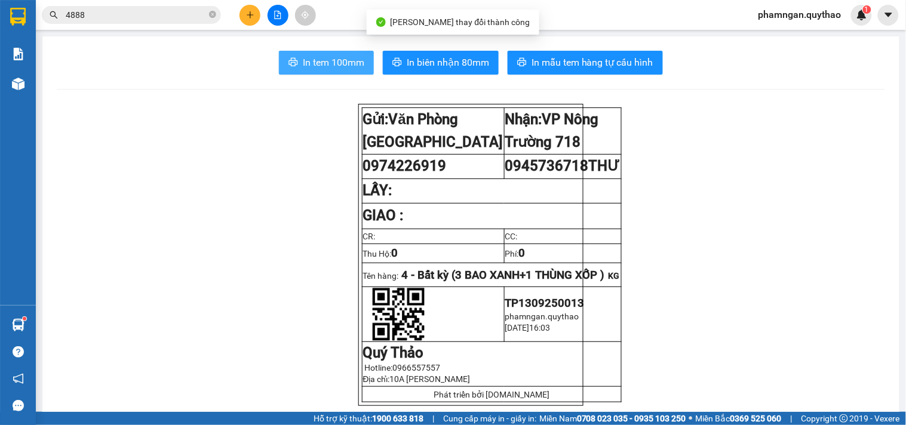
click at [340, 59] on span "In tem 100mm" at bounding box center [334, 62] width 62 height 15
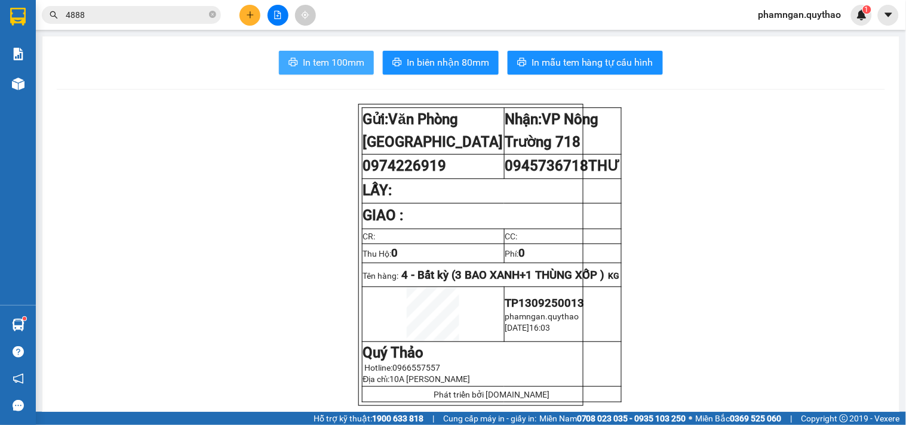
click at [333, 66] on span "In tem 100mm" at bounding box center [334, 62] width 62 height 15
click at [323, 54] on button "In tem 100mm" at bounding box center [326, 63] width 95 height 24
click at [255, 18] on button at bounding box center [250, 15] width 21 height 21
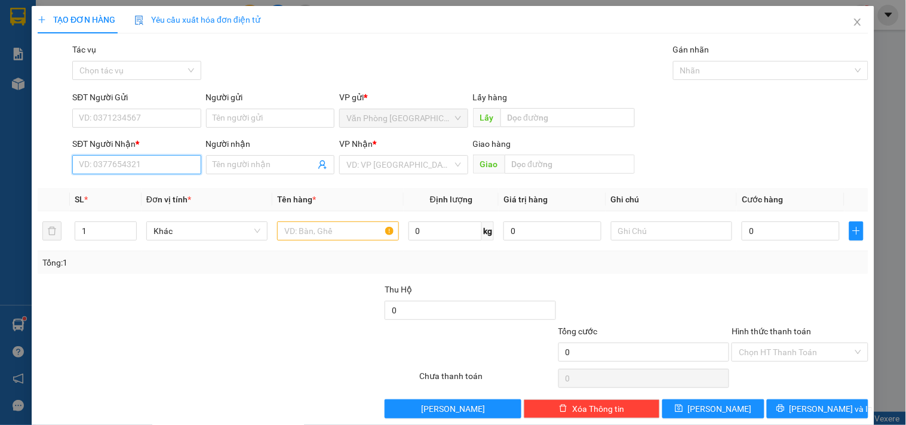
drag, startPoint x: 91, startPoint y: 165, endPoint x: 97, endPoint y: 159, distance: 8.4
click at [92, 165] on input "SĐT Người Nhận *" at bounding box center [136, 164] width 128 height 19
type input "0865828385"
click at [385, 164] on input "search" at bounding box center [399, 165] width 106 height 18
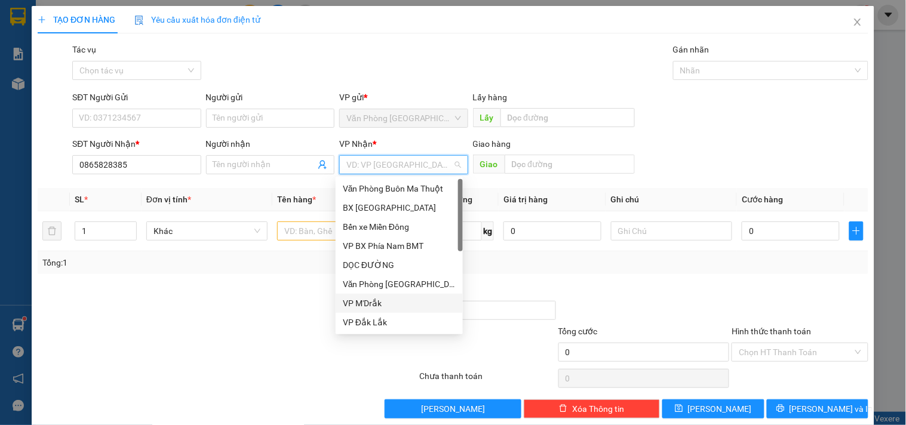
click at [377, 309] on div "VP M'Drắk" at bounding box center [399, 303] width 113 height 13
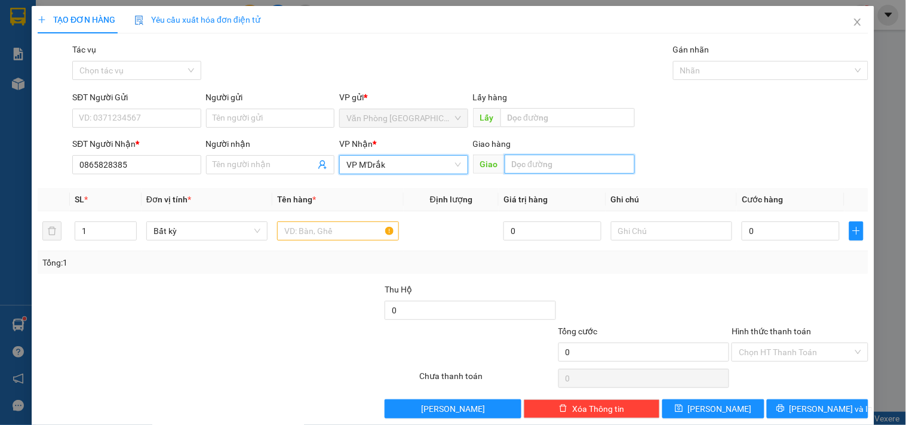
click at [515, 167] on input "text" at bounding box center [570, 164] width 130 height 19
type input "KM 65"
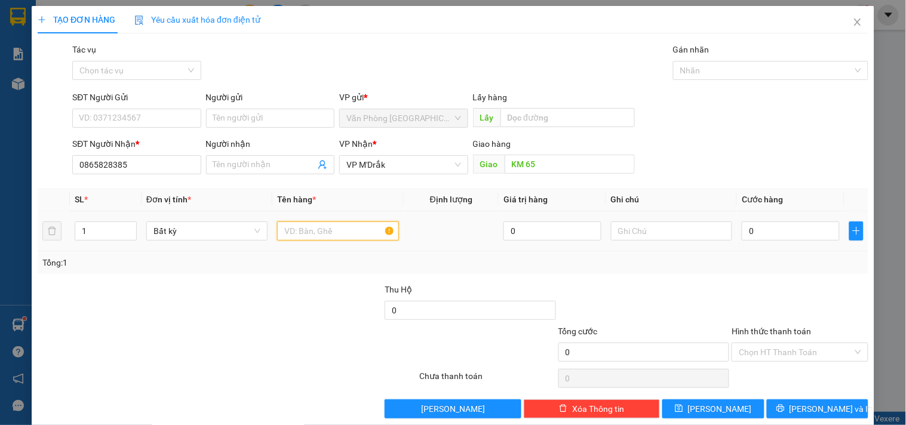
click at [345, 225] on input "text" at bounding box center [337, 231] width 121 height 19
type input "1 TÚM XANH"
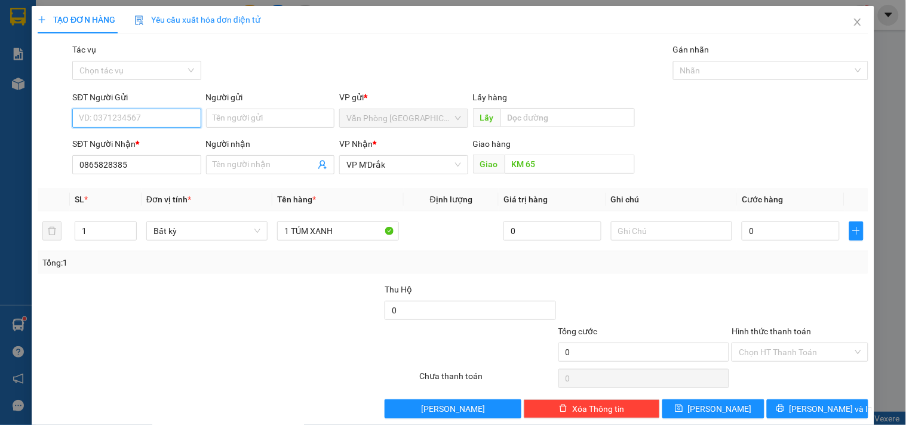
click at [136, 110] on input "SĐT Người Gửi" at bounding box center [136, 118] width 128 height 19
click at [750, 234] on input "0" at bounding box center [791, 231] width 98 height 19
type input "5"
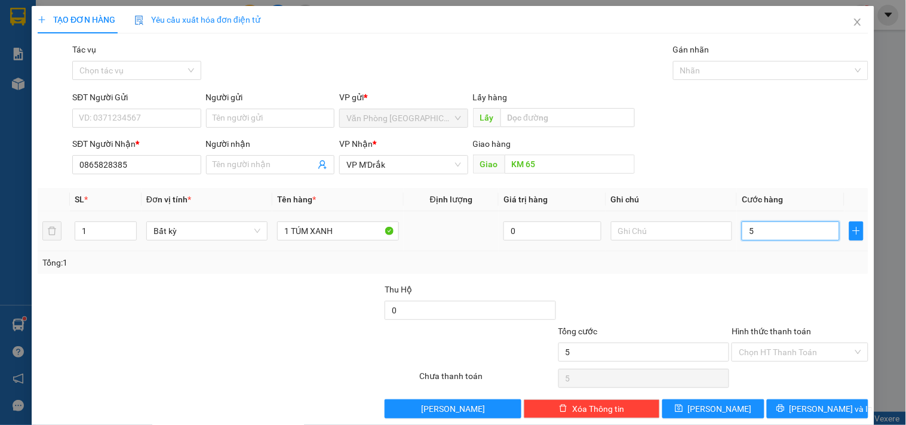
type input "50"
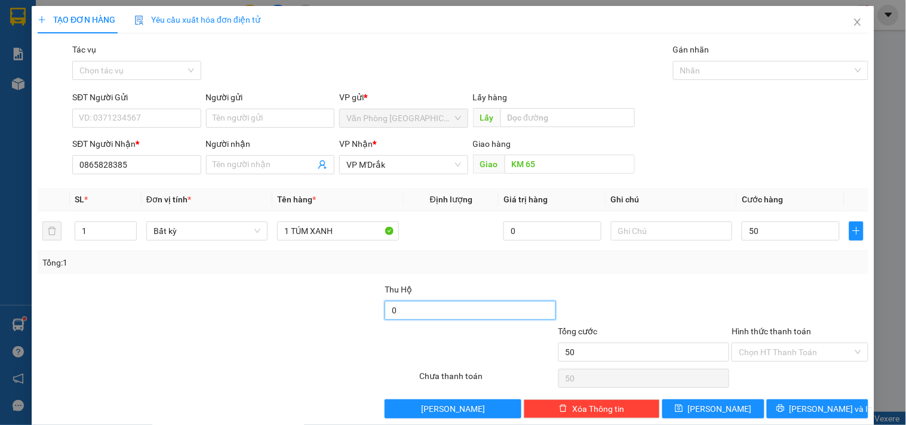
type input "50.000"
click at [483, 318] on input "0" at bounding box center [470, 310] width 171 height 19
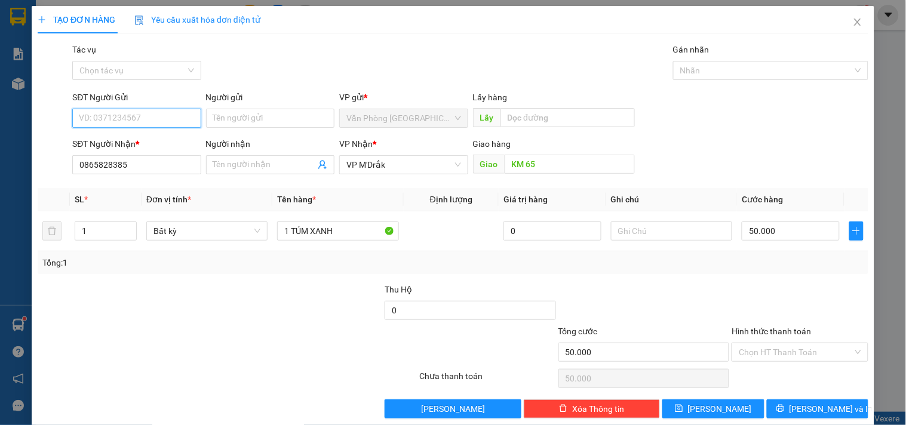
click at [162, 115] on input "SĐT Người Gửi" at bounding box center [136, 118] width 128 height 19
type input "090"
drag, startPoint x: 152, startPoint y: 118, endPoint x: 0, endPoint y: 116, distance: 151.7
click at [0, 116] on div "TẠO ĐƠN HÀNG Yêu cầu xuất hóa đơn điện tử Transit Pickup Surcharge Ids Transit …" at bounding box center [453, 212] width 906 height 425
type input "0962482481"
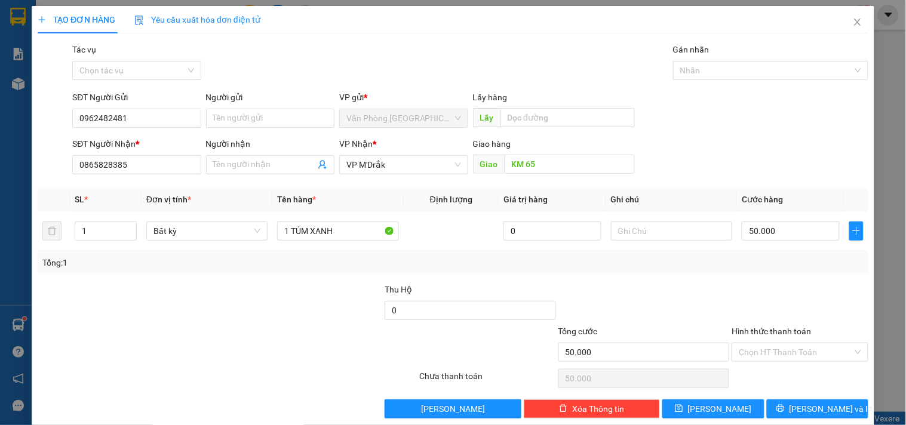
click at [773, 364] on div "Hình thức thanh toán Chọn HT Thanh Toán" at bounding box center [800, 346] width 136 height 42
click at [773, 347] on input "Hình thức thanh toán" at bounding box center [795, 352] width 113 height 18
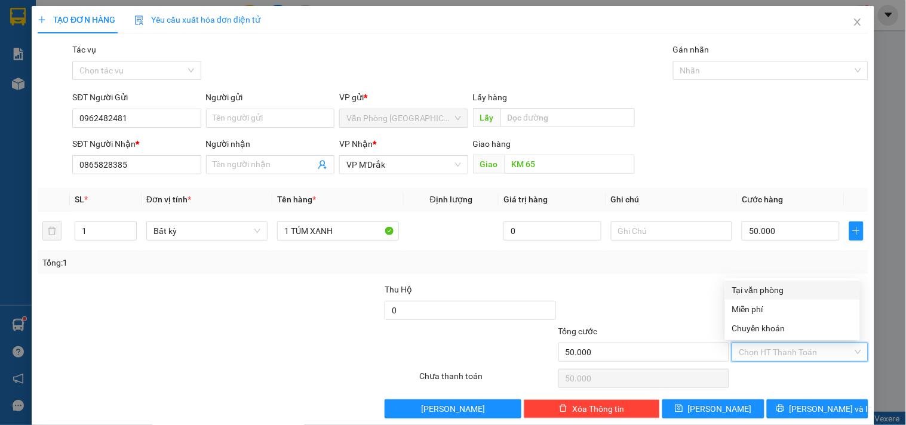
click at [766, 287] on div "Tại văn phòng" at bounding box center [792, 290] width 121 height 13
type input "0"
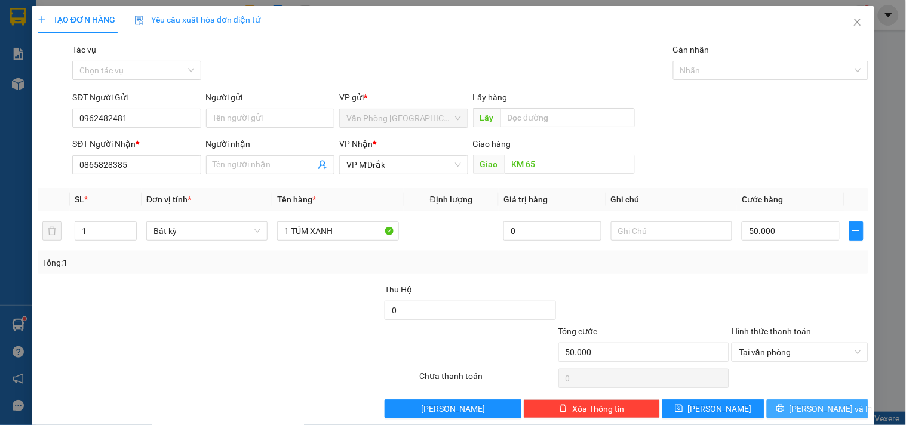
click at [785, 410] on icon "printer" at bounding box center [780, 408] width 8 height 8
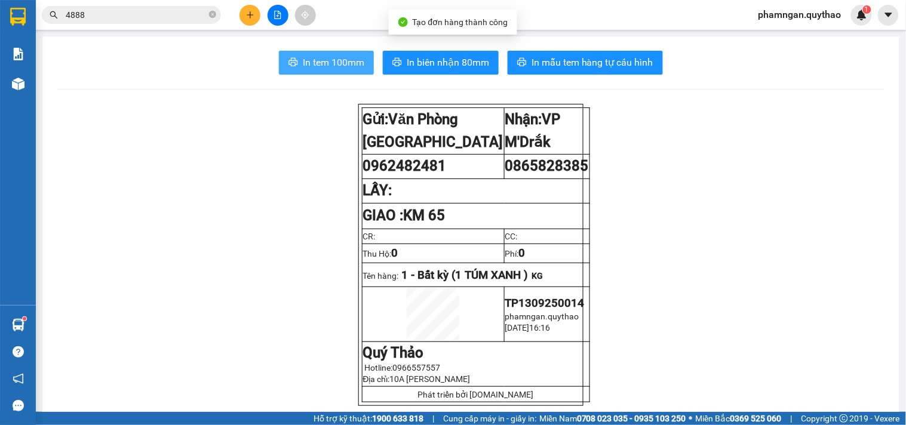
click at [348, 63] on span "In tem 100mm" at bounding box center [334, 62] width 62 height 15
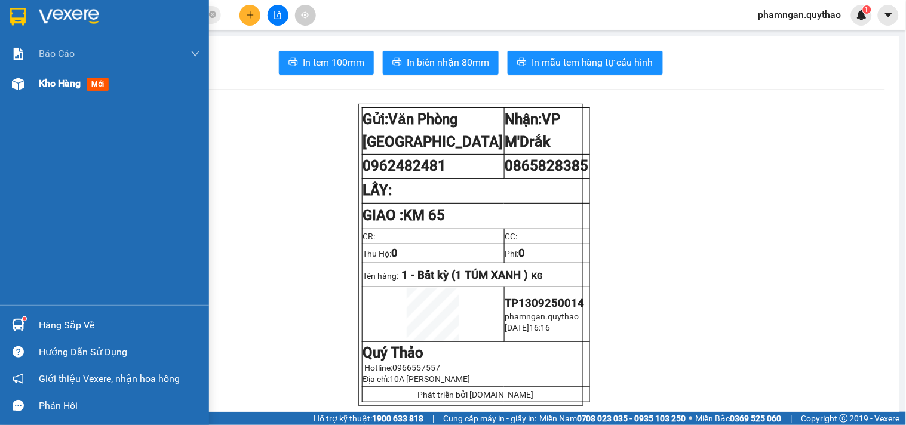
click at [36, 84] on div "Kho hàng mới" at bounding box center [104, 84] width 209 height 30
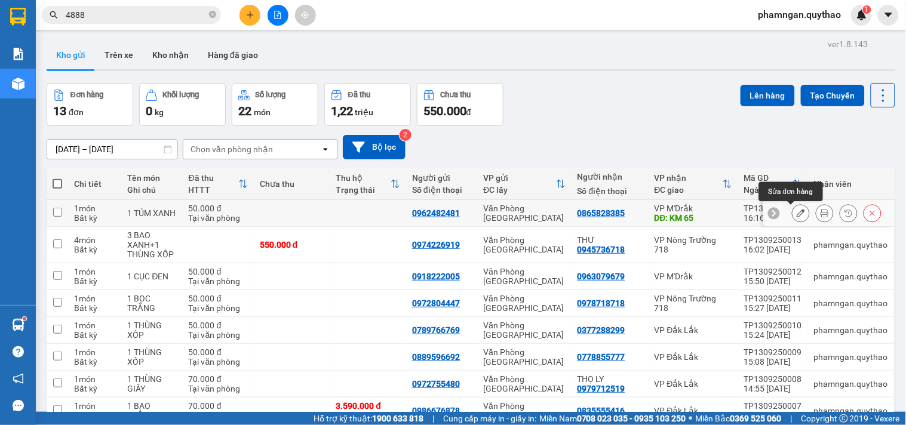
click at [797, 215] on icon at bounding box center [801, 213] width 8 height 8
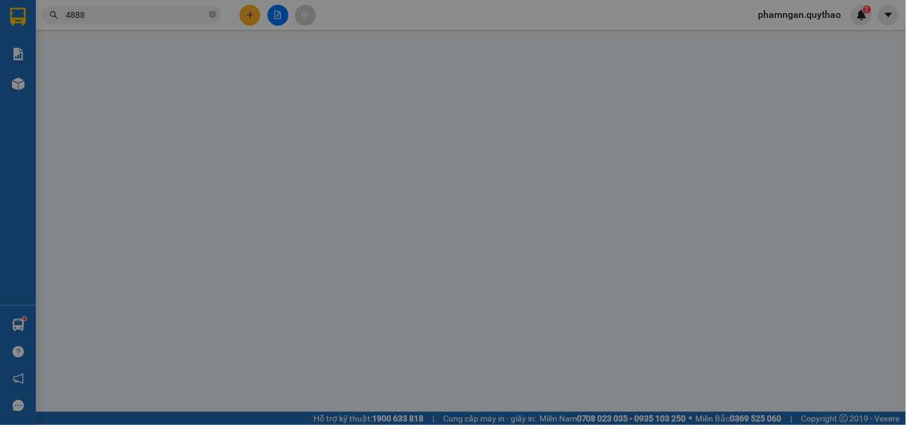
type input "0962482481"
type input "0865828385"
type input "KM 65"
type input "50.000"
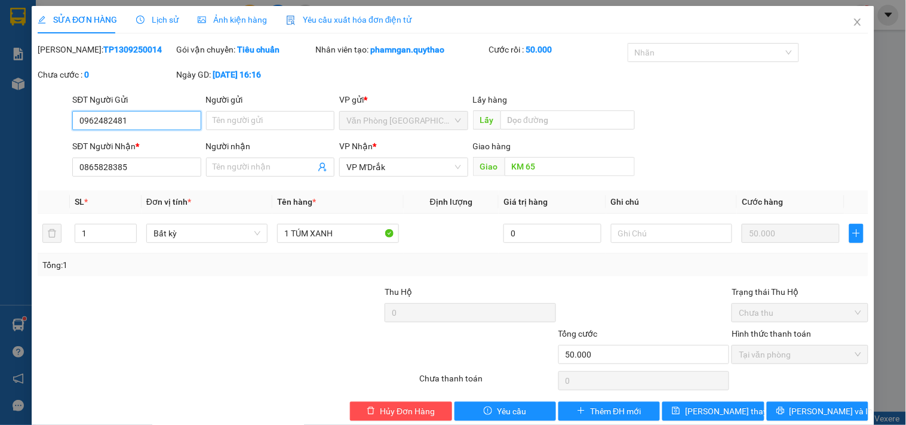
drag, startPoint x: 133, startPoint y: 119, endPoint x: 73, endPoint y: 117, distance: 59.8
click at [73, 117] on input "0962482481" at bounding box center [136, 120] width 128 height 19
drag, startPoint x: 135, startPoint y: 168, endPoint x: 66, endPoint y: 164, distance: 69.4
click at [65, 164] on div "SĐT Người Nhận * 0865828385 0865828385 Người nhận Tên người nhận VP Nhận * VP M…" at bounding box center [452, 161] width 833 height 42
drag, startPoint x: 133, startPoint y: 116, endPoint x: 64, endPoint y: 118, distance: 68.7
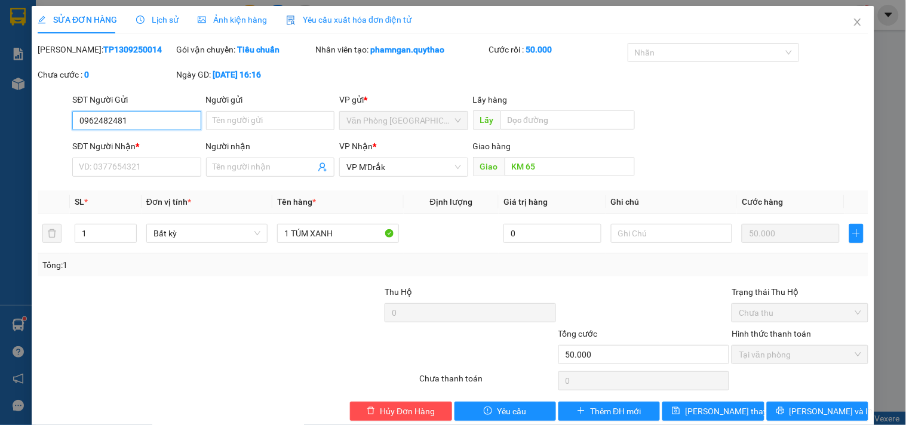
click at [64, 118] on div "SĐT Người Gửi 0962482481 0962482481 Người gửi Tên người gửi VP gửi * Văn Phòng …" at bounding box center [452, 114] width 833 height 42
click at [151, 173] on input "SĐT Người Nhận *" at bounding box center [136, 167] width 128 height 19
drag, startPoint x: 136, startPoint y: 118, endPoint x: 22, endPoint y: 122, distance: 114.2
click at [22, 122] on div "SỬA ĐƠN HÀNG Lịch sử Ảnh kiện hàng Yêu cầu xuất hóa đơn điện tử Total Paid Fee …" at bounding box center [453, 212] width 906 height 425
click at [94, 165] on input "SĐT Người Nhận *" at bounding box center [136, 167] width 128 height 19
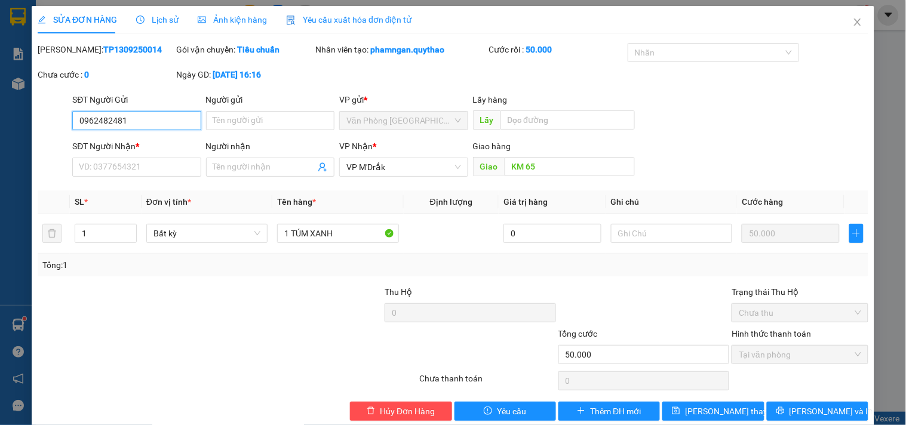
click at [145, 122] on input "0962482481" at bounding box center [136, 120] width 128 height 19
click at [138, 164] on input "SĐT Người Nhận *" at bounding box center [136, 167] width 128 height 19
click at [853, 19] on icon "close" at bounding box center [858, 22] width 10 height 10
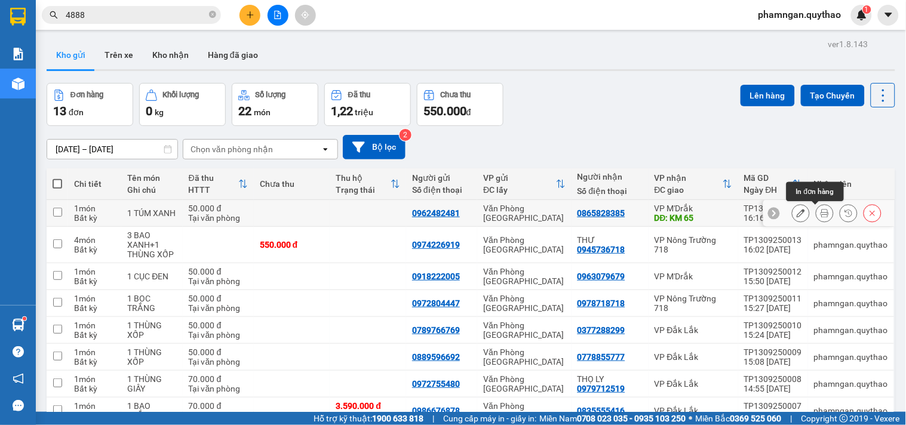
click at [816, 219] on button at bounding box center [824, 213] width 17 height 21
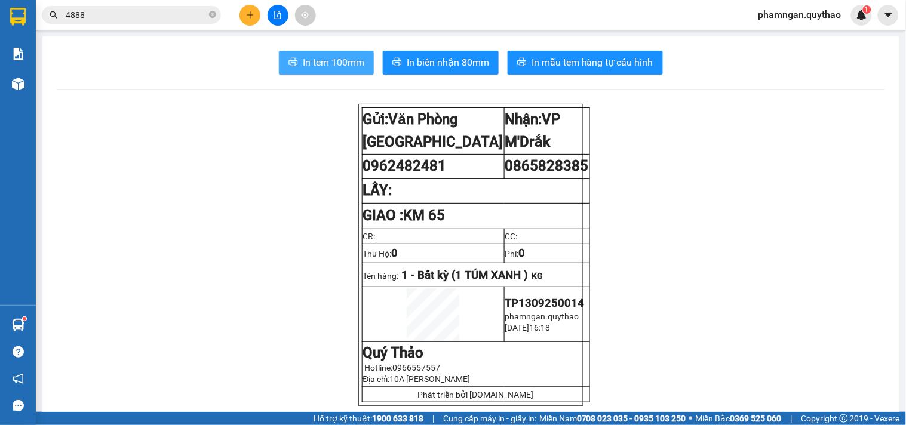
drag, startPoint x: 321, startPoint y: 59, endPoint x: 297, endPoint y: 84, distance: 35.1
click at [320, 61] on span "In tem 100mm" at bounding box center [334, 62] width 62 height 15
click at [355, 65] on span "In tem 100mm" at bounding box center [334, 62] width 62 height 15
click at [247, 13] on icon "plus" at bounding box center [250, 15] width 8 height 8
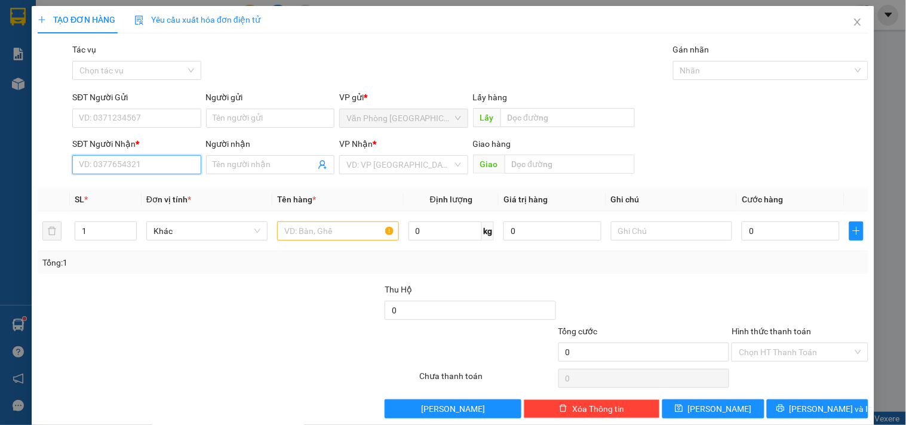
click at [162, 168] on input "SĐT Người Nhận *" at bounding box center [136, 164] width 128 height 19
type input "0982103173"
click at [114, 182] on div "0982103173" at bounding box center [135, 188] width 113 height 13
type input "SH"
type input "0982103173"
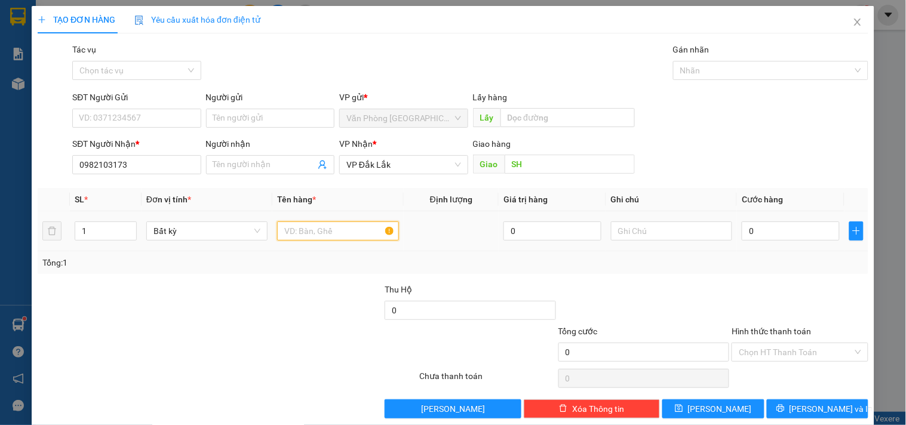
click at [288, 225] on input "text" at bounding box center [337, 231] width 121 height 19
click at [413, 153] on div "VP Nhận *" at bounding box center [403, 146] width 128 height 18
drag, startPoint x: 133, startPoint y: 164, endPoint x: 64, endPoint y: 164, distance: 69.3
click at [64, 164] on div "SĐT Người Nhận * 0982103173 0982103173 Người nhận Tên người nhận VP Nhận * VP Đ…" at bounding box center [452, 158] width 833 height 42
type input "0362196750"
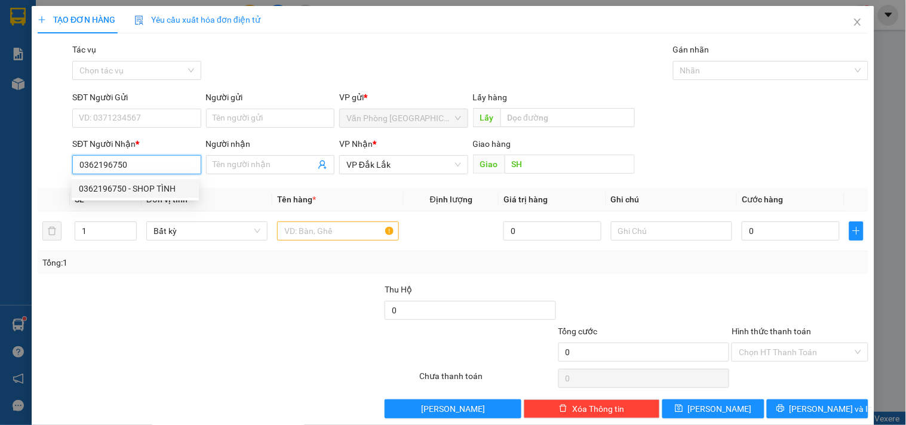
click at [102, 187] on div "0362196750 - SHOP TÌNH" at bounding box center [135, 188] width 113 height 13
type input "SHOP TÌNH"
type input "TÂN LẬP"
type input "0362196750"
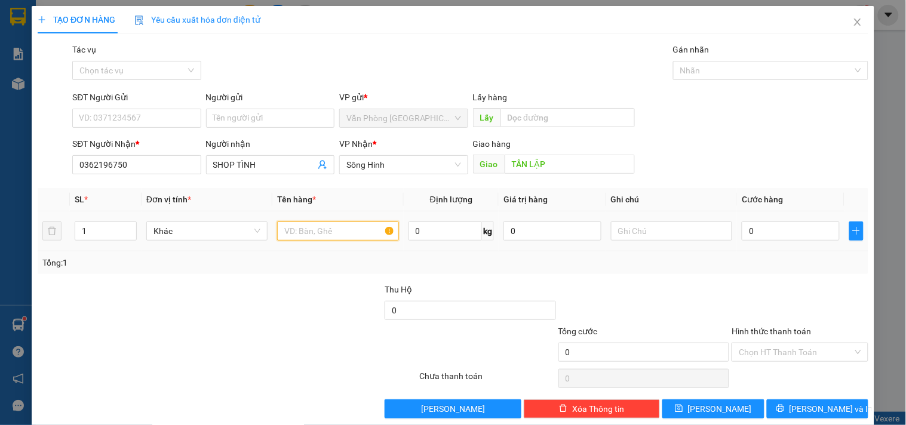
click at [317, 235] on input "text" at bounding box center [337, 231] width 121 height 19
type input "1 CỤC ĐEN"
click at [774, 240] on input "0" at bounding box center [791, 231] width 98 height 19
type input "4"
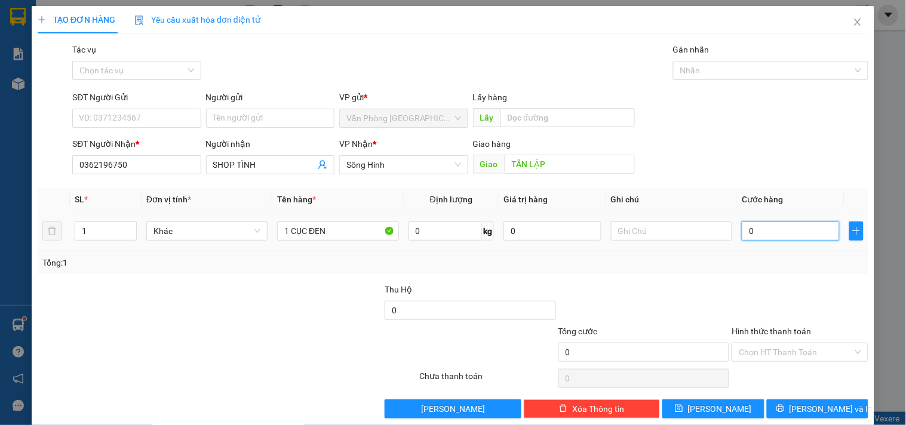
type input "4"
type input "40"
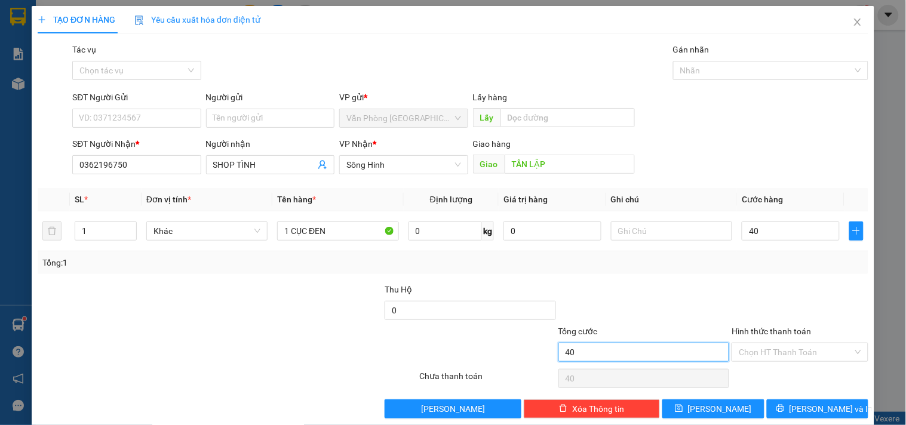
type input "40.000"
drag, startPoint x: 693, startPoint y: 354, endPoint x: 717, endPoint y: 355, distance: 24.6
click at [696, 355] on input "40.000" at bounding box center [643, 352] width 171 height 19
click at [739, 355] on input "Hình thức thanh toán" at bounding box center [795, 352] width 113 height 18
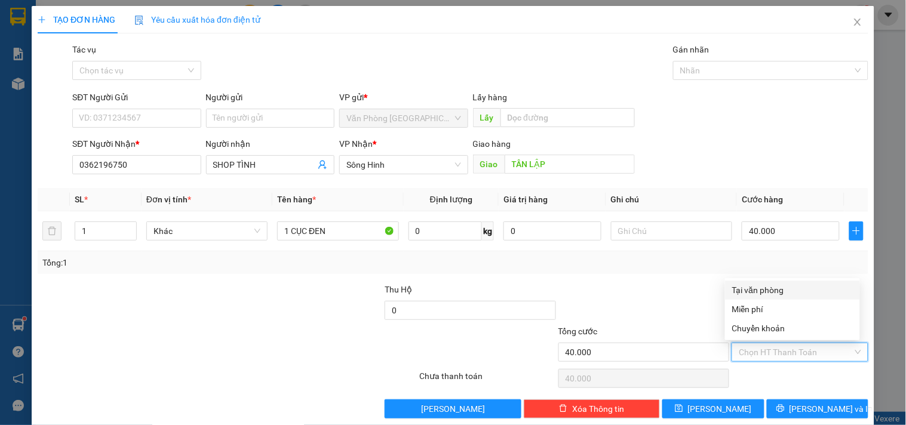
click at [766, 290] on div "Tại văn phòng" at bounding box center [792, 290] width 121 height 13
type input "0"
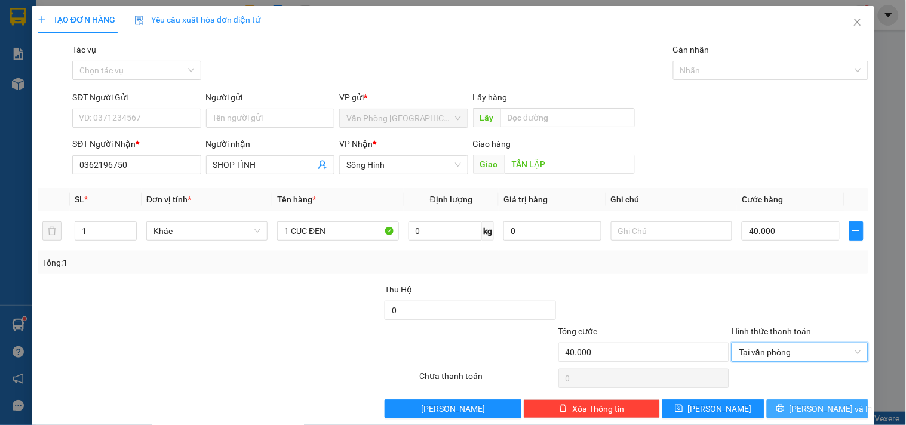
click at [805, 405] on span "Lưu và In" at bounding box center [832, 409] width 84 height 13
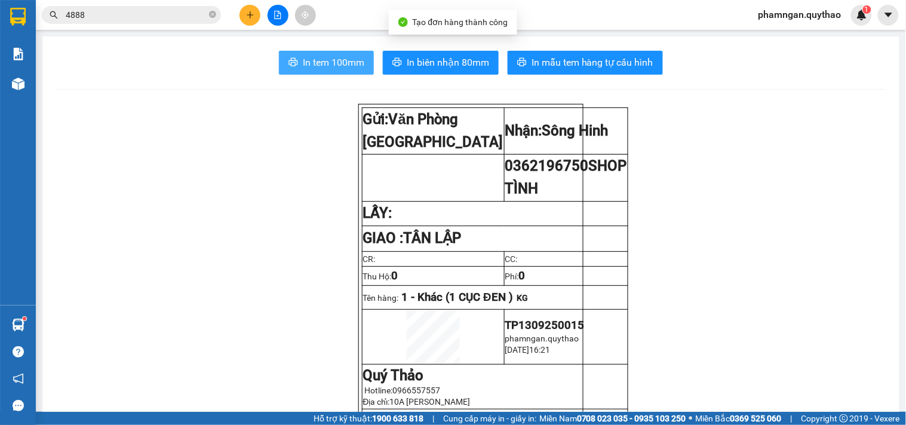
click at [342, 63] on span "In tem 100mm" at bounding box center [334, 62] width 62 height 15
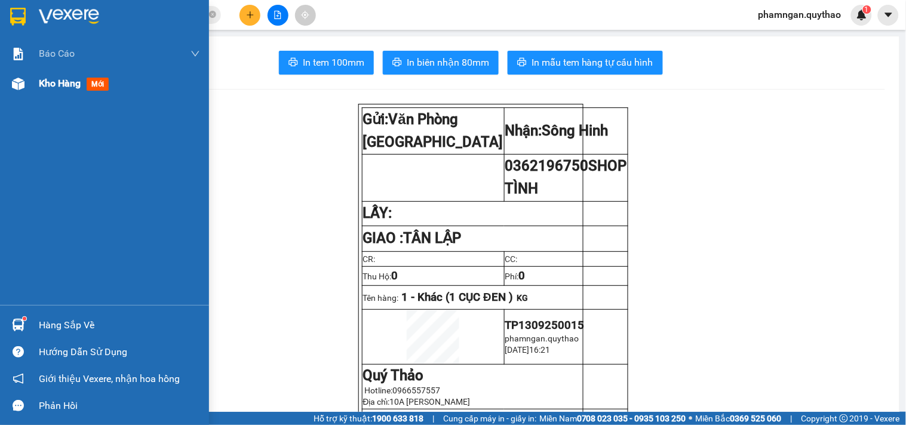
click at [33, 87] on div "Kho hàng mới" at bounding box center [104, 84] width 209 height 30
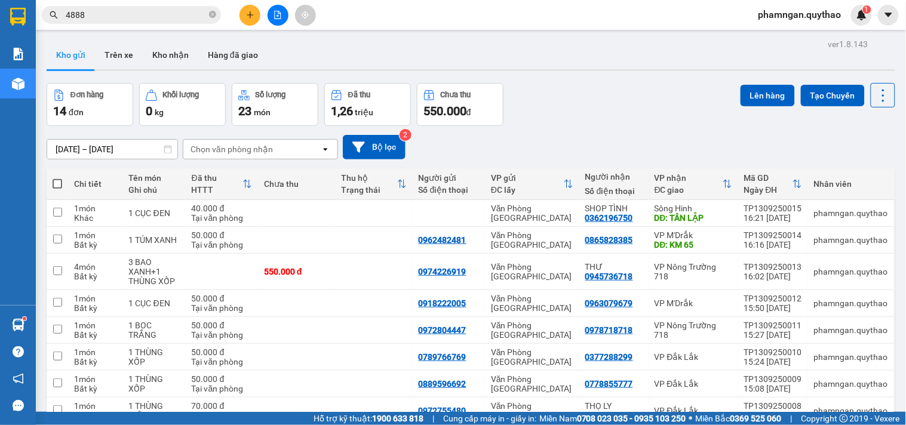
click at [646, 114] on div "Đơn hàng 14 đơn Khối lượng 0 kg Số lượng 23 món Đã thu 1,26 triệu Chưa thu 550.…" at bounding box center [471, 104] width 849 height 43
click at [821, 238] on icon at bounding box center [825, 240] width 8 height 8
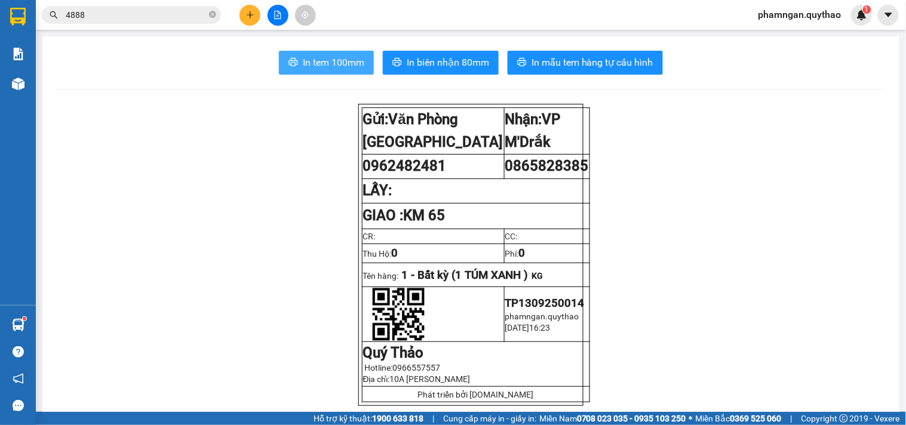
click at [332, 67] on span "In tem 100mm" at bounding box center [334, 62] width 62 height 15
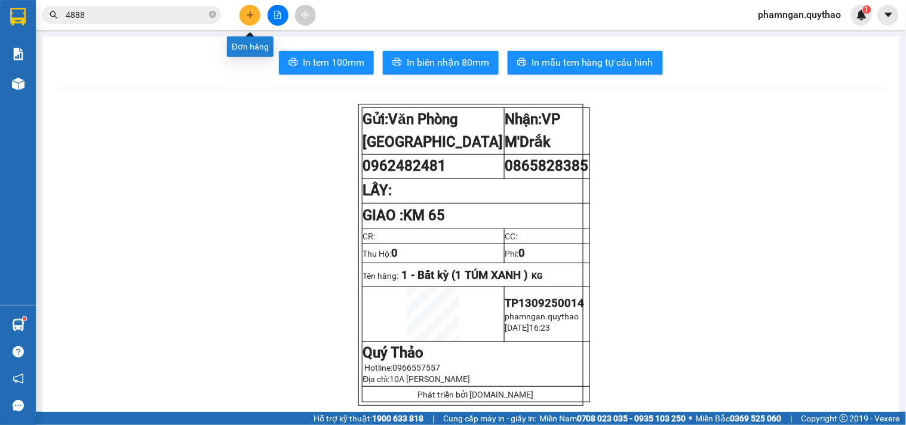
click at [253, 16] on icon "plus" at bounding box center [250, 15] width 8 height 8
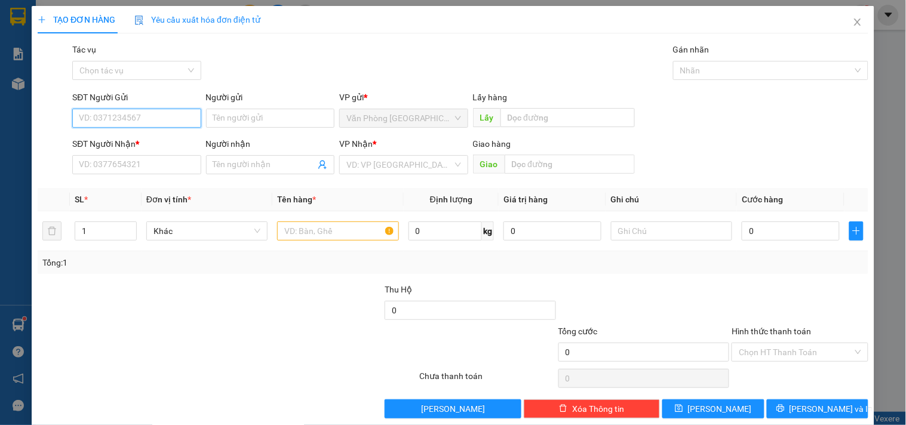
click at [151, 113] on input "SĐT Người Gửi" at bounding box center [136, 118] width 128 height 19
type input "0778553979"
click at [144, 142] on div "0778553979" at bounding box center [135, 142] width 113 height 13
type input "0879333444"
type input "0778553979"
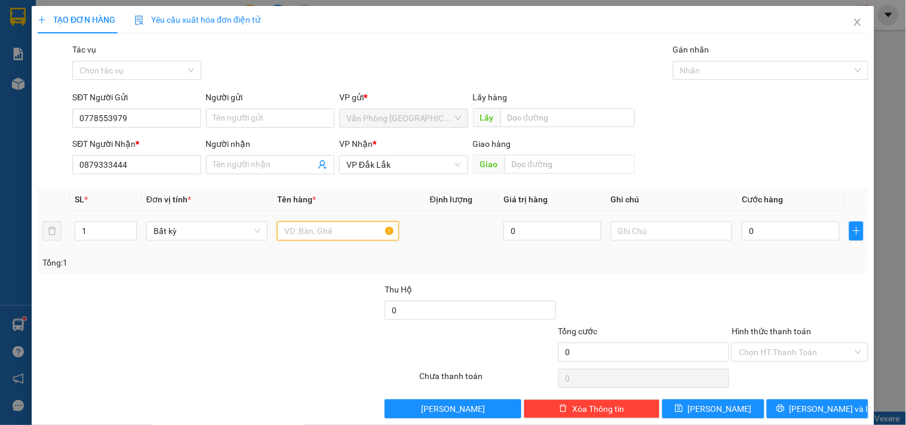
click at [311, 231] on input "text" at bounding box center [337, 231] width 121 height 19
type input "1 KIỆN"
click at [778, 228] on input "0" at bounding box center [791, 231] width 98 height 19
type input "5"
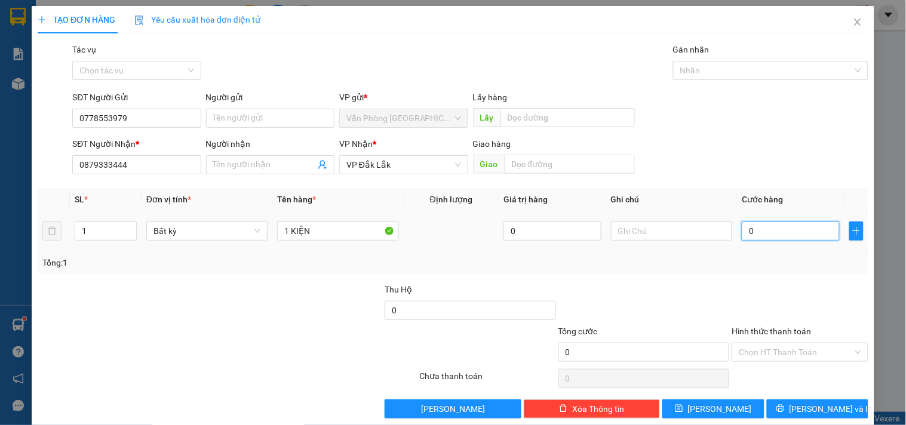
type input "5"
type input "50"
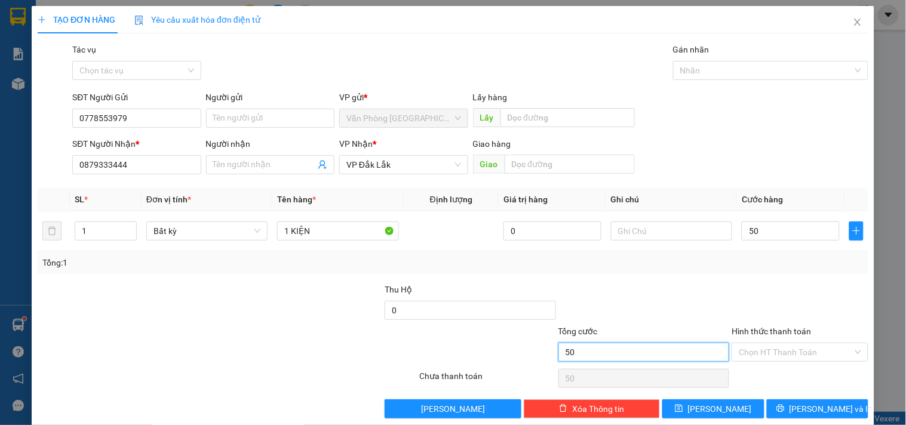
type input "50.000"
drag, startPoint x: 658, startPoint y: 348, endPoint x: 731, endPoint y: 349, distance: 72.9
click at [664, 349] on input "50.000" at bounding box center [643, 352] width 171 height 19
drag, startPoint x: 731, startPoint y: 349, endPoint x: 749, endPoint y: 343, distance: 19.1
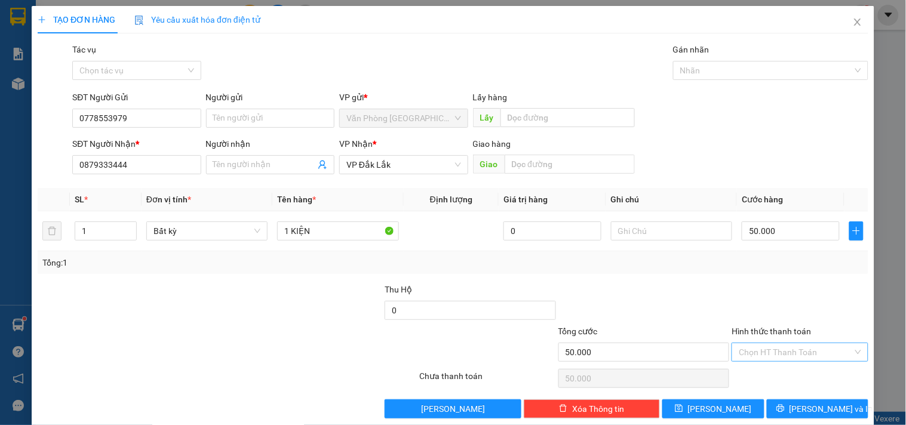
click at [739, 349] on input "Hình thức thanh toán" at bounding box center [795, 352] width 113 height 18
drag, startPoint x: 766, startPoint y: 281, endPoint x: 772, endPoint y: 283, distance: 6.8
click at [767, 281] on div "Tại văn phòng" at bounding box center [792, 290] width 135 height 19
type input "0"
click at [785, 414] on span "printer" at bounding box center [780, 409] width 8 height 10
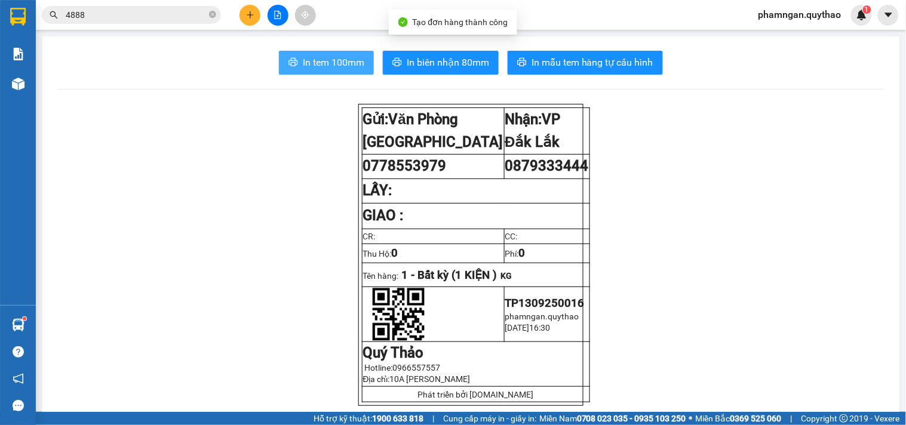
click at [311, 64] on span "In tem 100mm" at bounding box center [334, 62] width 62 height 15
click at [296, 56] on button "In tem 100mm" at bounding box center [326, 63] width 95 height 24
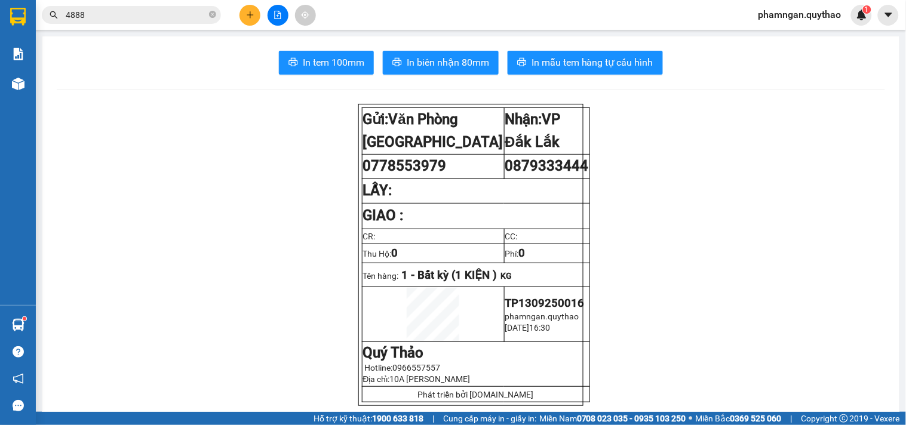
click at [257, 14] on button at bounding box center [250, 15] width 21 height 21
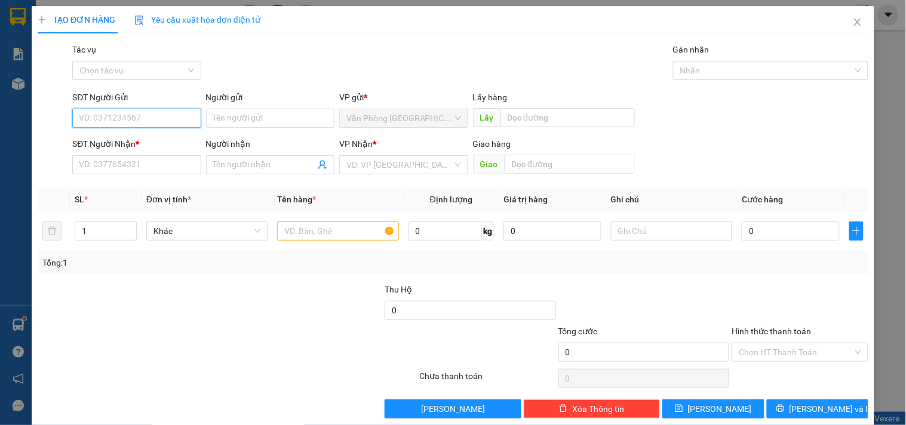
drag, startPoint x: 155, startPoint y: 115, endPoint x: 161, endPoint y: 118, distance: 6.7
click at [155, 116] on input "SĐT Người Gửi" at bounding box center [136, 118] width 128 height 19
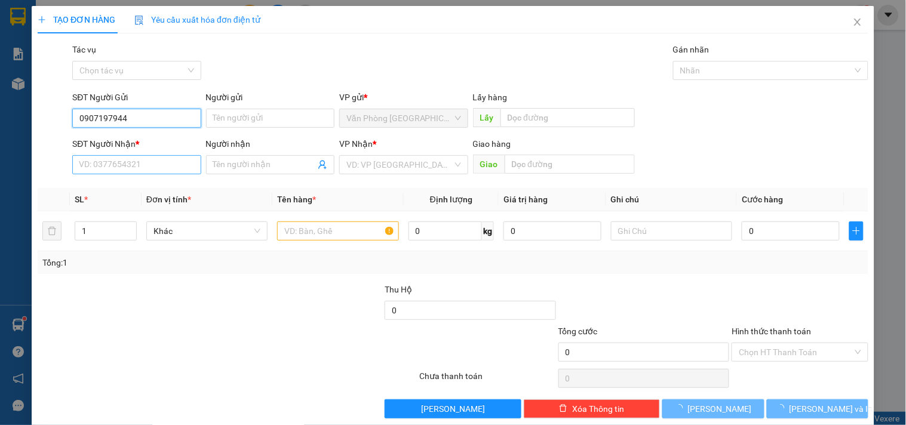
type input "0907197944"
click at [108, 164] on input "SĐT Người Nhận *" at bounding box center [136, 164] width 128 height 19
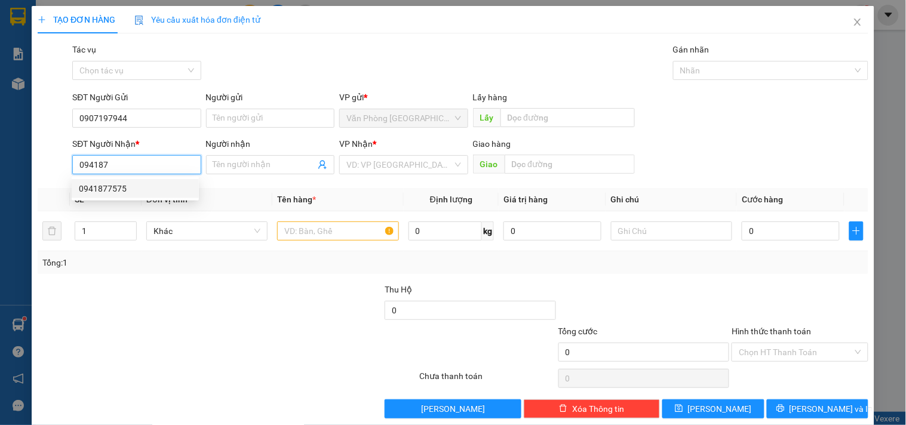
click at [100, 189] on div "0941877575" at bounding box center [135, 188] width 113 height 13
type input "0941877575"
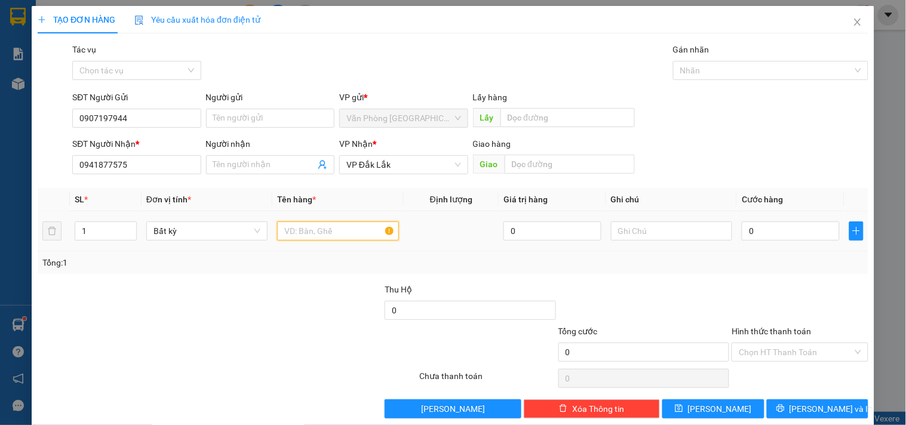
click at [340, 236] on input "text" at bounding box center [337, 231] width 121 height 19
drag, startPoint x: 56, startPoint y: 164, endPoint x: 46, endPoint y: 164, distance: 9.6
click at [46, 164] on div "SĐT Người Nhận * 0941877575 0941877575 Người nhận Tên người nhận VP Nhận * VP Đ…" at bounding box center [452, 158] width 833 height 42
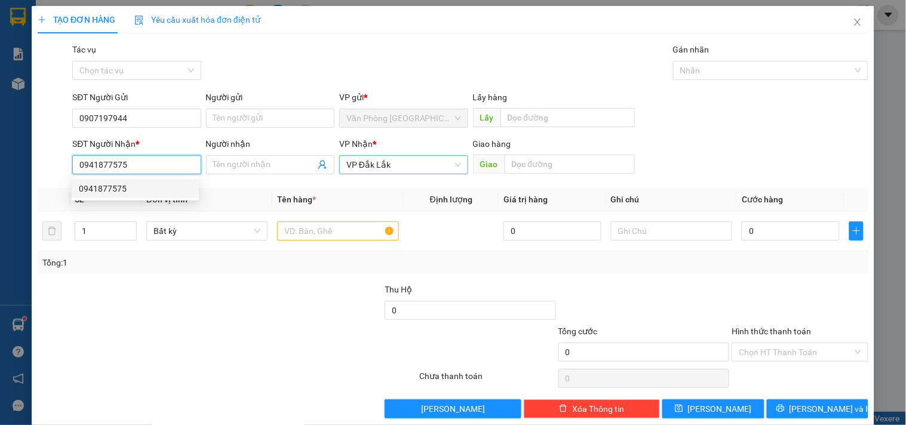
click at [421, 167] on span "VP Đắk Lắk" at bounding box center [403, 165] width 114 height 18
drag, startPoint x: 151, startPoint y: 174, endPoint x: 21, endPoint y: 171, distance: 129.6
click at [21, 171] on div "TẠO ĐƠN HÀNG Yêu cầu xuất hóa đơn điện tử Transit Pickup Surcharge Ids Transit …" at bounding box center [453, 212] width 906 height 425
click at [387, 163] on span "VP Đắk Lắk" at bounding box center [403, 165] width 114 height 18
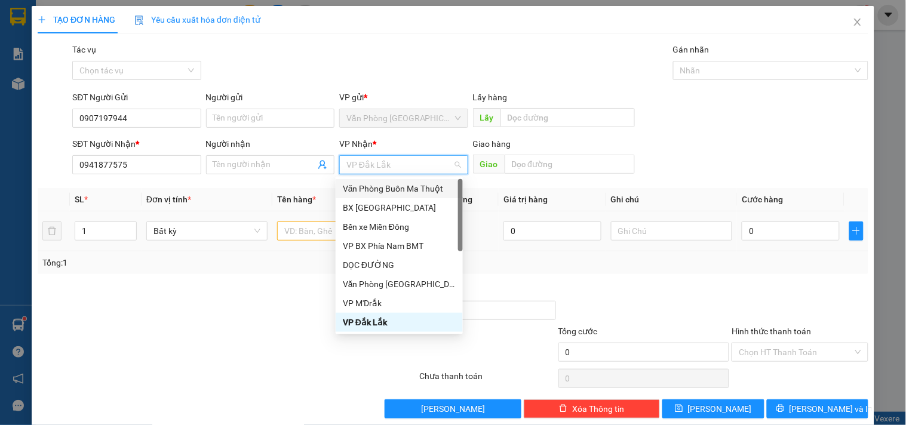
click at [609, 246] on td at bounding box center [671, 231] width 131 height 40
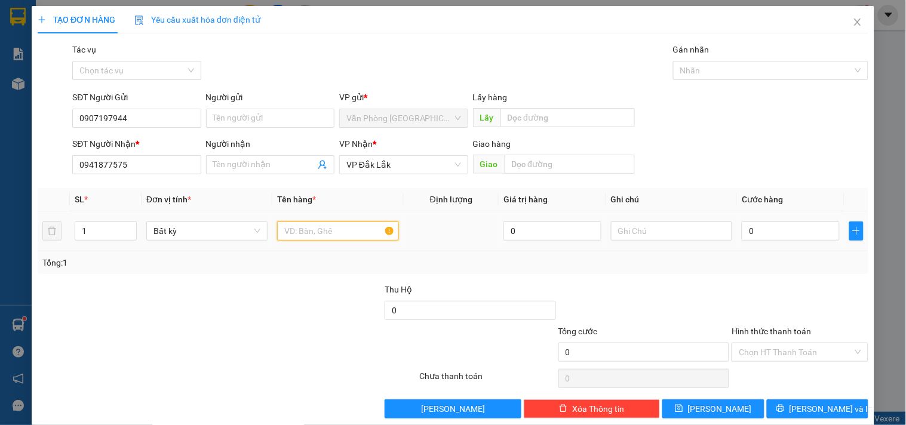
click at [326, 231] on input "text" at bounding box center [337, 231] width 121 height 19
drag, startPoint x: 132, startPoint y: 160, endPoint x: 39, endPoint y: 159, distance: 92.6
click at [39, 159] on div "SĐT Người Nhận * 0941877575 0941877575 Người nhận Tên người nhận VP Nhận * VP Đ…" at bounding box center [452, 158] width 833 height 42
click at [331, 229] on input "text" at bounding box center [337, 231] width 121 height 19
type input "2 BAO"
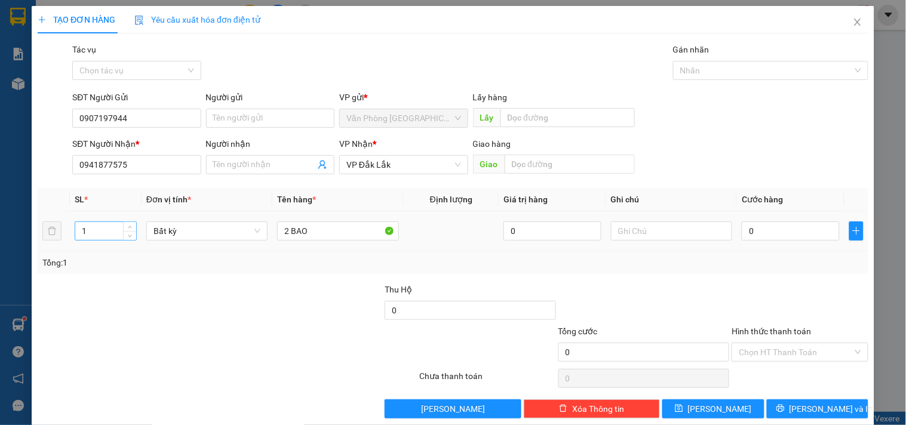
click at [108, 240] on div "1" at bounding box center [106, 231] width 62 height 19
click at [94, 226] on input "1" at bounding box center [105, 231] width 61 height 18
type input "2"
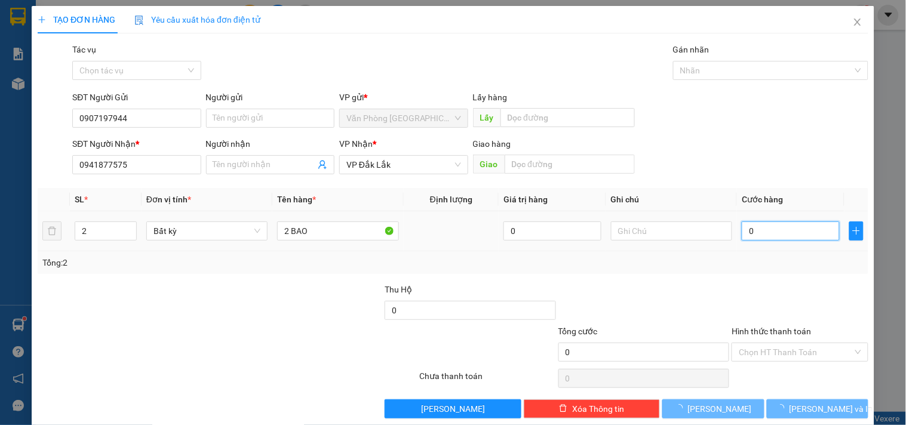
click at [766, 229] on input "0" at bounding box center [791, 231] width 98 height 19
type input "1"
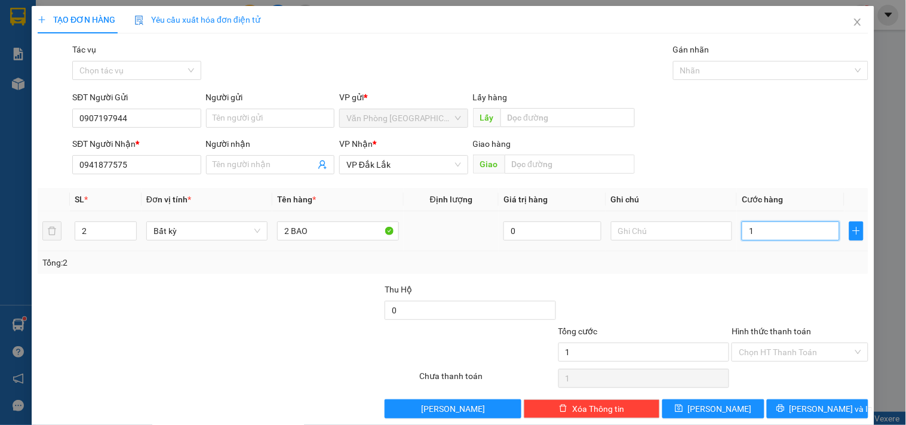
type input "1"
type input "10"
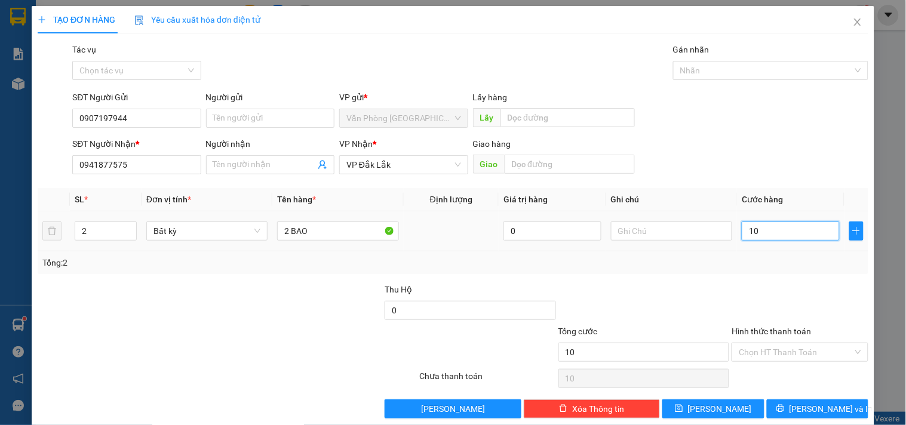
type input "100"
type input "1.000"
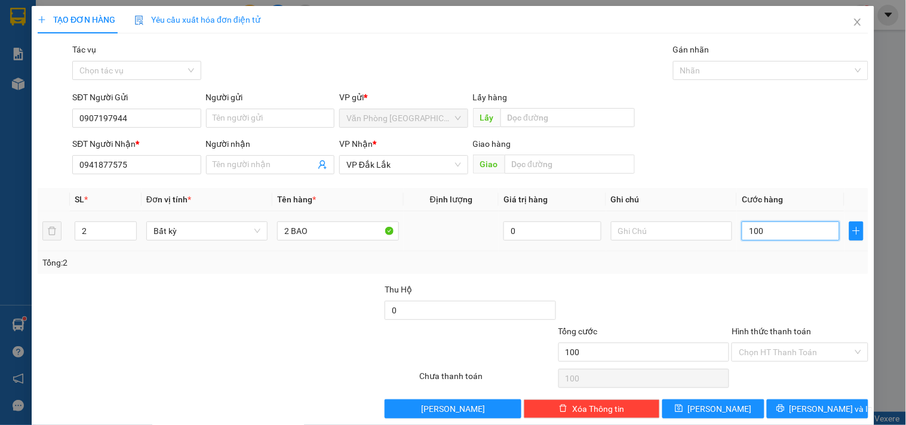
type input "1.000"
type input "10.000"
type input "100.000"
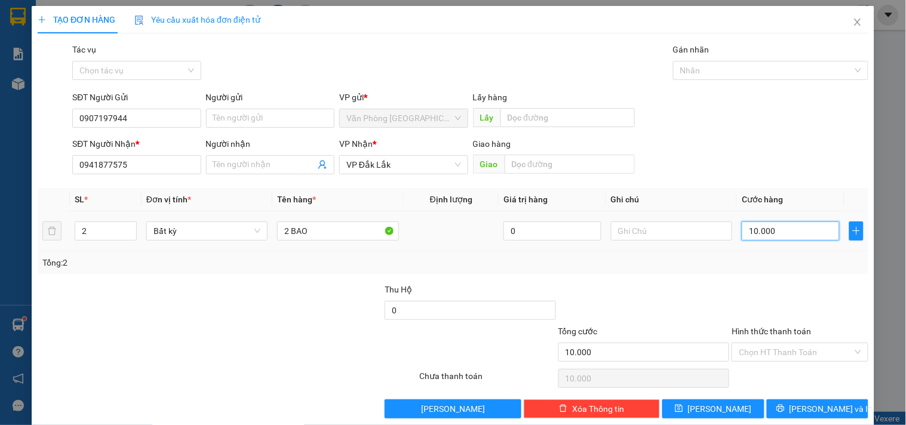
type input "100.000"
drag, startPoint x: 793, startPoint y: 357, endPoint x: 800, endPoint y: 357, distance: 7.8
click at [795, 357] on input "Hình thức thanh toán" at bounding box center [795, 352] width 113 height 18
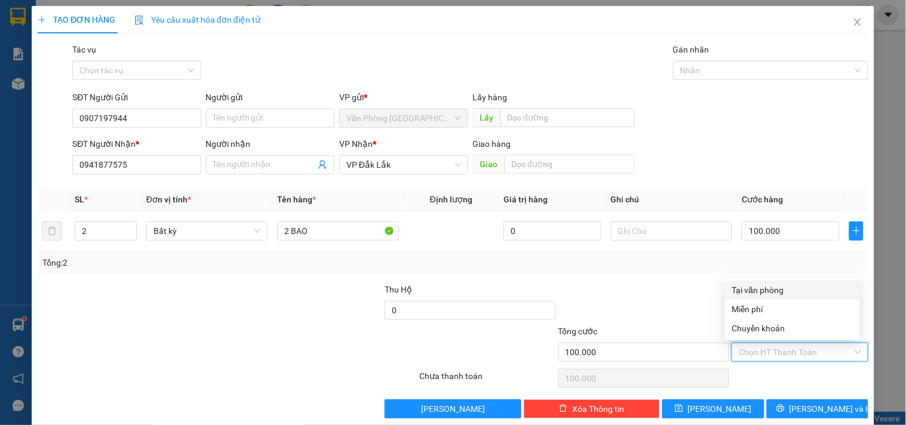
click at [759, 290] on div "Tại văn phòng" at bounding box center [792, 290] width 121 height 13
type input "0"
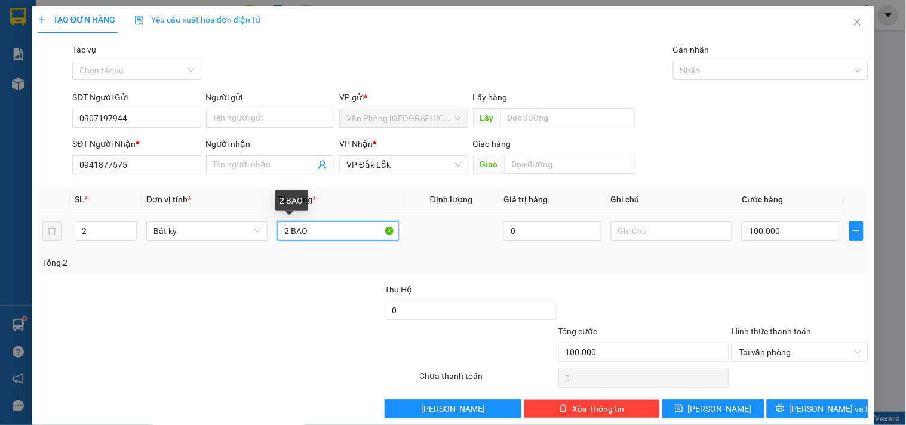
click at [315, 234] on input "2 BAO" at bounding box center [337, 231] width 121 height 19
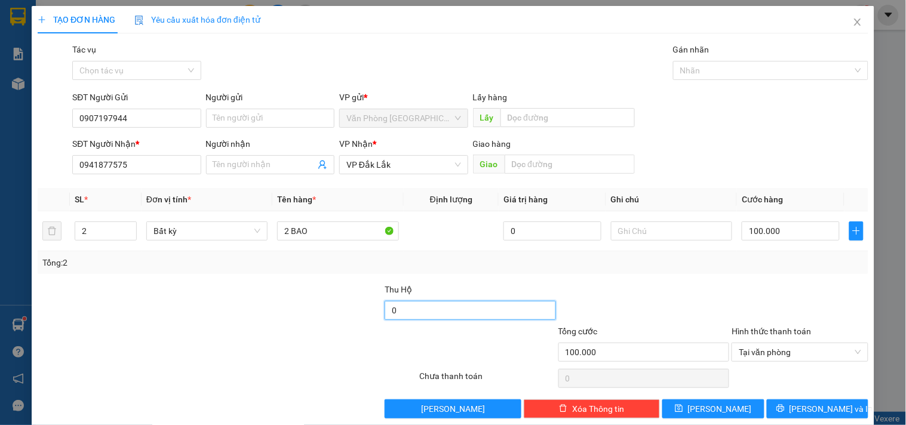
click at [499, 303] on input "0" at bounding box center [470, 310] width 171 height 19
click at [518, 234] on input "0" at bounding box center [553, 231] width 98 height 19
click at [458, 306] on input "0" at bounding box center [470, 310] width 171 height 19
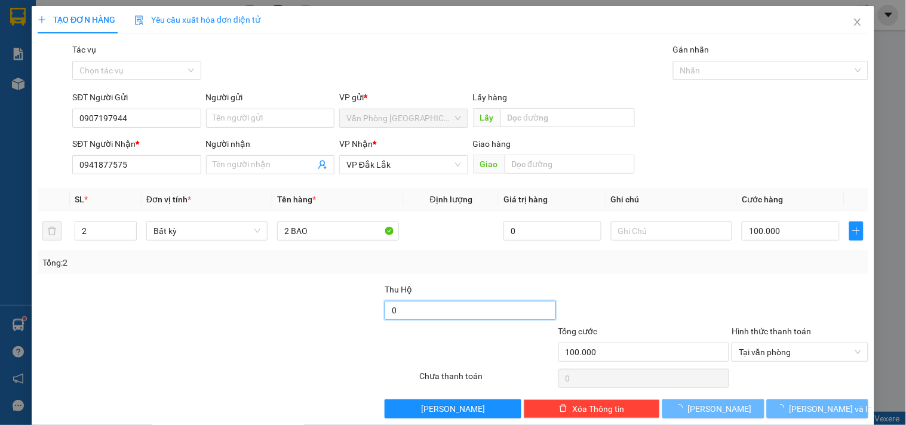
type input "0"
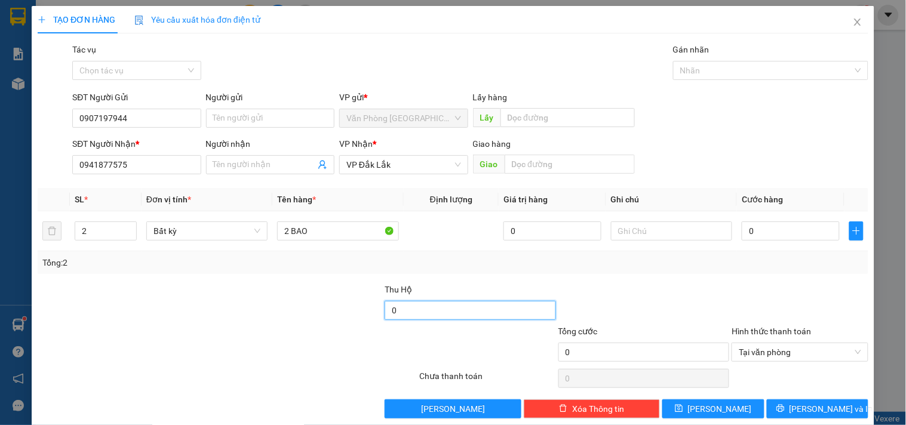
click at [390, 309] on input "0" at bounding box center [470, 310] width 171 height 19
click at [744, 232] on input "0" at bounding box center [791, 231] width 98 height 19
type input "1"
type input "10"
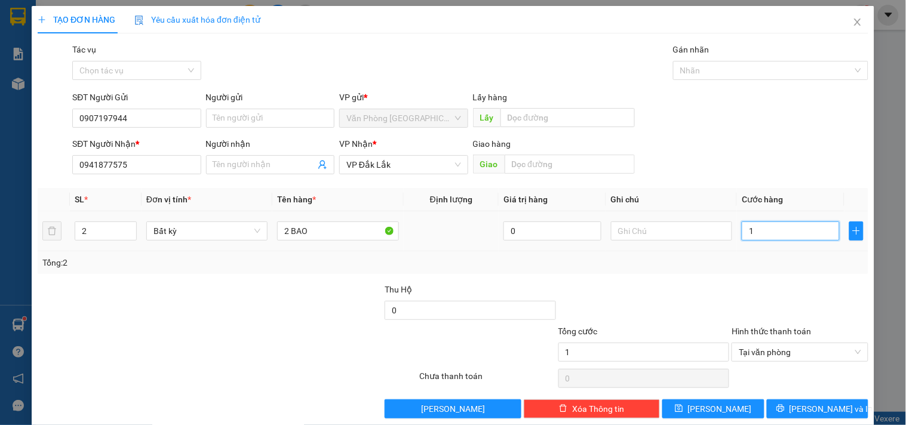
type input "10"
type input "100"
type input "1.000"
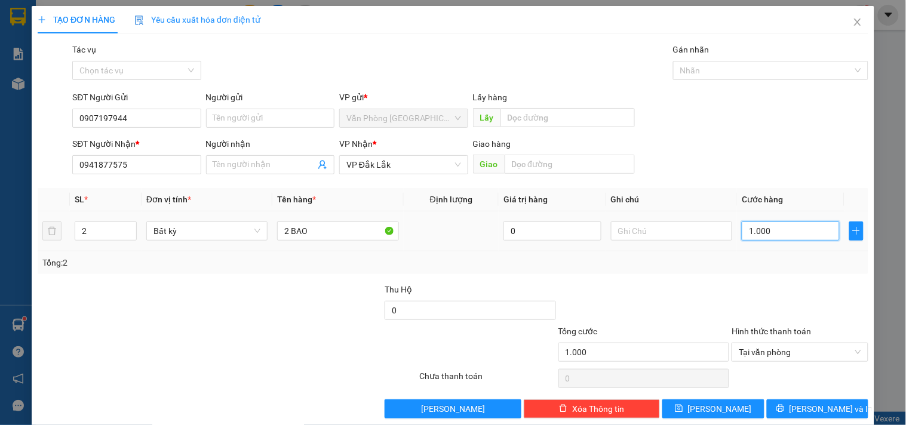
type input "10.000"
type input "100.000"
drag, startPoint x: 779, startPoint y: 229, endPoint x: 739, endPoint y: 237, distance: 40.9
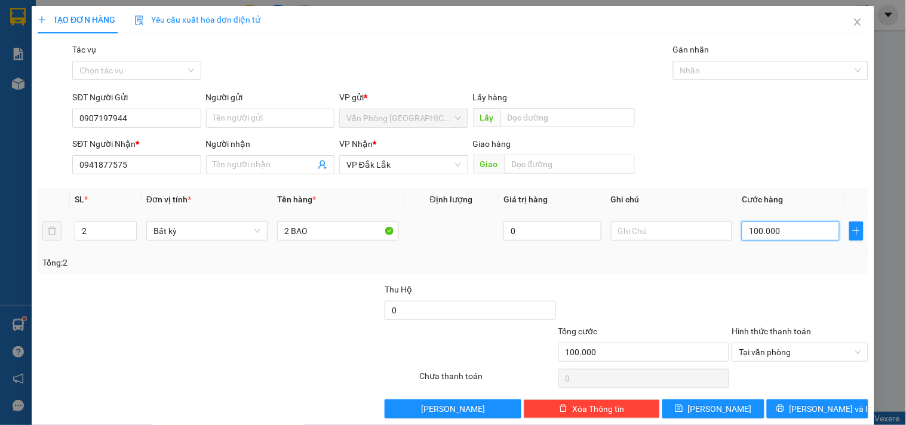
click at [742, 237] on input "100.000" at bounding box center [791, 231] width 98 height 19
type input "100.000"
click at [721, 280] on div "Transit Pickup Surcharge Ids Transit Deliver Surcharge Ids Transit Deliver Surc…" at bounding box center [453, 231] width 831 height 376
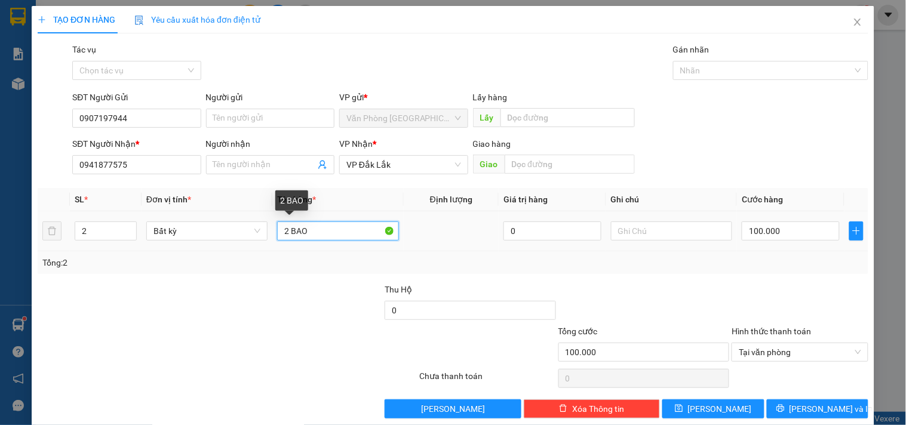
click at [349, 232] on input "2 BAO" at bounding box center [337, 231] width 121 height 19
type input "2 BAO TRẮNG"
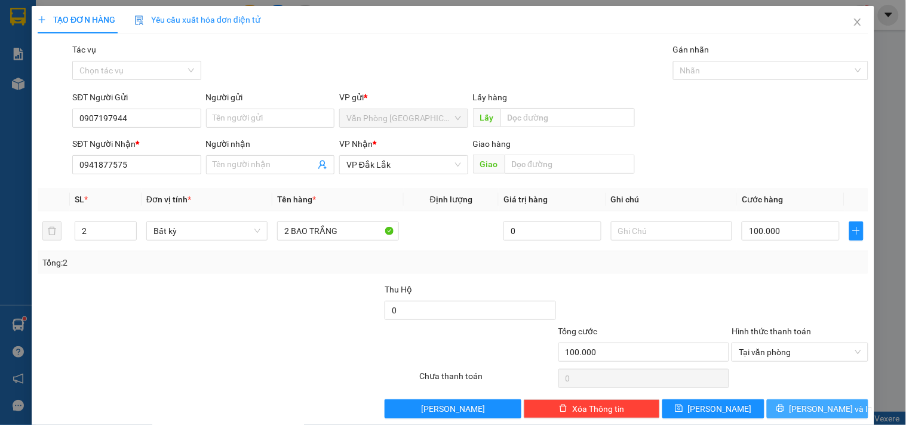
click at [784, 407] on button "Lưu và In" at bounding box center [818, 409] width 102 height 19
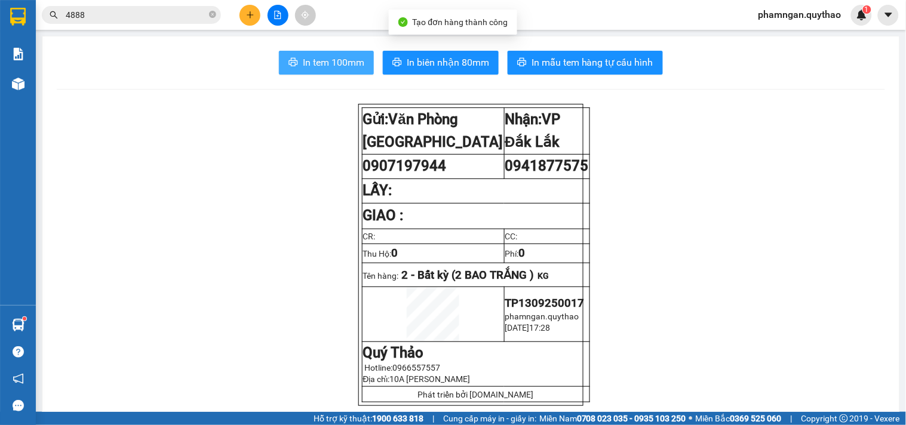
click at [343, 64] on span "In tem 100mm" at bounding box center [334, 62] width 62 height 15
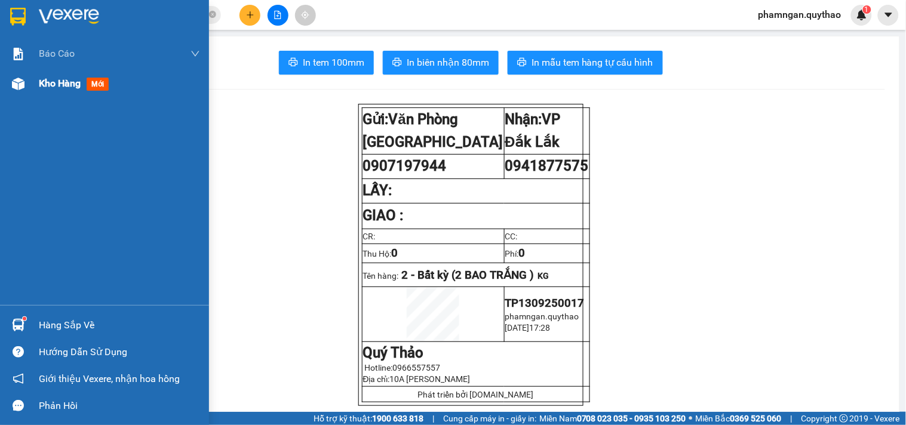
click at [45, 96] on div "Kho hàng mới" at bounding box center [119, 84] width 161 height 30
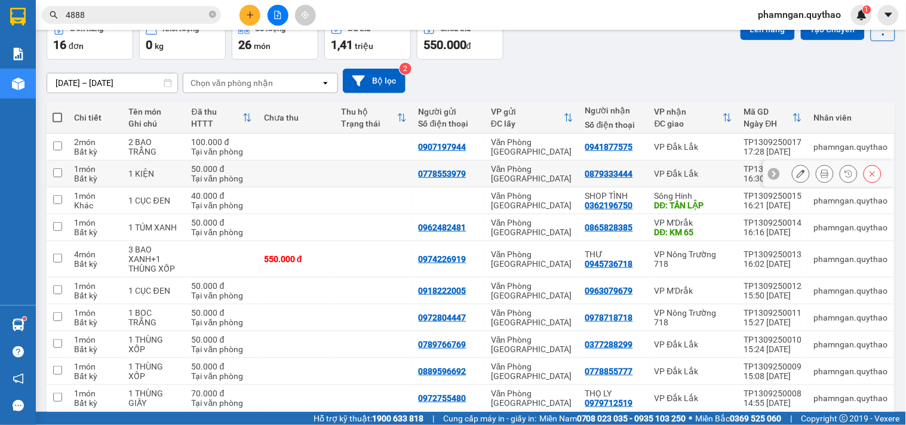
scroll to position [116, 0]
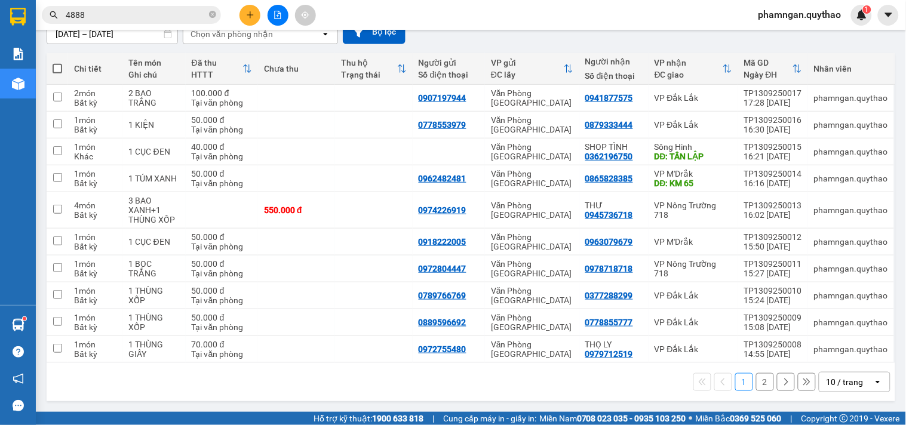
click at [59, 66] on span at bounding box center [58, 69] width 10 height 10
click at [57, 63] on input "checkbox" at bounding box center [57, 63] width 0 height 0
checkbox input "true"
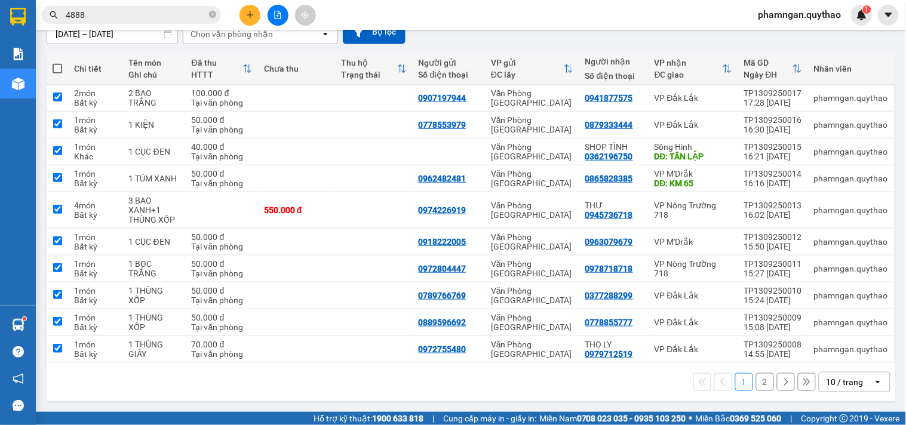
checkbox input "true"
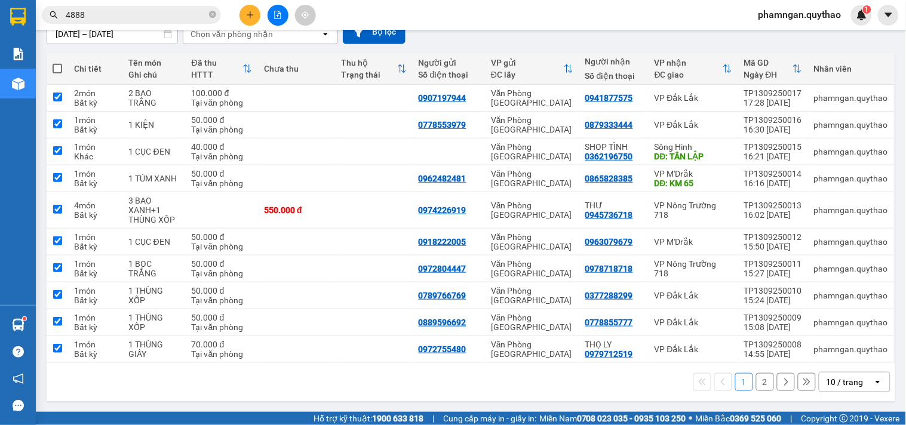
checkbox input "true"
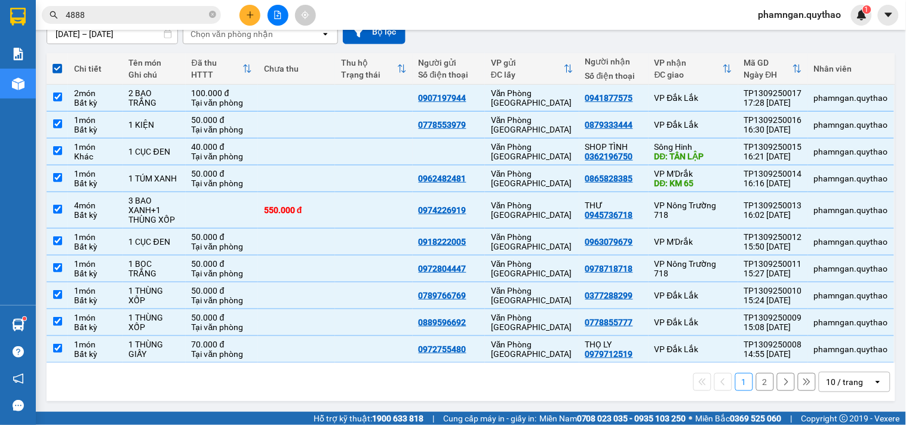
scroll to position [0, 0]
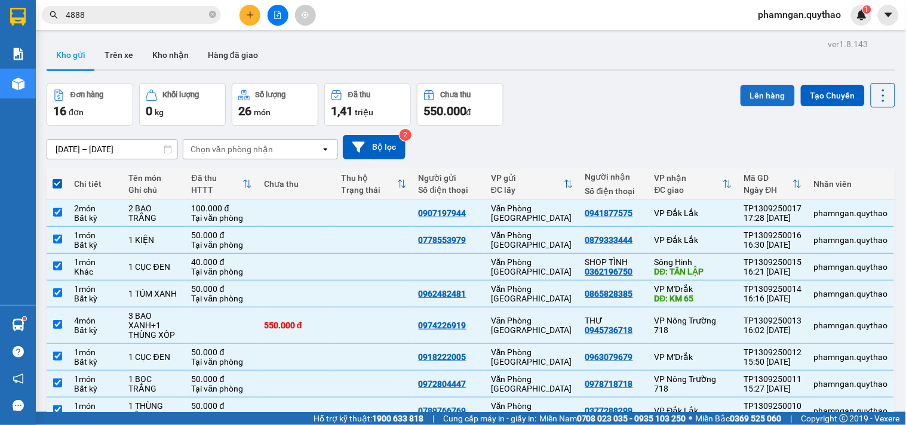
click at [757, 97] on button "Lên hàng" at bounding box center [768, 96] width 54 height 22
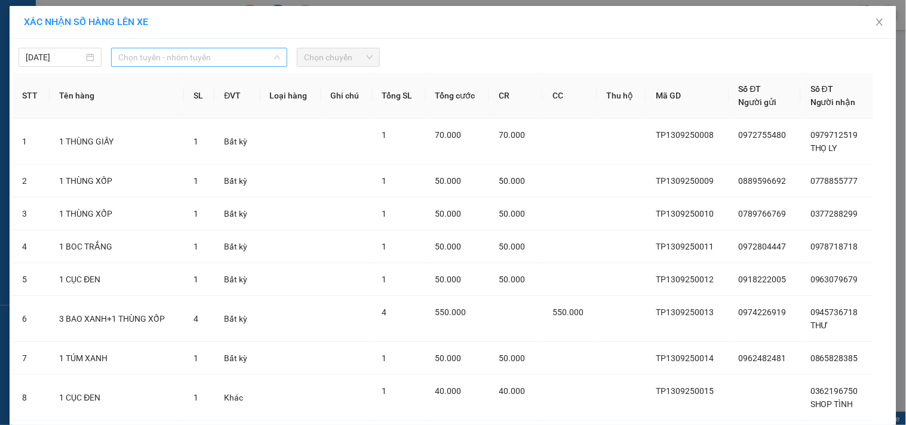
click at [207, 60] on span "Chọn tuyến - nhóm tuyến" at bounding box center [199, 57] width 162 height 18
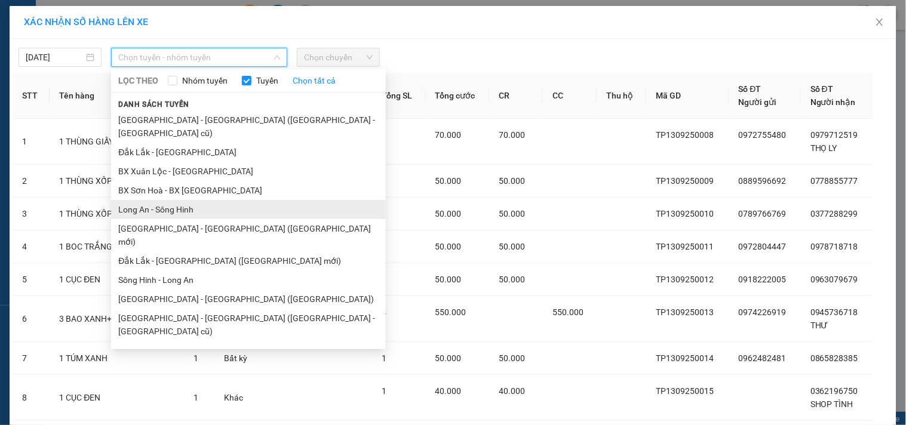
click at [159, 201] on li "Long An - Sông Hinh" at bounding box center [248, 209] width 275 height 19
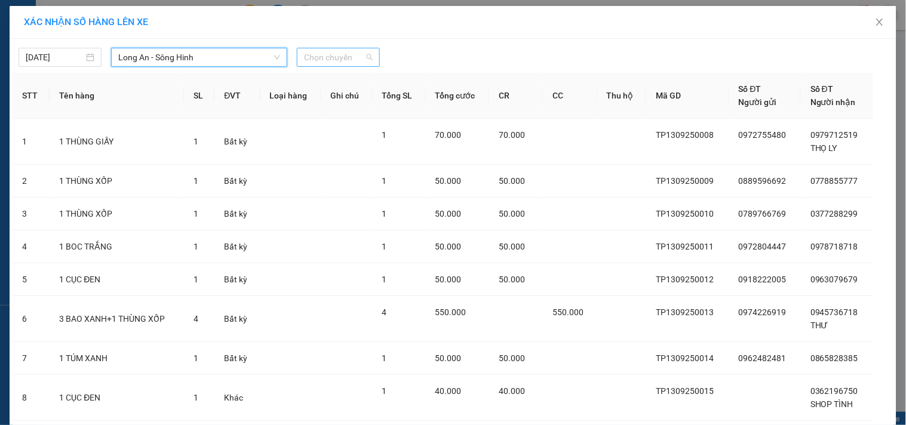
click at [336, 56] on span "Chọn chuyến" at bounding box center [338, 57] width 69 height 18
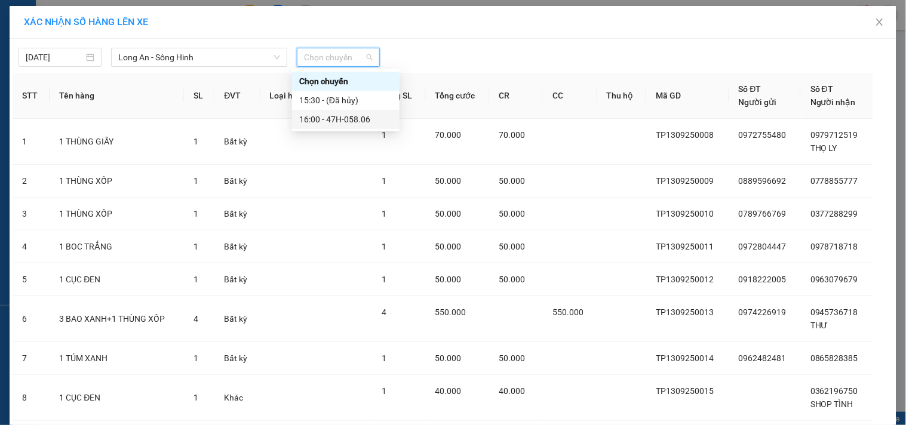
click at [354, 113] on div "16:00 - 47H-058.06" at bounding box center [345, 119] width 93 height 13
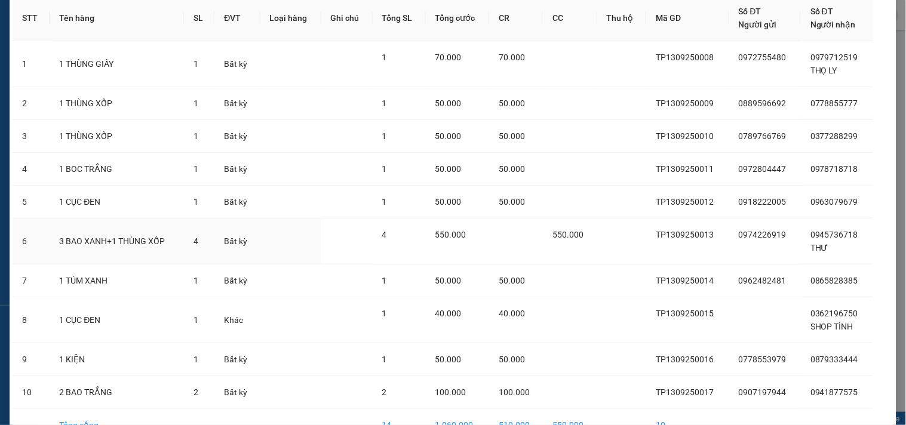
scroll to position [194, 0]
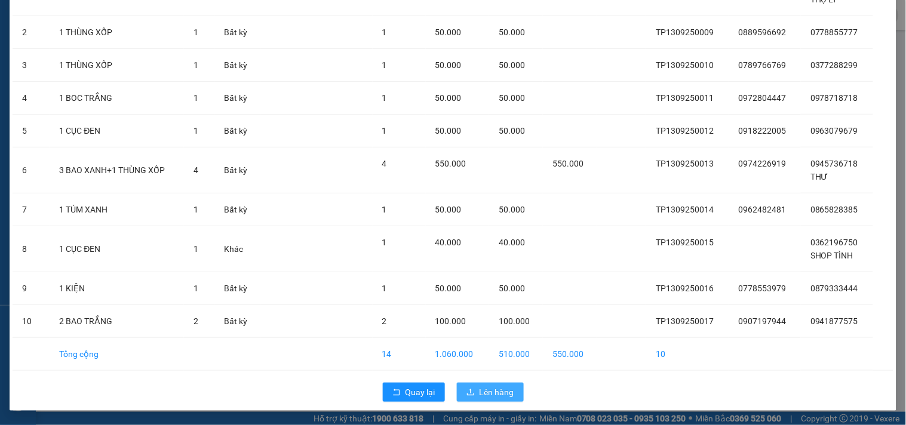
click at [497, 390] on span "Lên hàng" at bounding box center [497, 392] width 35 height 13
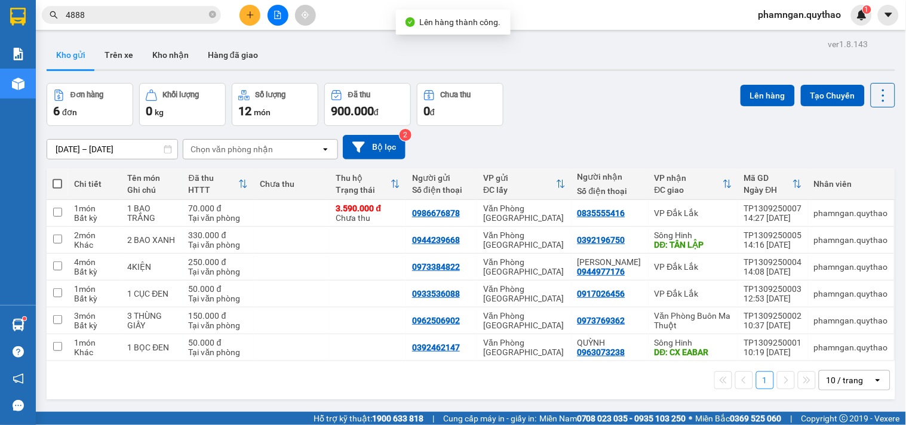
click at [57, 180] on span at bounding box center [58, 184] width 10 height 10
click at [57, 178] on input "checkbox" at bounding box center [57, 178] width 0 height 0
checkbox input "true"
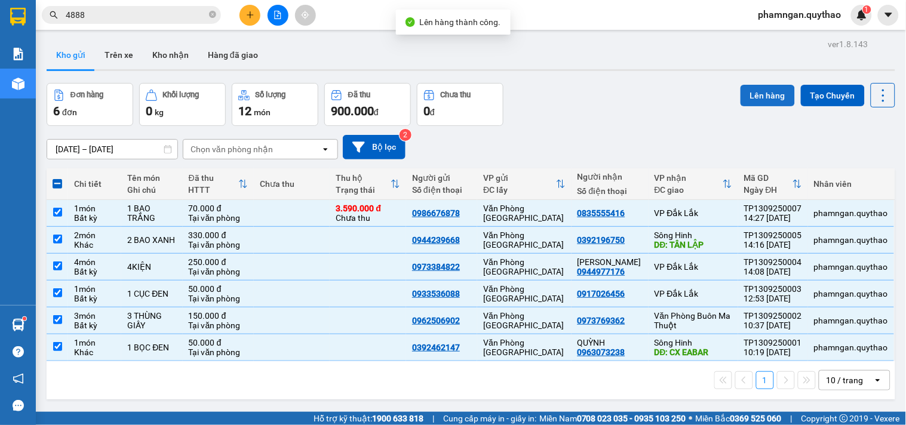
click at [743, 91] on button "Lên hàng" at bounding box center [768, 96] width 54 height 22
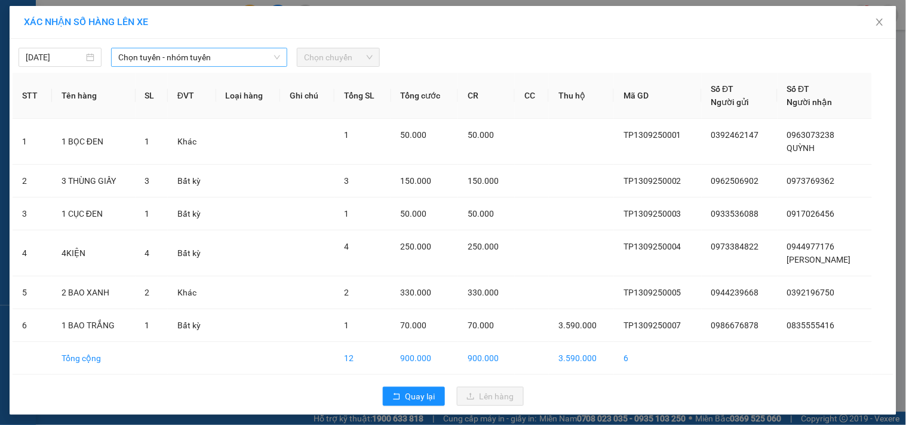
click at [187, 64] on span "Chọn tuyến - nhóm tuyến" at bounding box center [199, 57] width 162 height 18
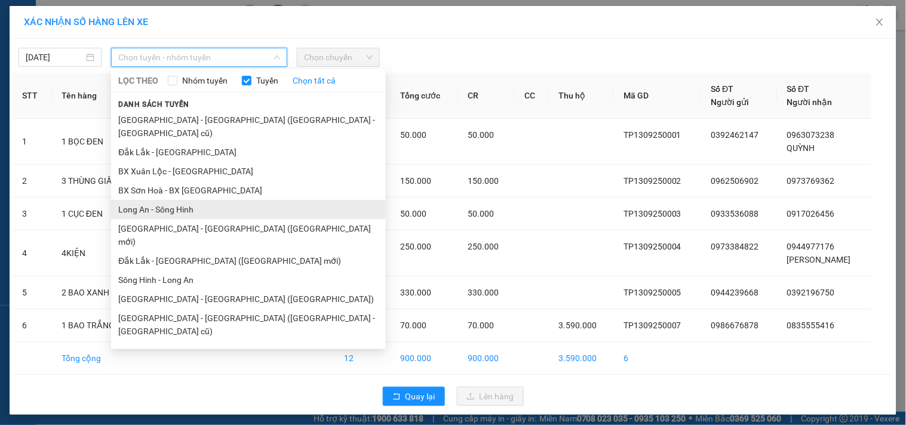
click at [153, 200] on li "Long An - Sông Hinh" at bounding box center [248, 209] width 275 height 19
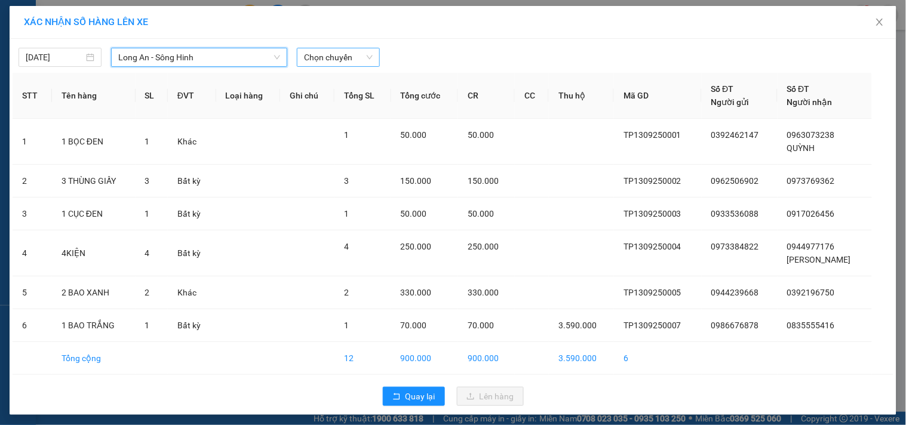
click at [304, 66] on span "Chọn chuyến" at bounding box center [338, 57] width 69 height 18
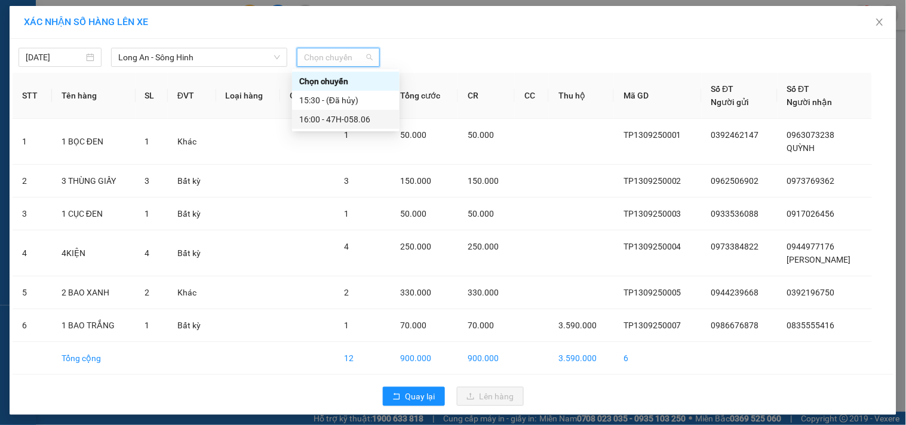
click at [336, 115] on div "16:00 - 47H-058.06" at bounding box center [345, 119] width 93 height 13
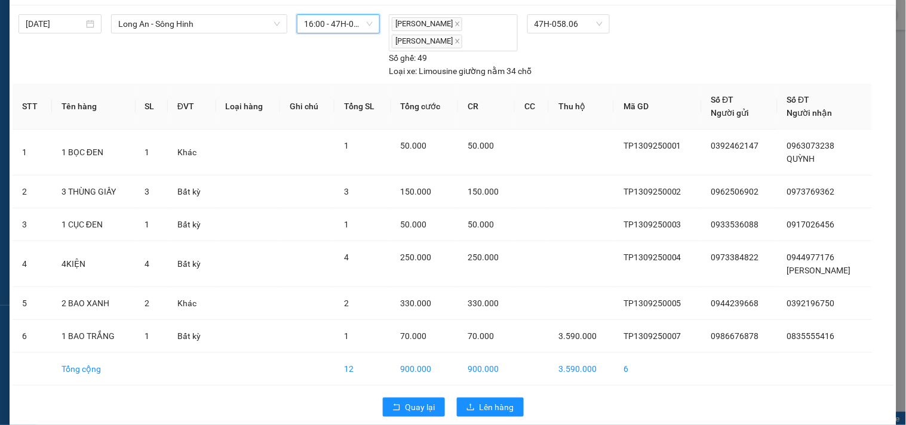
scroll to position [49, 0]
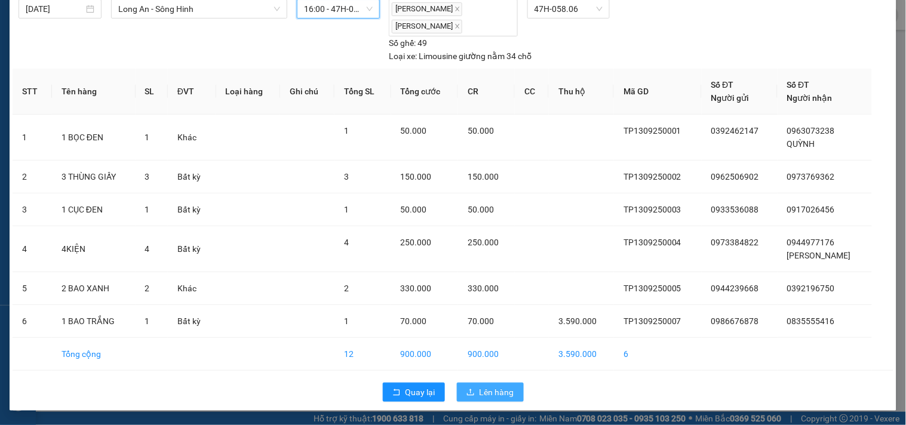
click at [473, 389] on button "Lên hàng" at bounding box center [490, 392] width 67 height 19
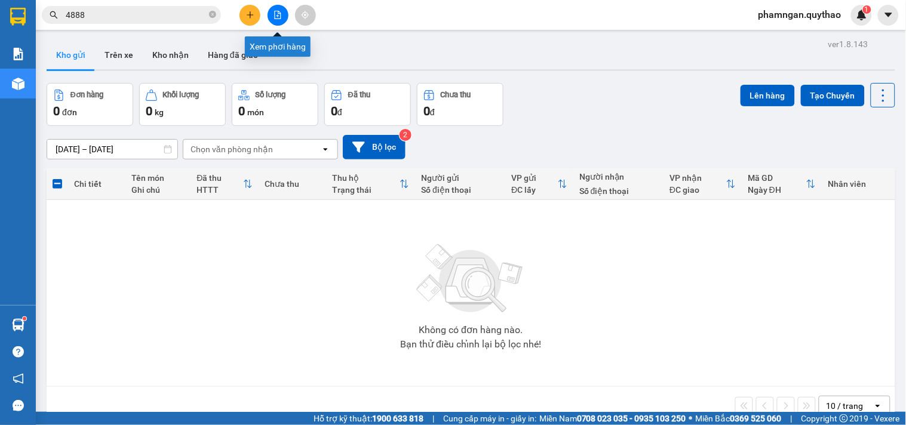
click at [280, 15] on icon "file-add" at bounding box center [278, 15] width 8 height 8
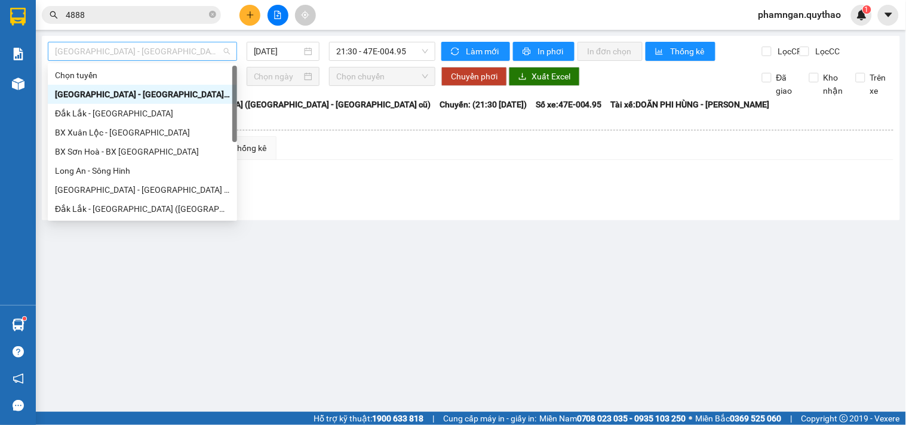
click at [183, 60] on div "[GEOGRAPHIC_DATA] - [GEOGRAPHIC_DATA] ([GEOGRAPHIC_DATA] - [GEOGRAPHIC_DATA] cũ)" at bounding box center [142, 51] width 189 height 19
click at [79, 166] on div "Long An - Sông Hinh" at bounding box center [142, 170] width 175 height 13
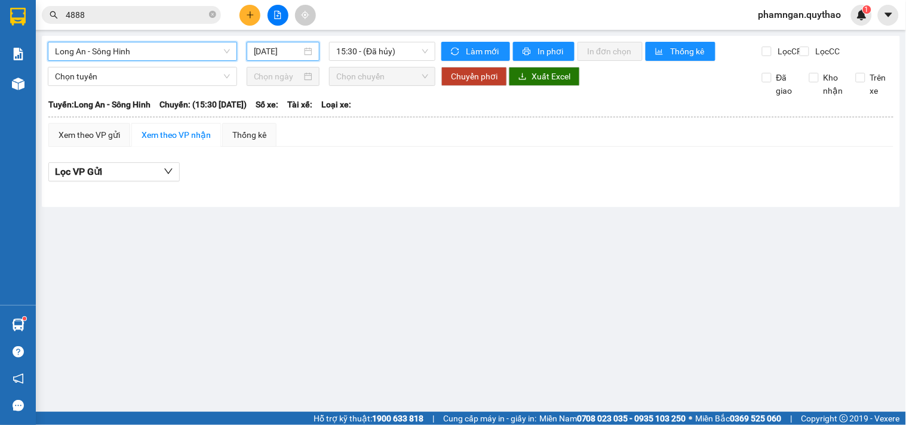
click at [296, 53] on input "[DATE]" at bounding box center [278, 51] width 48 height 13
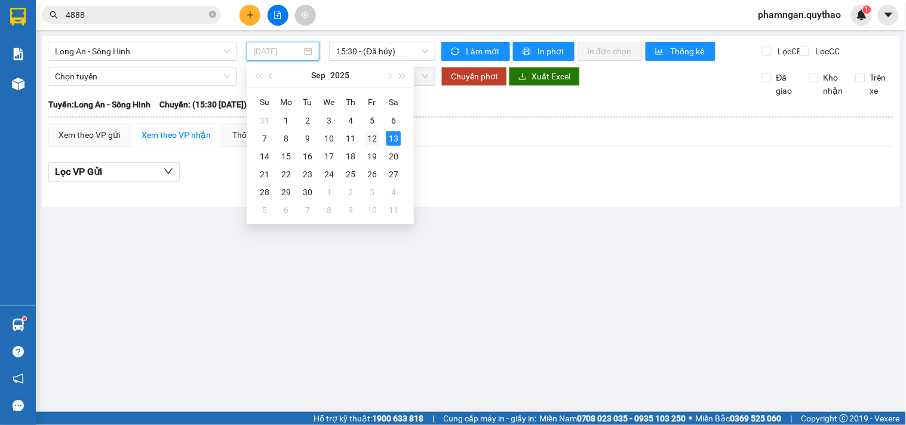
click at [369, 139] on div "12" at bounding box center [372, 138] width 14 height 14
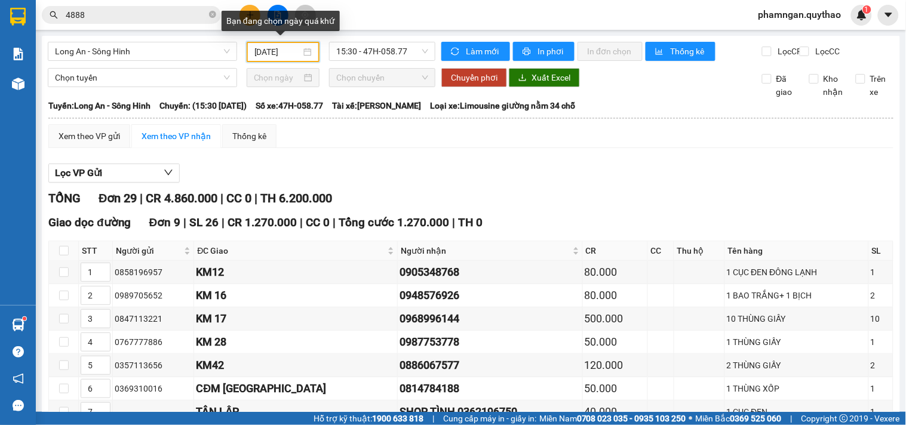
click at [259, 50] on input "[DATE]" at bounding box center [277, 51] width 47 height 13
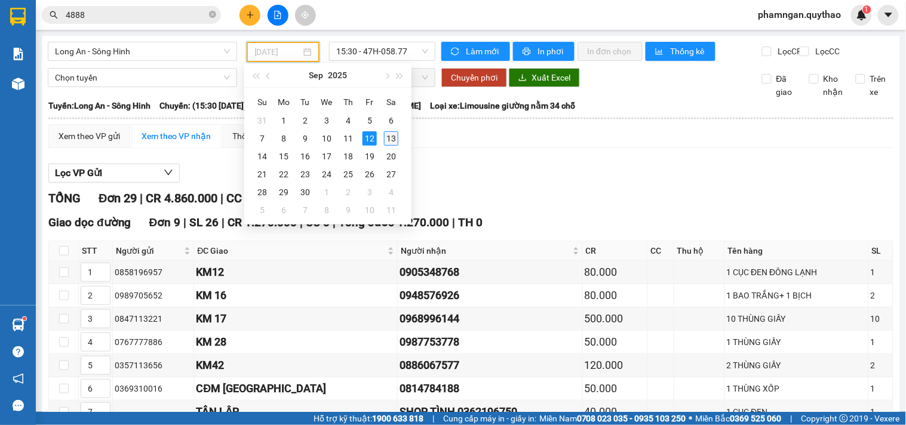
click at [391, 137] on div "13" at bounding box center [391, 138] width 14 height 14
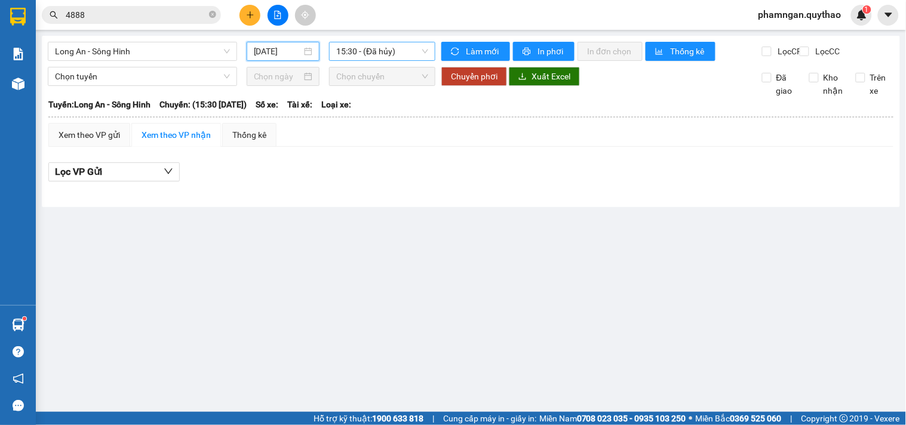
click at [359, 47] on span "15:30 - (Đã hủy)" at bounding box center [382, 51] width 92 height 18
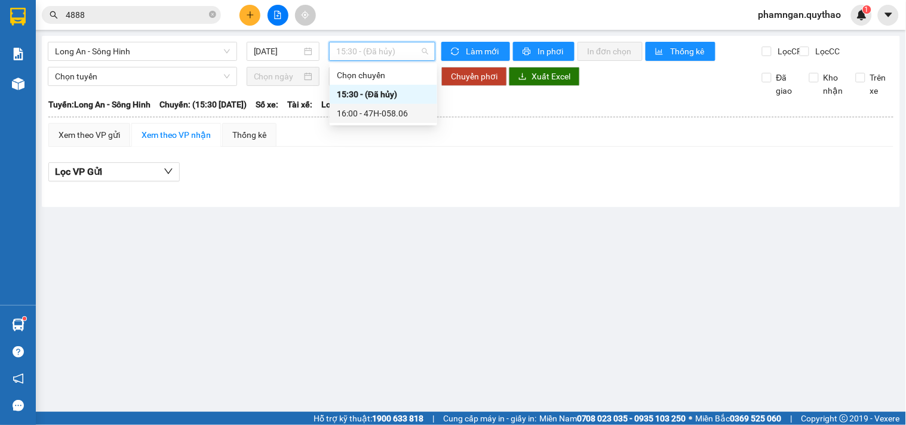
click at [388, 110] on div "16:00 - 47H-058.06" at bounding box center [383, 113] width 93 height 13
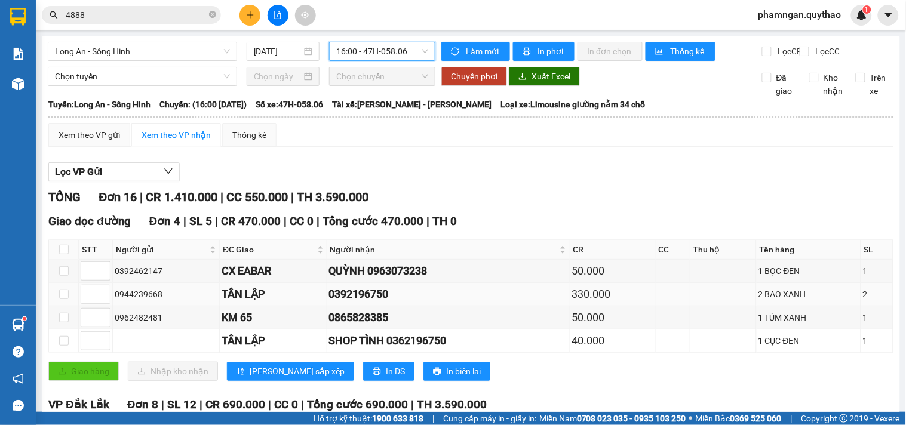
scroll to position [66, 0]
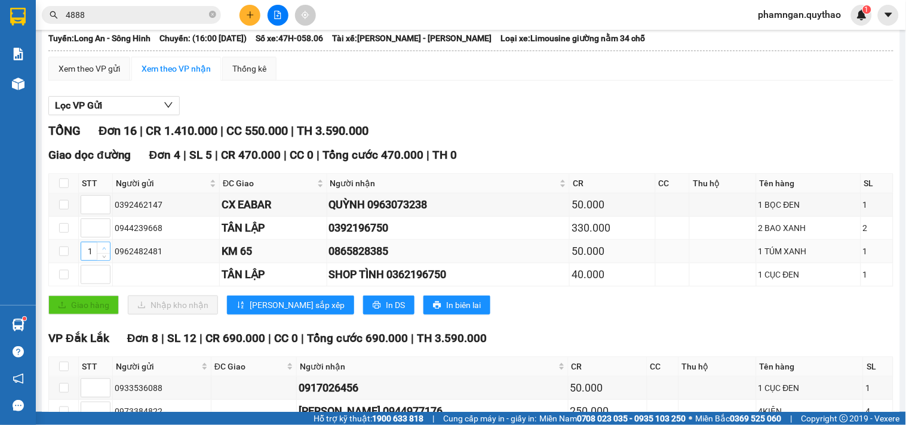
click at [108, 253] on span "Increase Value" at bounding box center [103, 247] width 13 height 11
click at [241, 309] on icon "sort-ascending" at bounding box center [241, 305] width 8 height 8
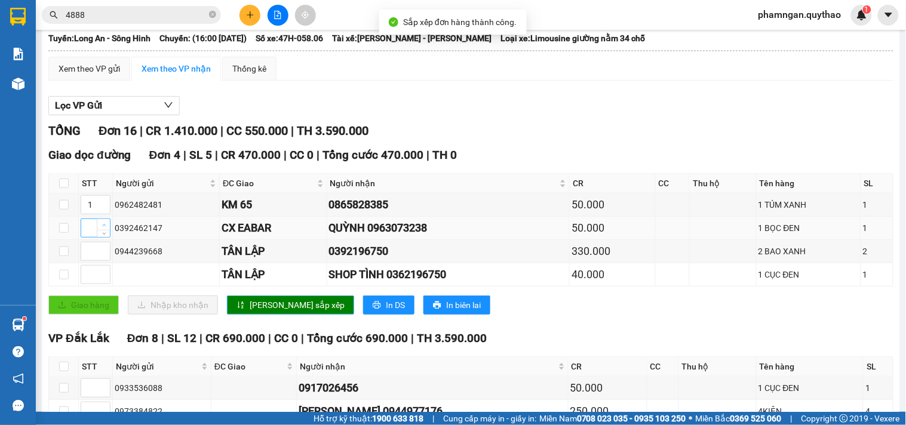
click at [98, 236] on div at bounding box center [96, 228] width 30 height 19
click at [275, 312] on span "[PERSON_NAME] sắp xếp" at bounding box center [297, 305] width 95 height 13
click at [103, 252] on span "up" at bounding box center [103, 248] width 7 height 7
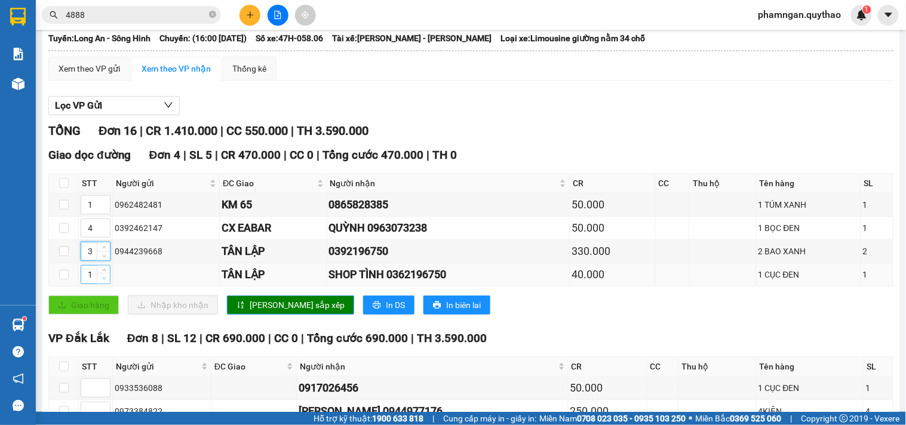
click at [102, 284] on span "Decrease Value" at bounding box center [103, 278] width 13 height 11
click at [100, 275] on span "up" at bounding box center [103, 271] width 7 height 7
click at [260, 315] on button "[PERSON_NAME] sắp xếp" at bounding box center [290, 305] width 127 height 19
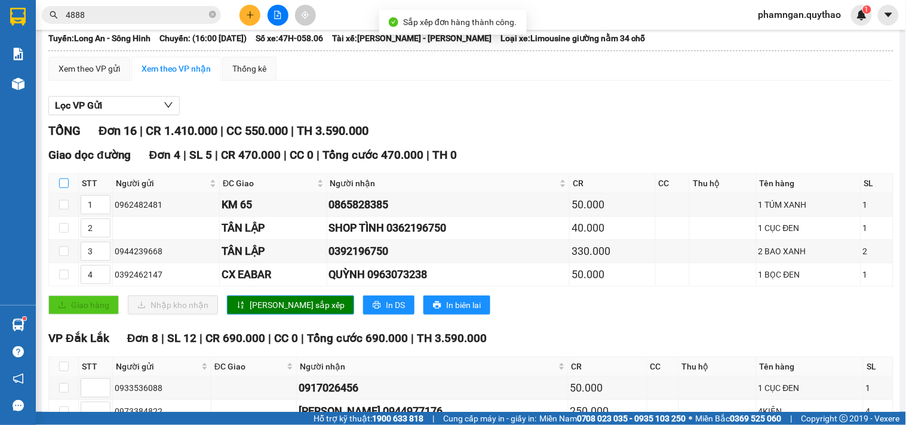
drag, startPoint x: 60, startPoint y: 192, endPoint x: 68, endPoint y: 189, distance: 8.6
click at [60, 188] on input "checkbox" at bounding box center [64, 184] width 10 height 10
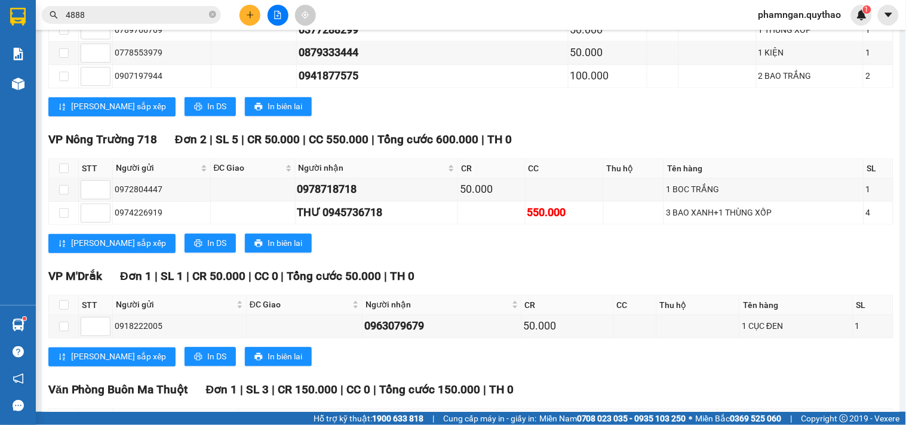
scroll to position [656, 0]
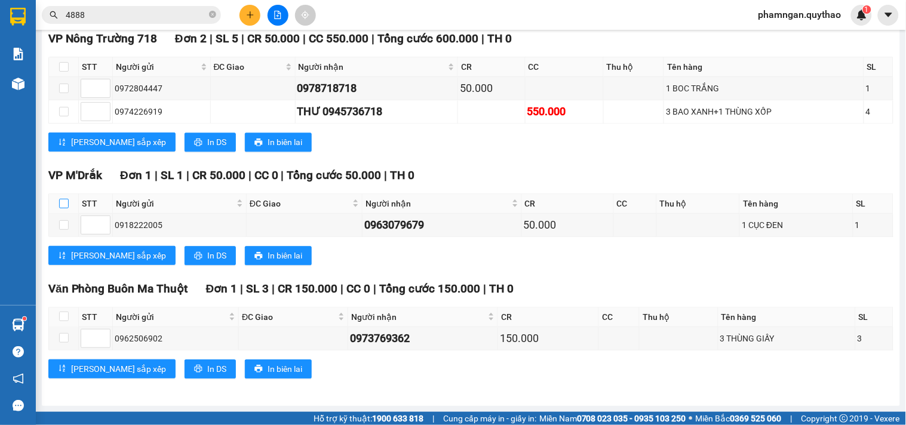
click at [64, 199] on input "checkbox" at bounding box center [64, 204] width 10 height 10
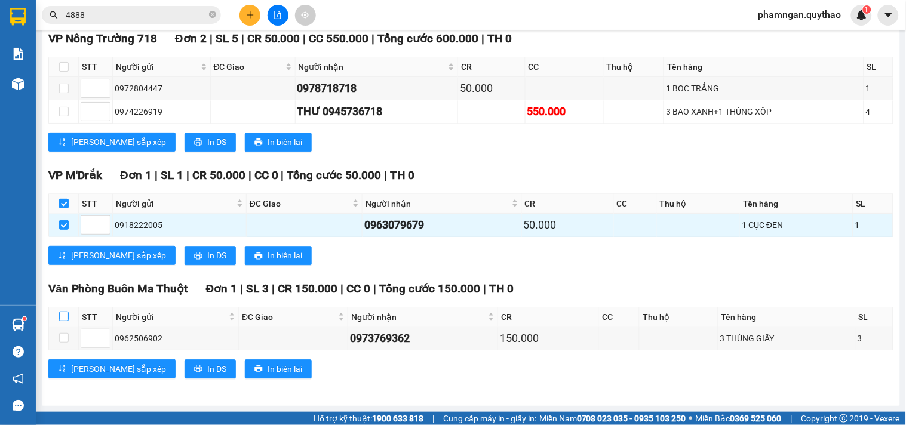
click at [60, 320] on input "checkbox" at bounding box center [64, 317] width 10 height 10
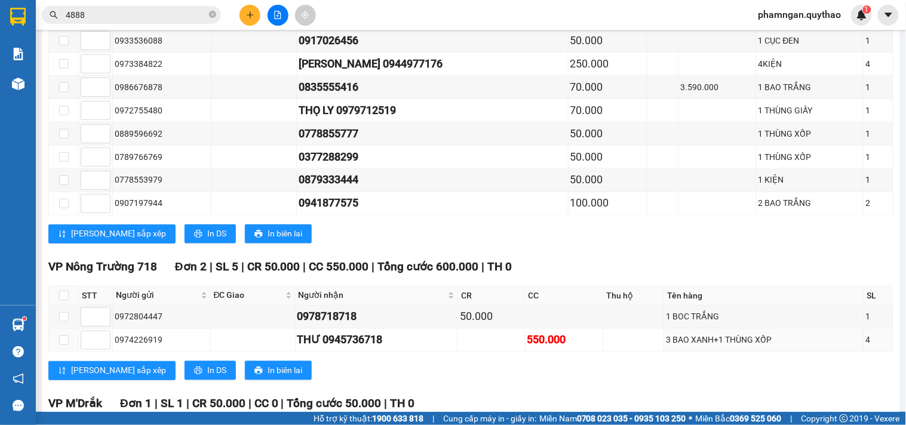
scroll to position [391, 0]
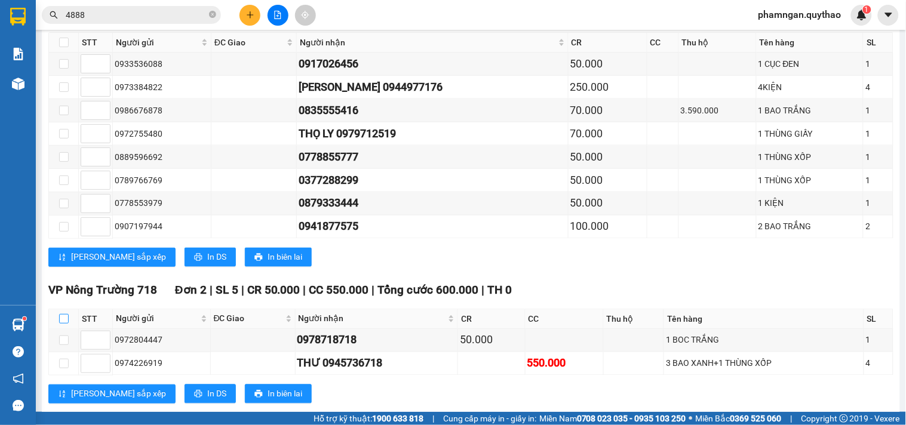
drag, startPoint x: 62, startPoint y: 331, endPoint x: 76, endPoint y: 305, distance: 29.4
click at [62, 324] on input "checkbox" at bounding box center [64, 319] width 10 height 10
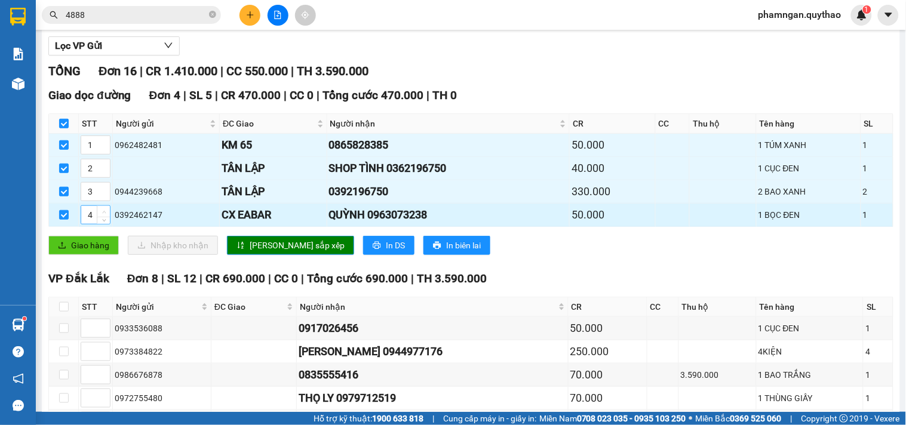
scroll to position [125, 0]
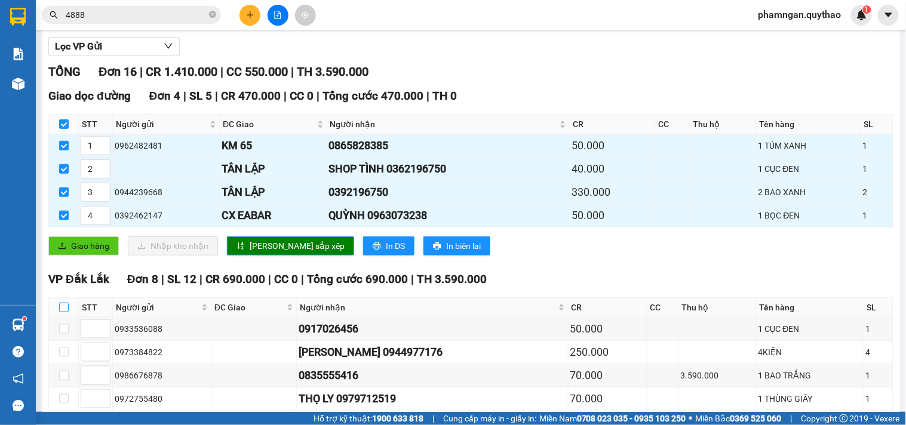
drag, startPoint x: 65, startPoint y: 318, endPoint x: 240, endPoint y: 275, distance: 180.8
click at [66, 312] on input "checkbox" at bounding box center [64, 308] width 10 height 10
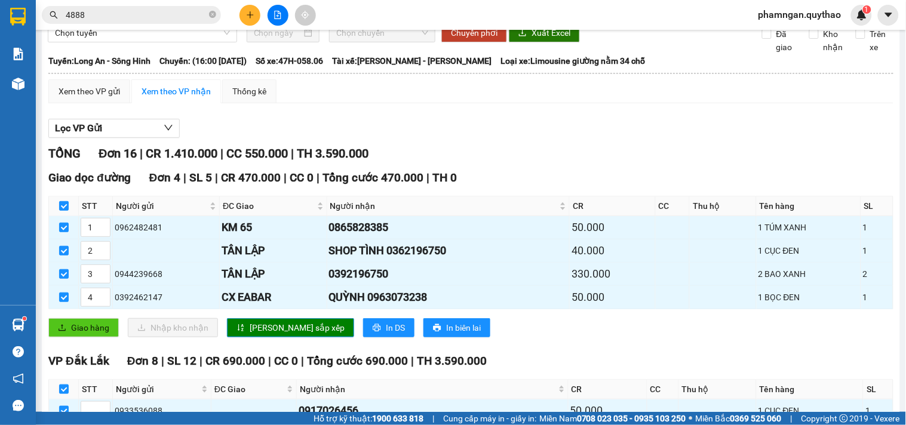
scroll to position [0, 0]
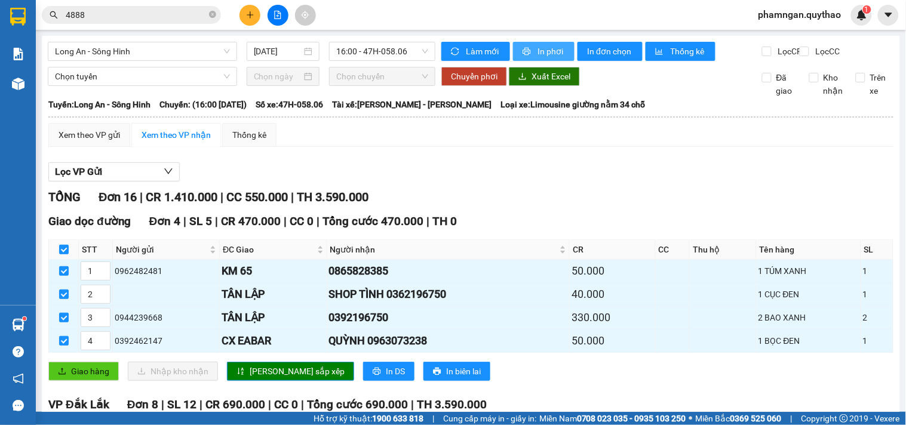
click at [557, 60] on button "In phơi" at bounding box center [544, 51] width 62 height 19
click at [246, 13] on icon "plus" at bounding box center [250, 15] width 8 height 8
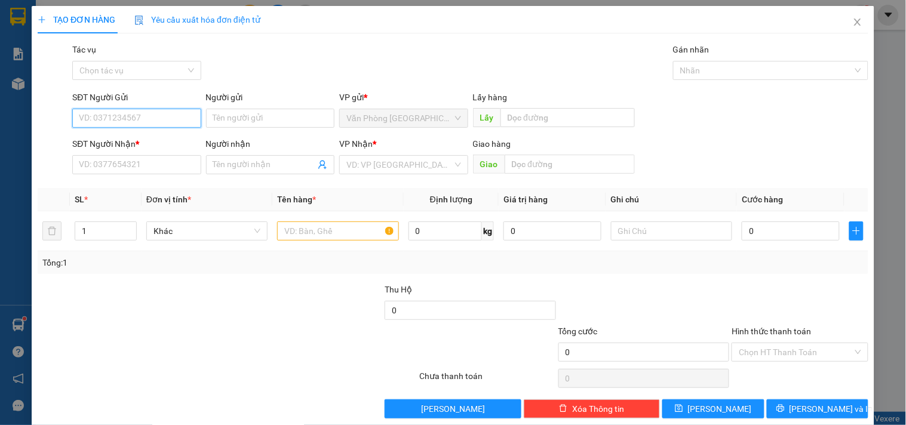
click at [124, 121] on input "SĐT Người Gửi" at bounding box center [136, 118] width 128 height 19
click at [124, 121] on input "0982103173" at bounding box center [136, 118] width 128 height 19
click at [124, 140] on div "0982103173" at bounding box center [135, 142] width 113 height 13
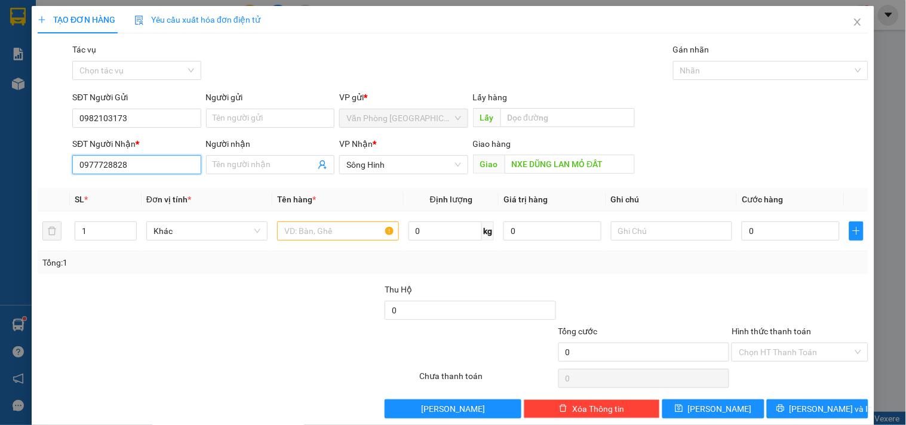
drag, startPoint x: 145, startPoint y: 158, endPoint x: 38, endPoint y: 176, distance: 108.5
click at [38, 176] on div "SĐT Người Nhận * 0977728828 Người nhận Tên người nhận VP Nhận * Sông Hinh Giao …" at bounding box center [452, 158] width 833 height 42
click at [122, 186] on div "0356505505" at bounding box center [135, 188] width 113 height 13
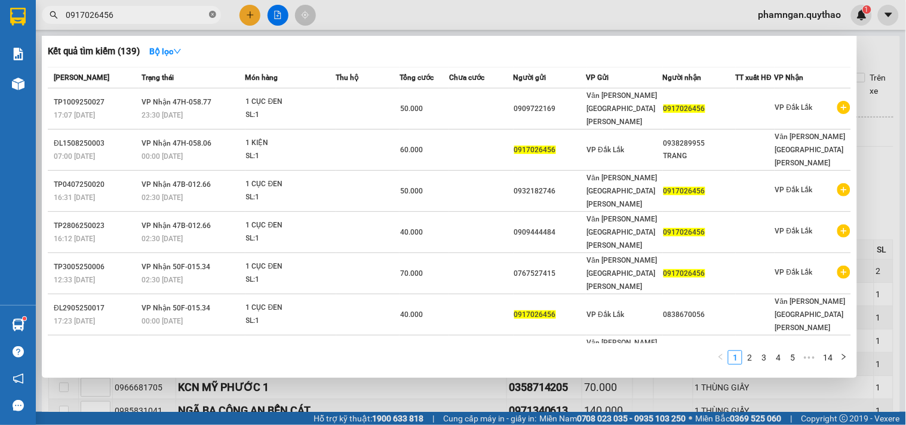
scroll to position [57, 0]
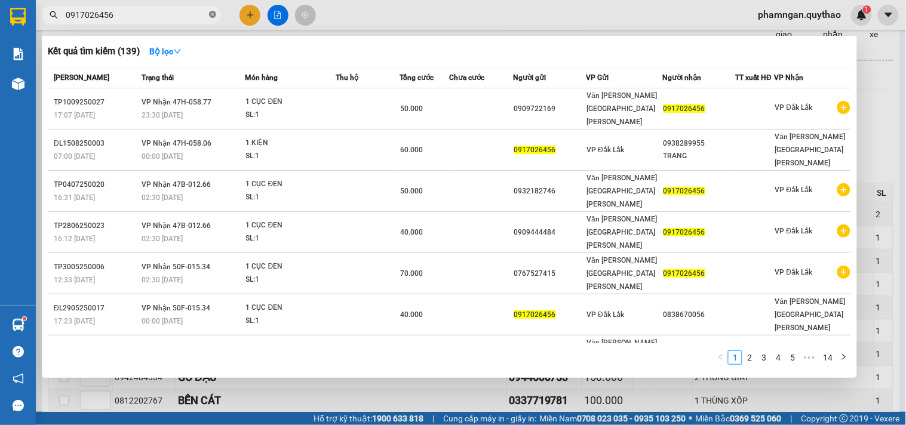
click at [213, 13] on icon "close-circle" at bounding box center [212, 14] width 7 height 7
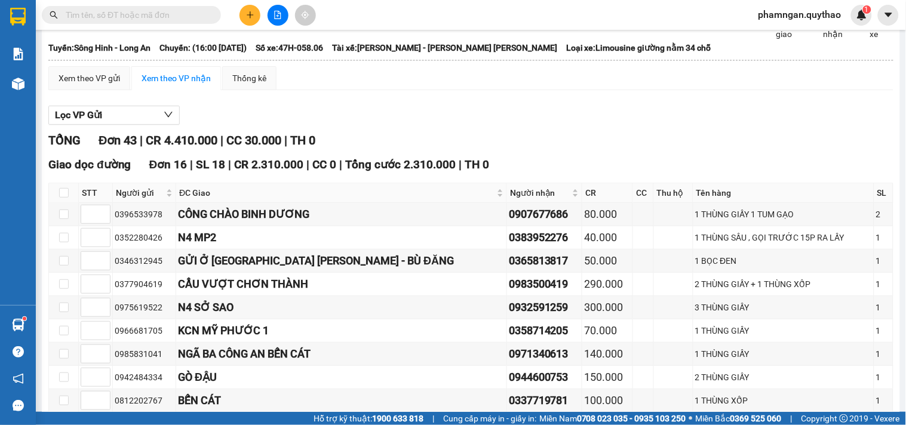
click at [186, 14] on input "text" at bounding box center [136, 14] width 141 height 13
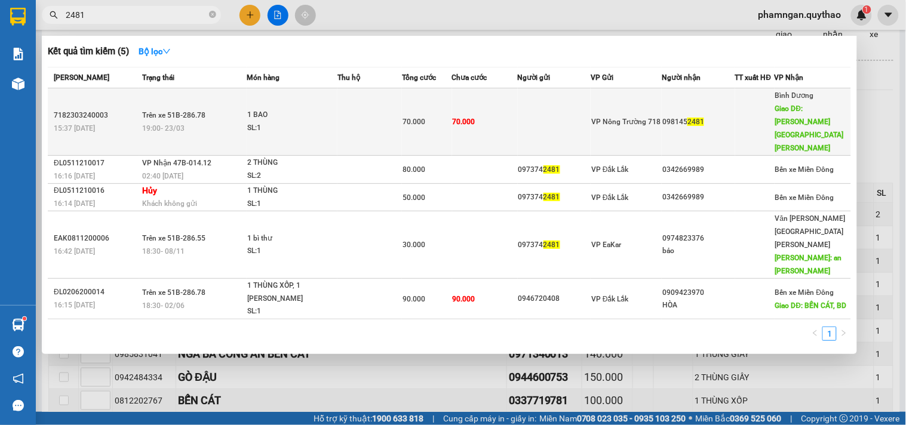
type input "2481"
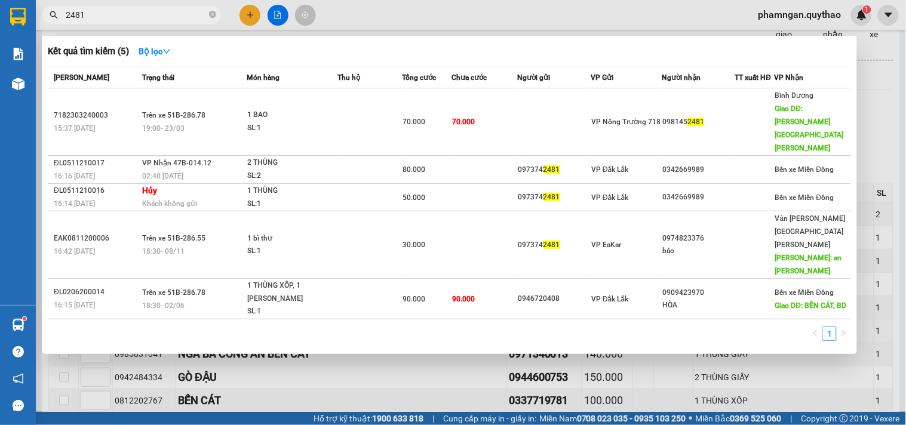
click at [816, 342] on div at bounding box center [453, 212] width 906 height 425
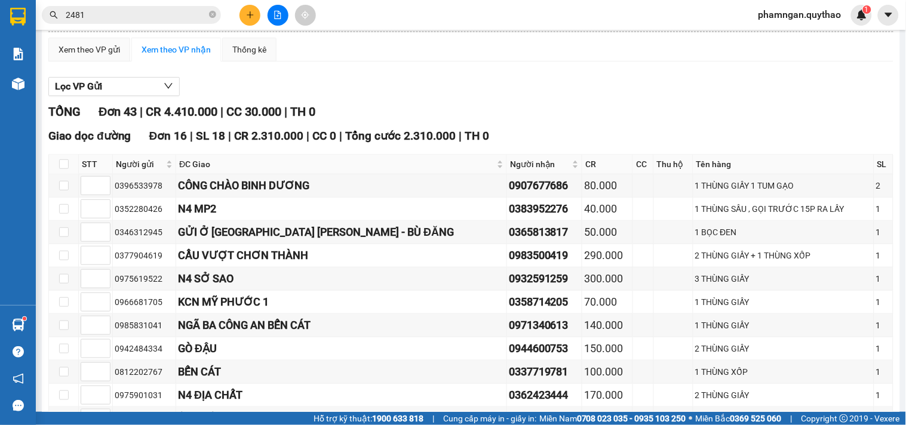
scroll to position [123, 0]
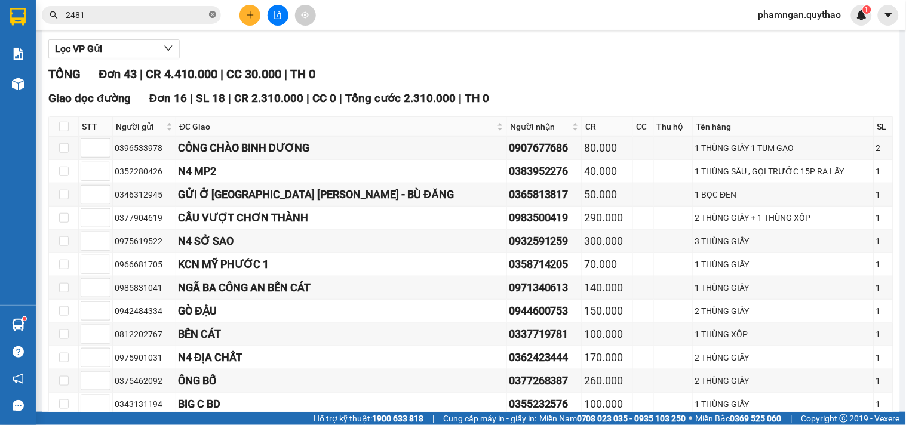
click at [213, 14] on icon "close-circle" at bounding box center [212, 14] width 7 height 7
click at [177, 14] on input "text" at bounding box center [136, 14] width 141 height 13
paste input "0941877575"
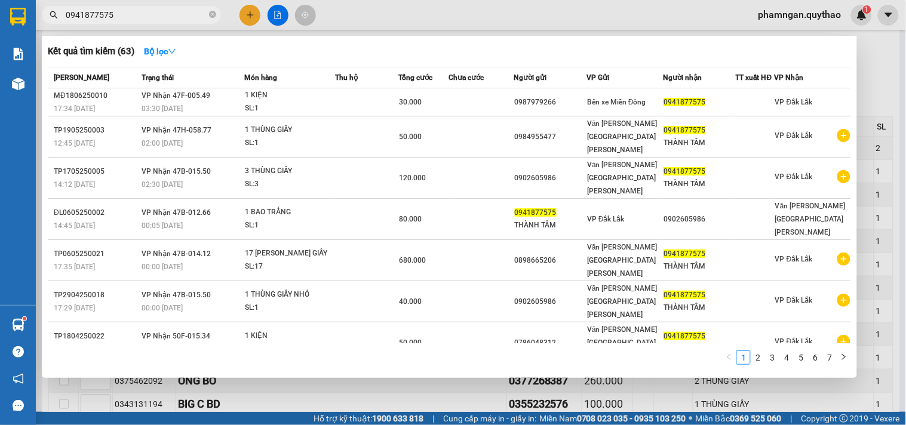
type input "0941877575"
click at [385, 19] on div at bounding box center [453, 212] width 906 height 425
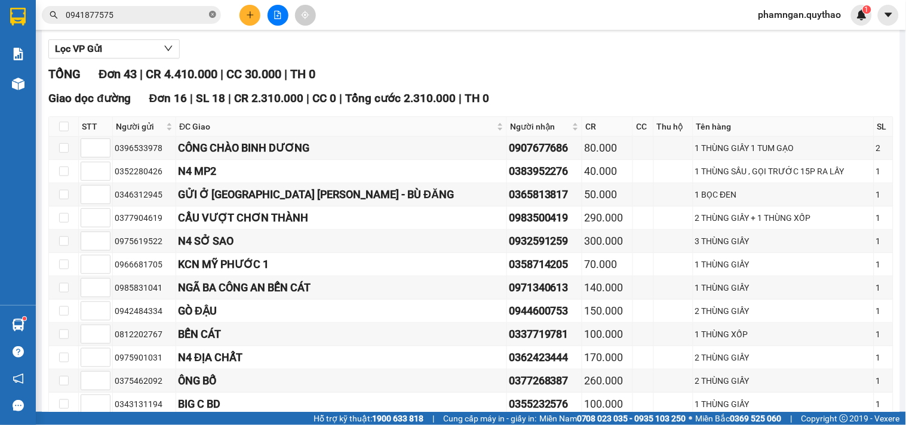
click at [214, 16] on icon "close-circle" at bounding box center [212, 14] width 7 height 7
click at [183, 14] on input "text" at bounding box center [136, 14] width 141 height 13
paste input "0941877575"
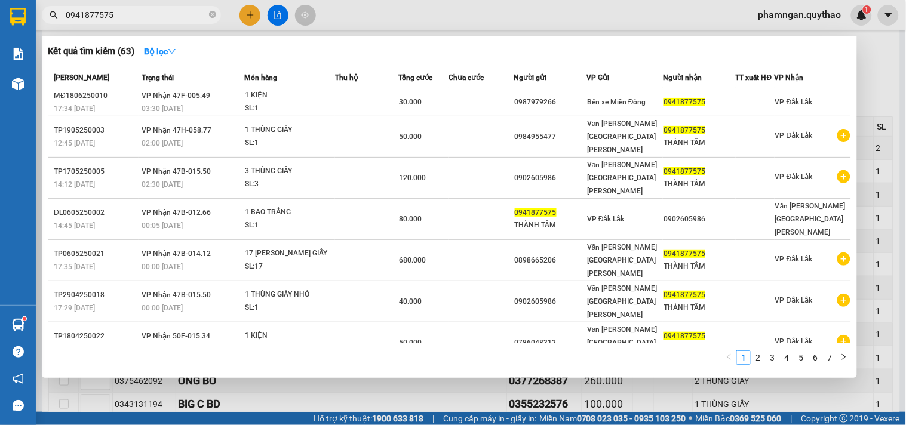
type input "0941877575"
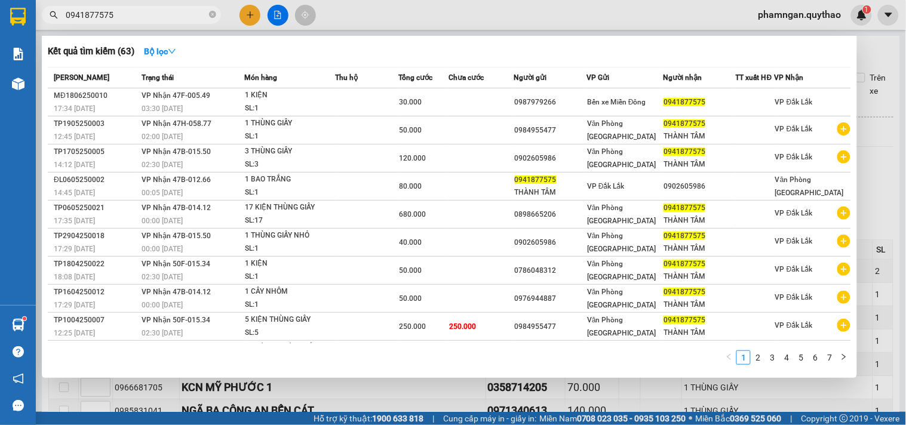
click at [344, 19] on div at bounding box center [453, 212] width 906 height 425
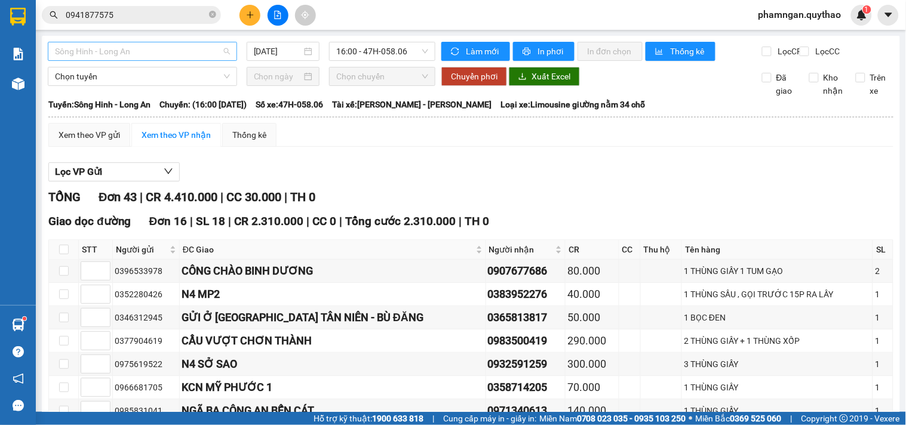
click at [197, 50] on span "Sông Hinh - Long An" at bounding box center [142, 51] width 175 height 18
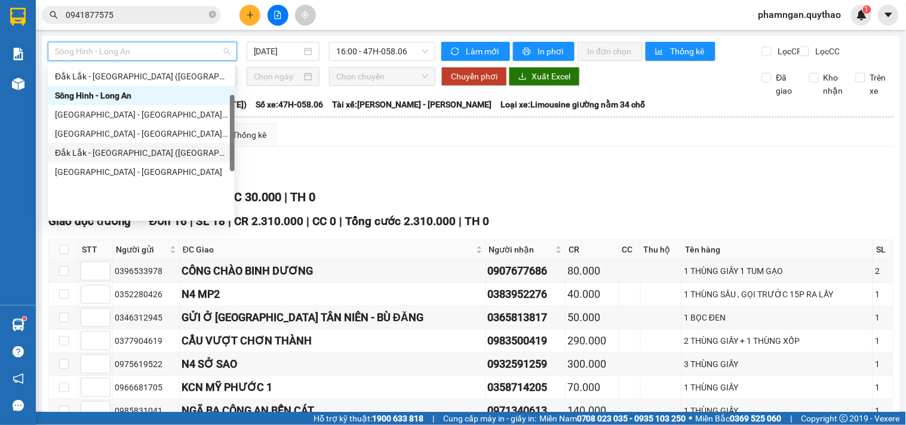
scroll to position [66, 0]
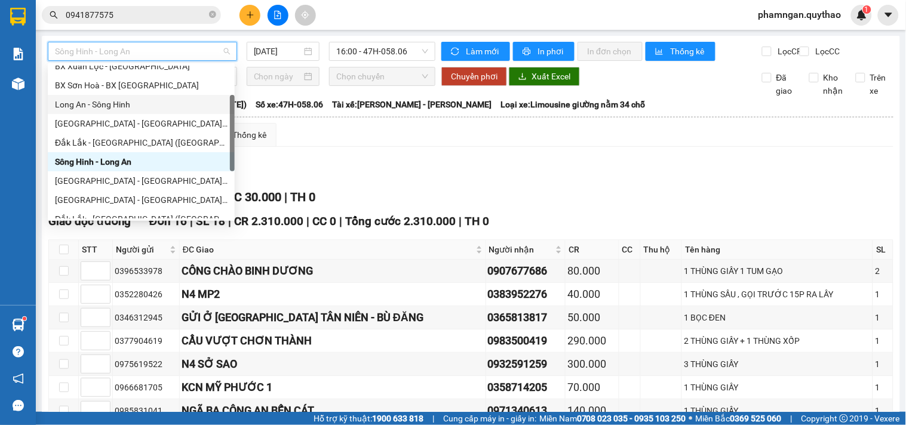
click at [94, 103] on div "Long An - Sông Hinh" at bounding box center [141, 104] width 173 height 13
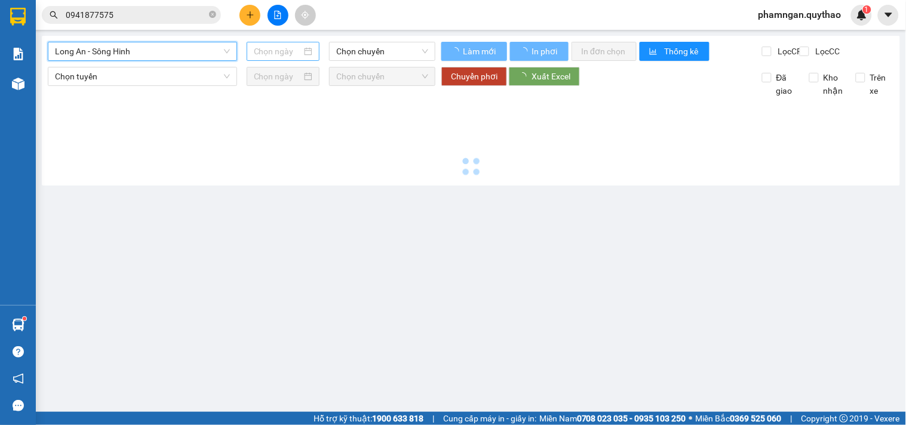
type input "[DATE]"
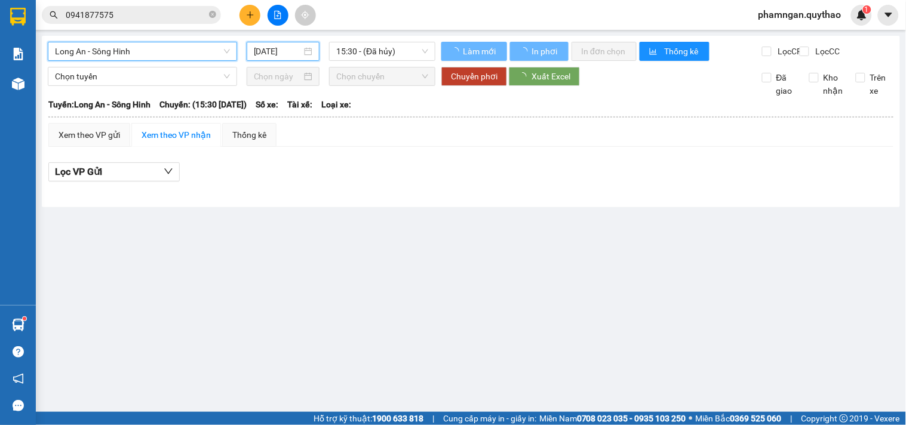
click at [272, 50] on input "[DATE]" at bounding box center [278, 51] width 48 height 13
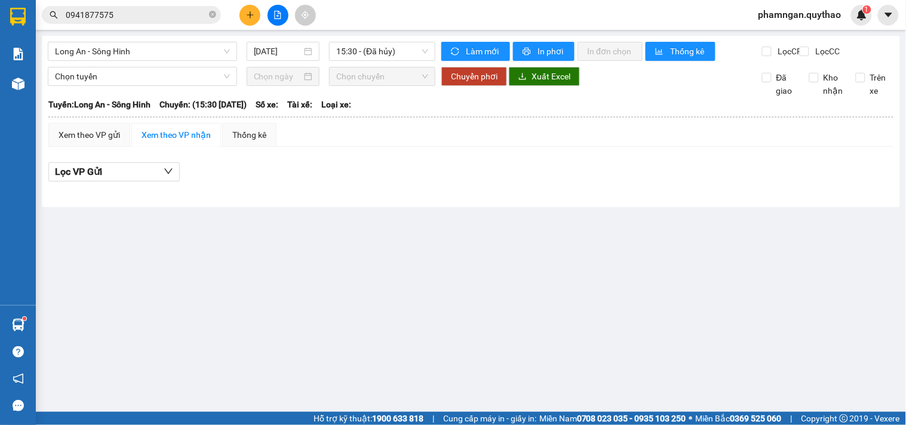
drag, startPoint x: 488, startPoint y: 126, endPoint x: 418, endPoint y: 82, distance: 82.4
click at [484, 122] on th at bounding box center [471, 117] width 846 height 11
click at [413, 53] on span "15:30 - (Đã hủy)" at bounding box center [382, 51] width 92 height 18
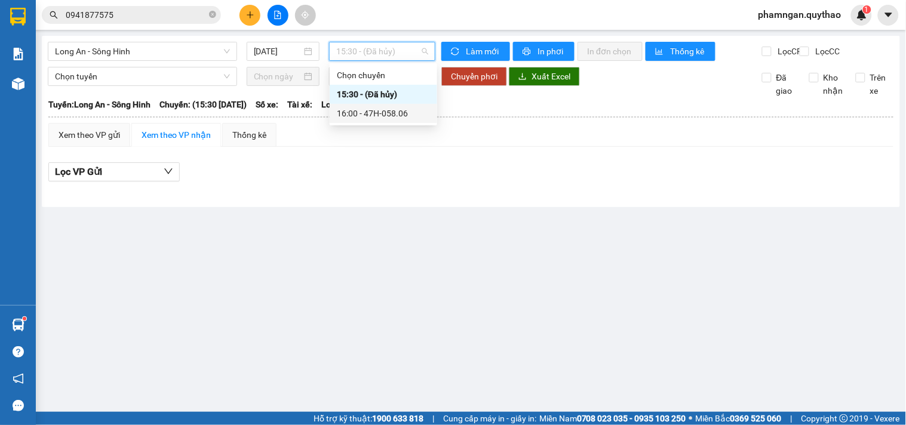
click at [410, 108] on div "16:00 - 47H-058.06" at bounding box center [383, 113] width 93 height 13
